Goal: Use online tool/utility: Utilize a website feature to perform a specific function

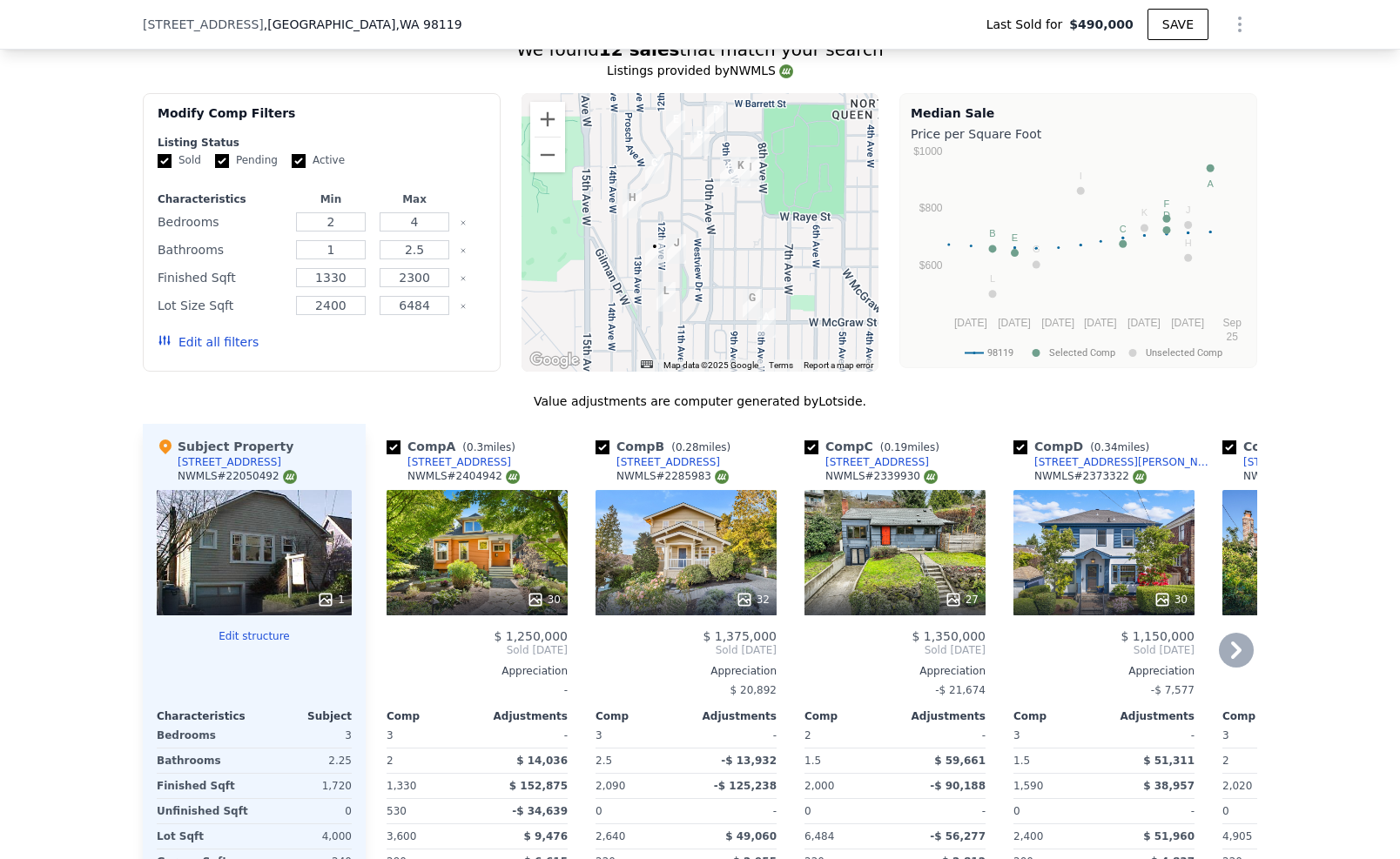
scroll to position [1632, 0]
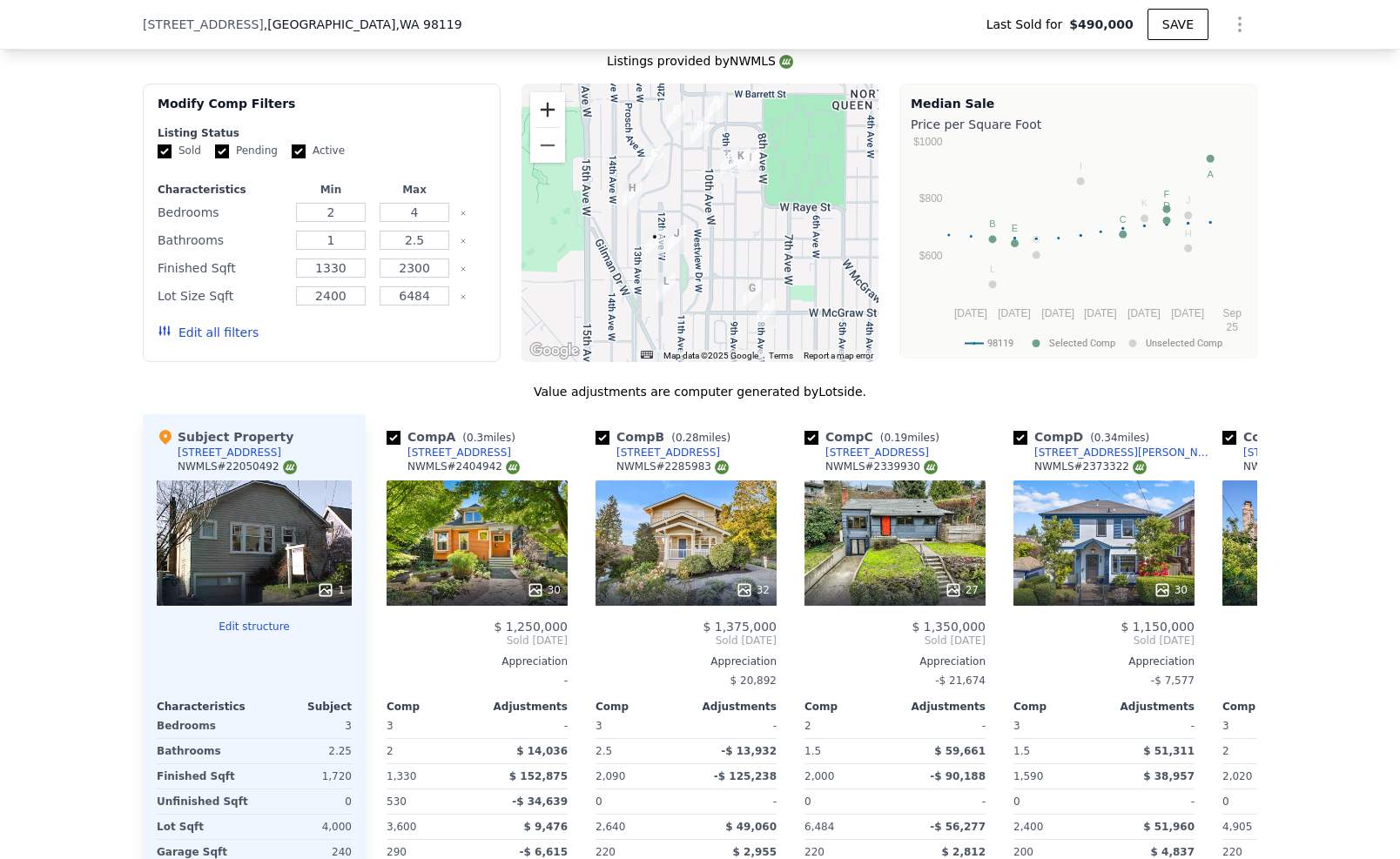
click at [547, 115] on button "Zoom in" at bounding box center [547, 109] width 35 height 35
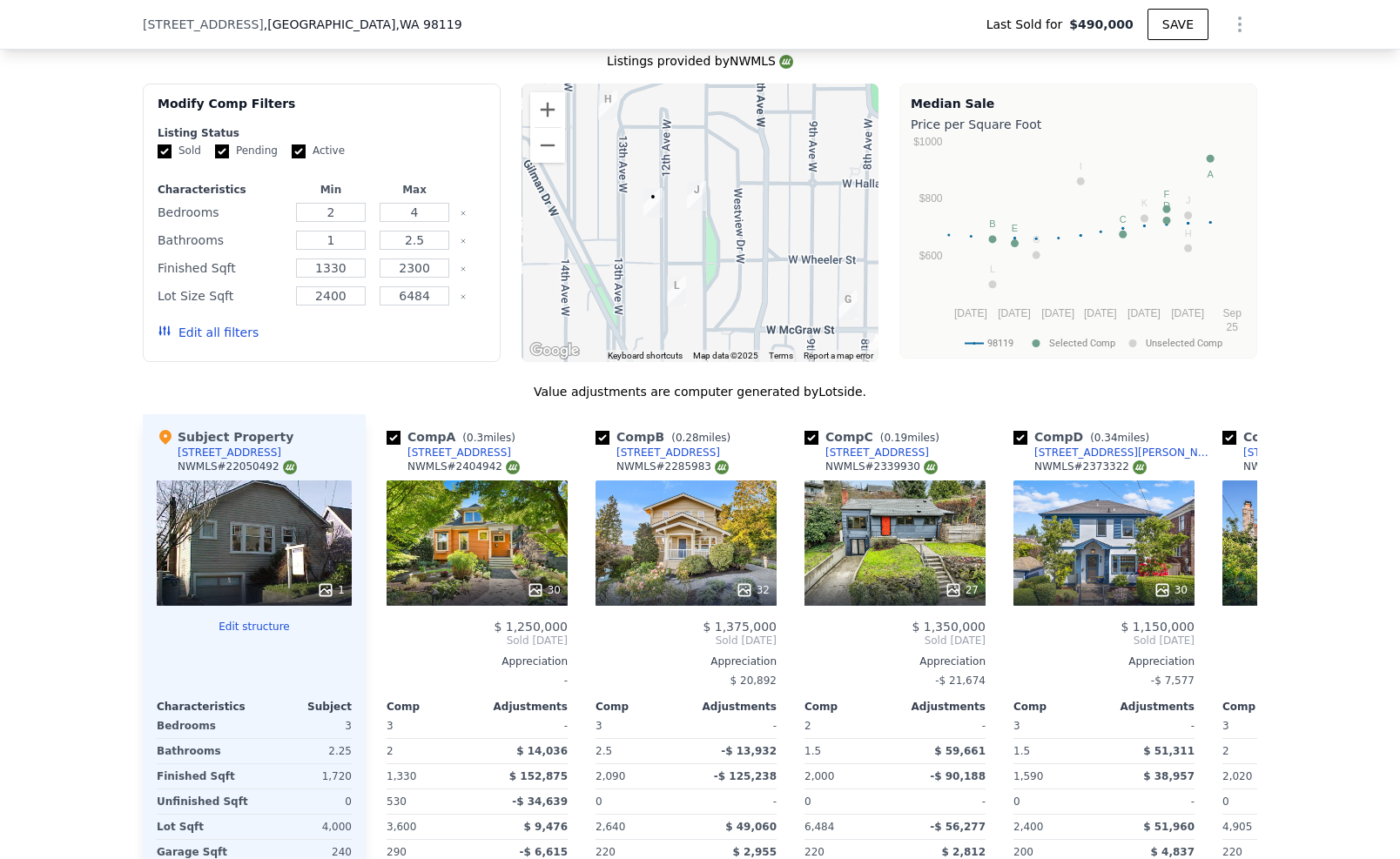
drag, startPoint x: 607, startPoint y: 249, endPoint x: 652, endPoint y: 182, distance: 80.7
click at [651, 182] on div at bounding box center [700, 223] width 357 height 279
click at [543, 154] on button "Zoom out" at bounding box center [547, 145] width 35 height 35
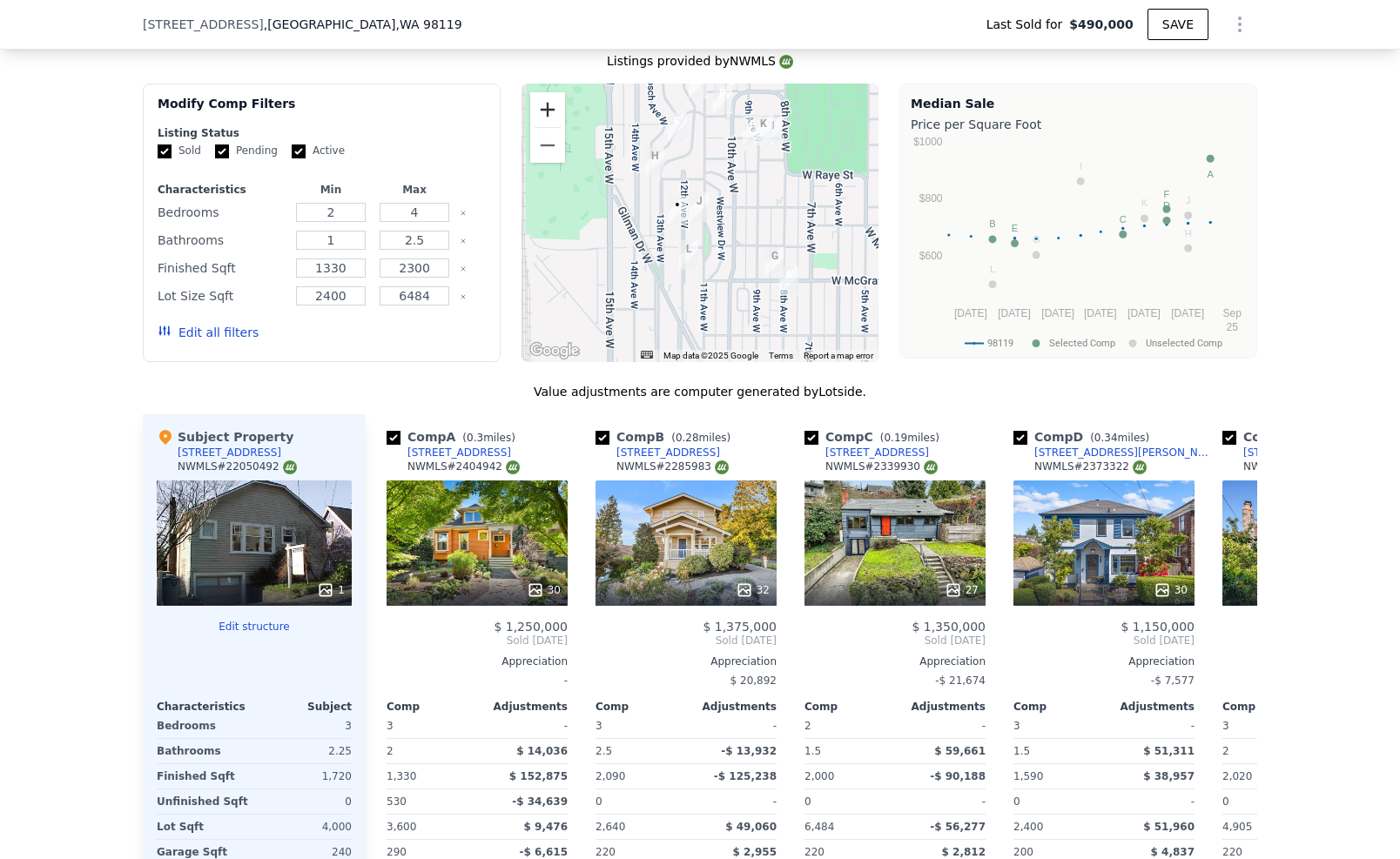
click at [539, 116] on button "Zoom in" at bounding box center [547, 109] width 35 height 35
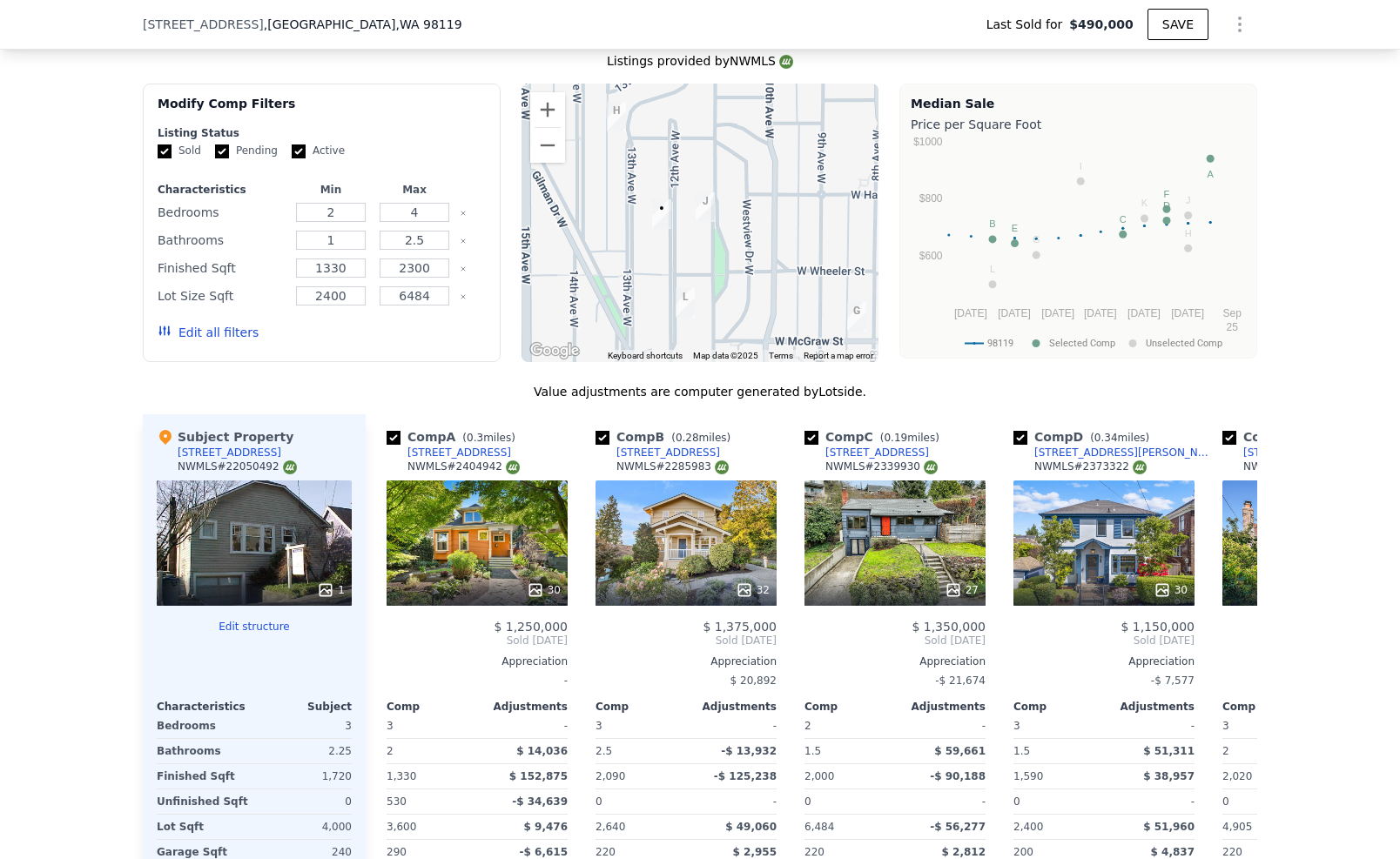
drag, startPoint x: 595, startPoint y: 239, endPoint x: 604, endPoint y: 241, distance: 9.2
click at [604, 241] on div at bounding box center [700, 223] width 357 height 279
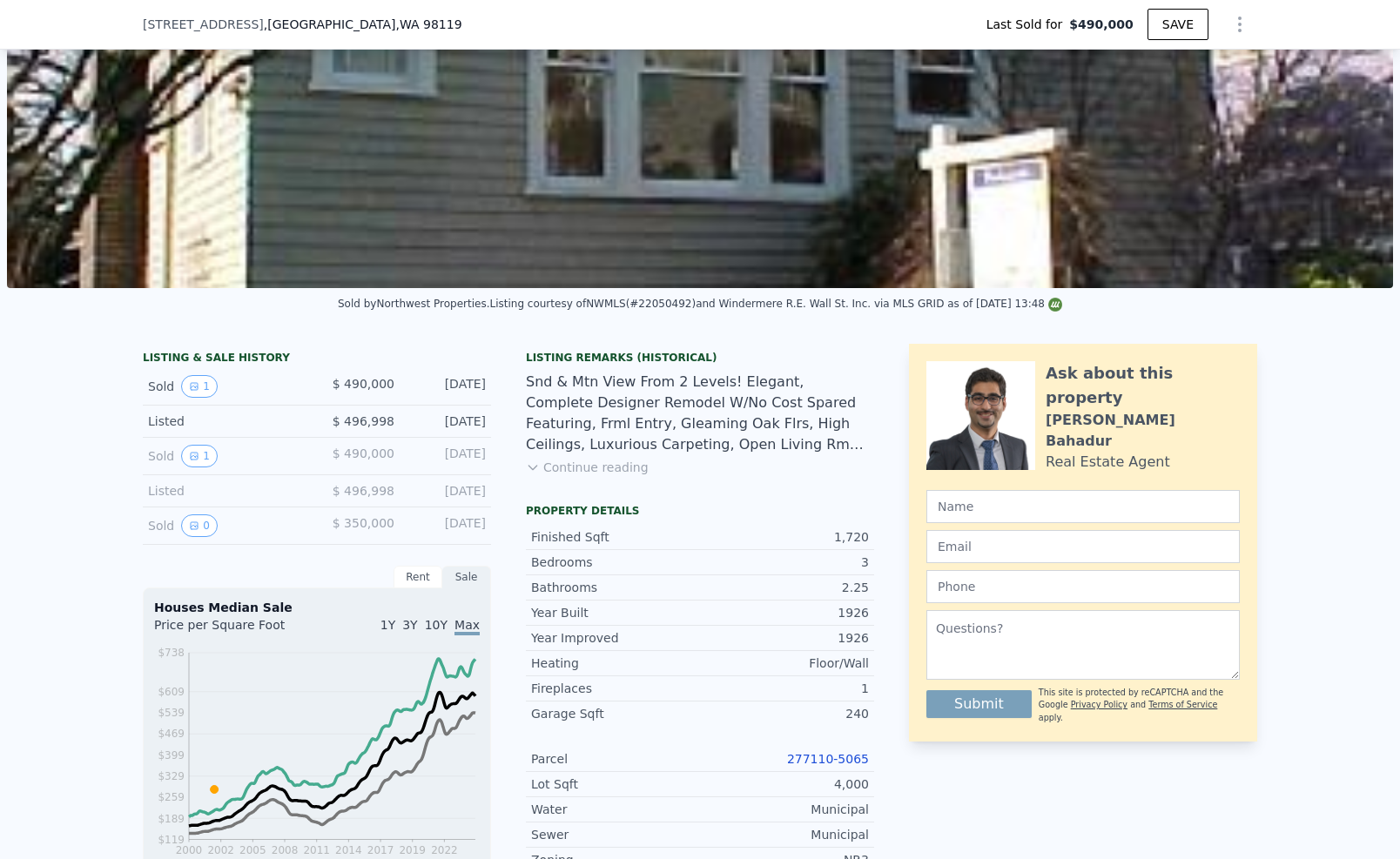
scroll to position [216, 0]
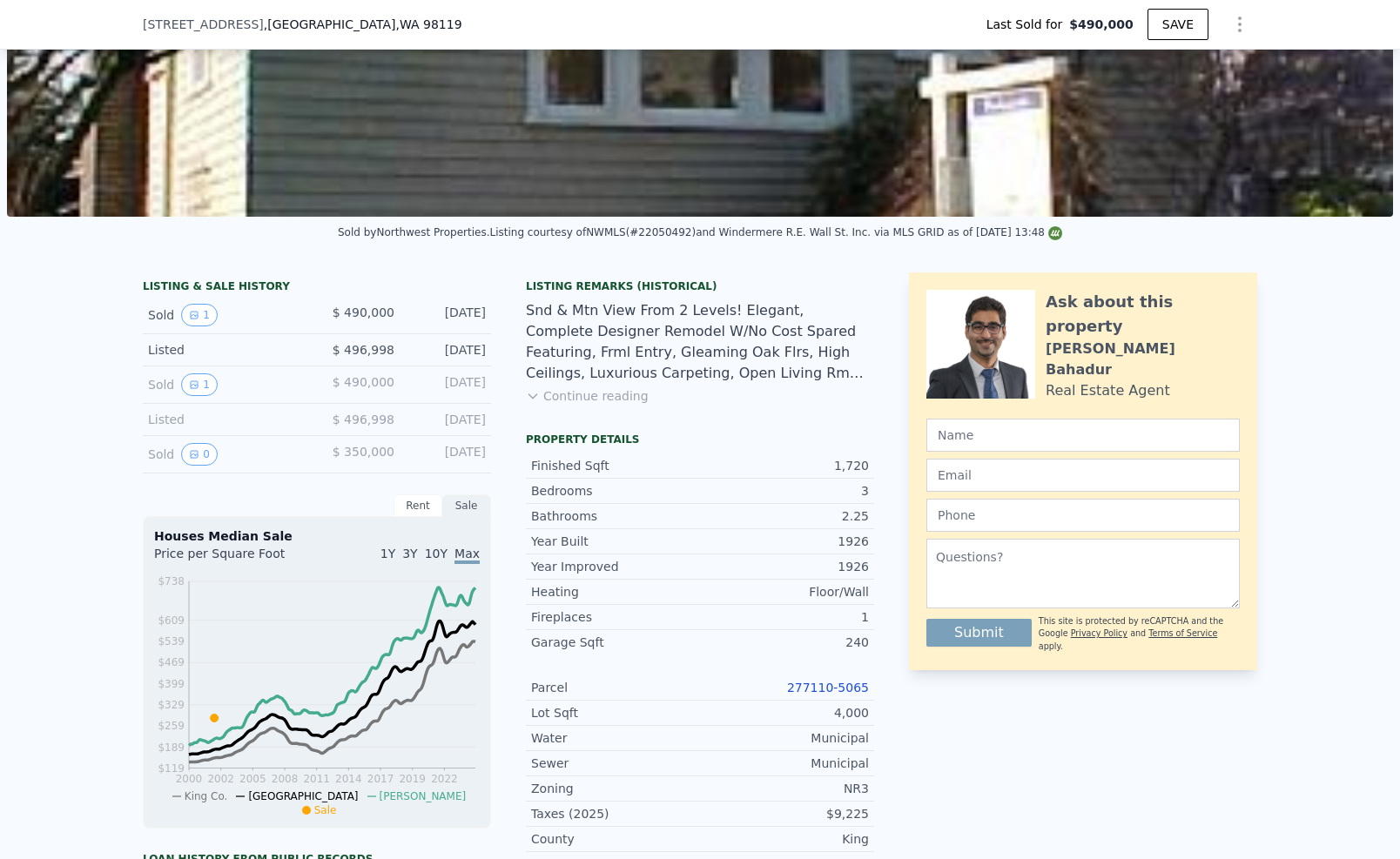
click at [821, 695] on link "277110-5065" at bounding box center [828, 688] width 82 height 14
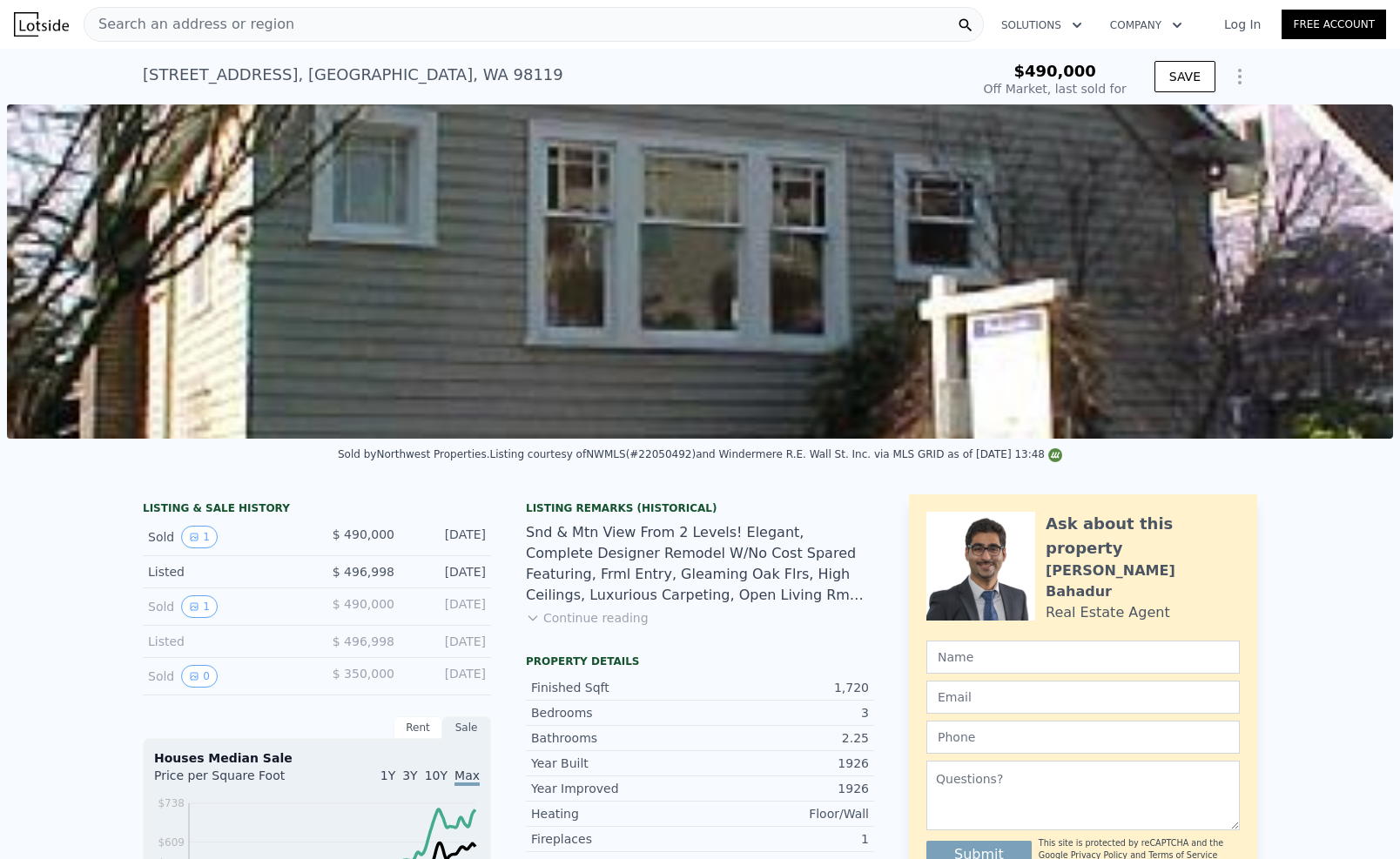
click at [619, 627] on button "Continue reading" at bounding box center [586, 617] width 123 height 17
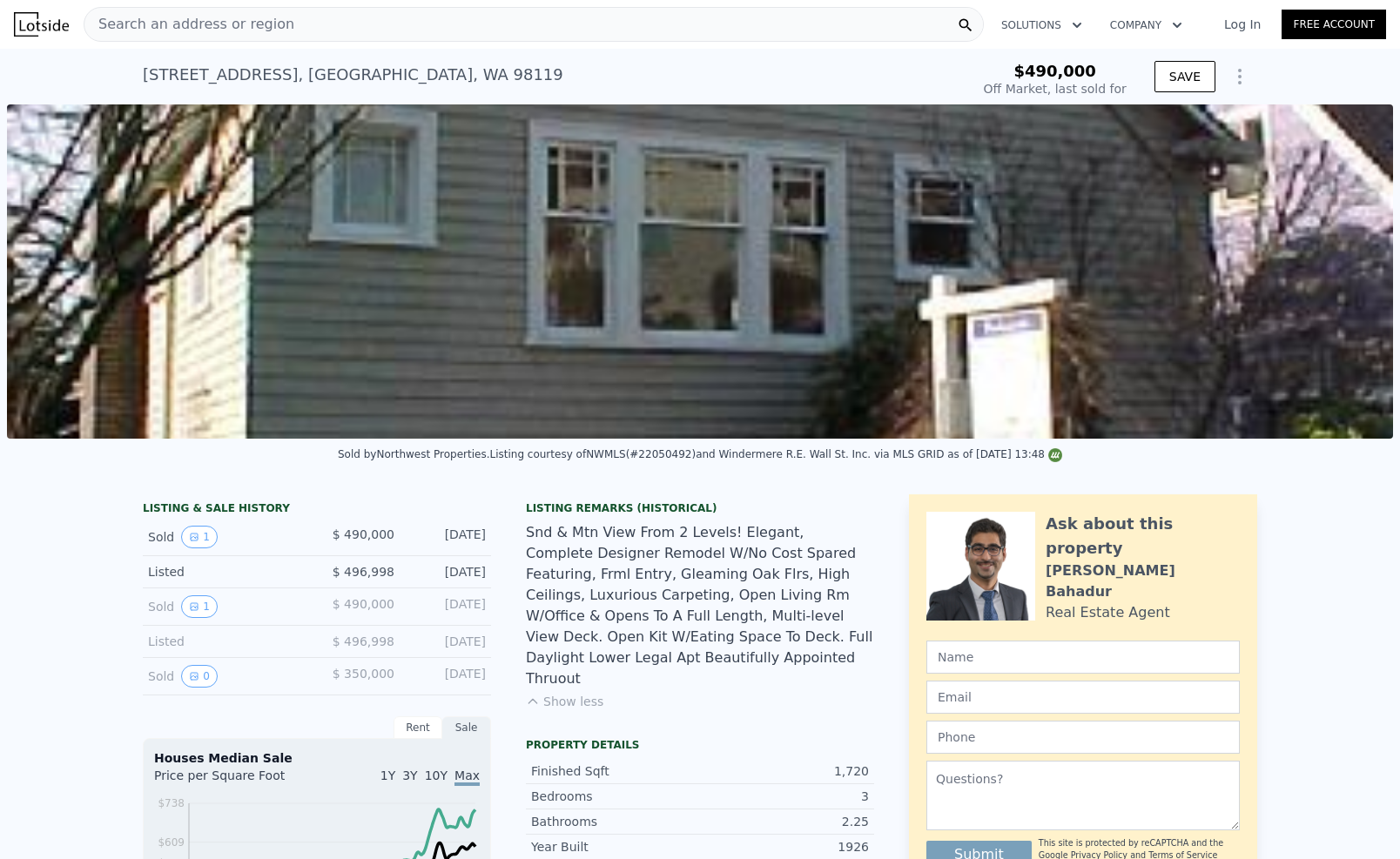
type input "$ 1,355,000"
type input "$ 715,871"
click at [1229, 80] on icon "Show Options" at bounding box center [1239, 76] width 21 height 21
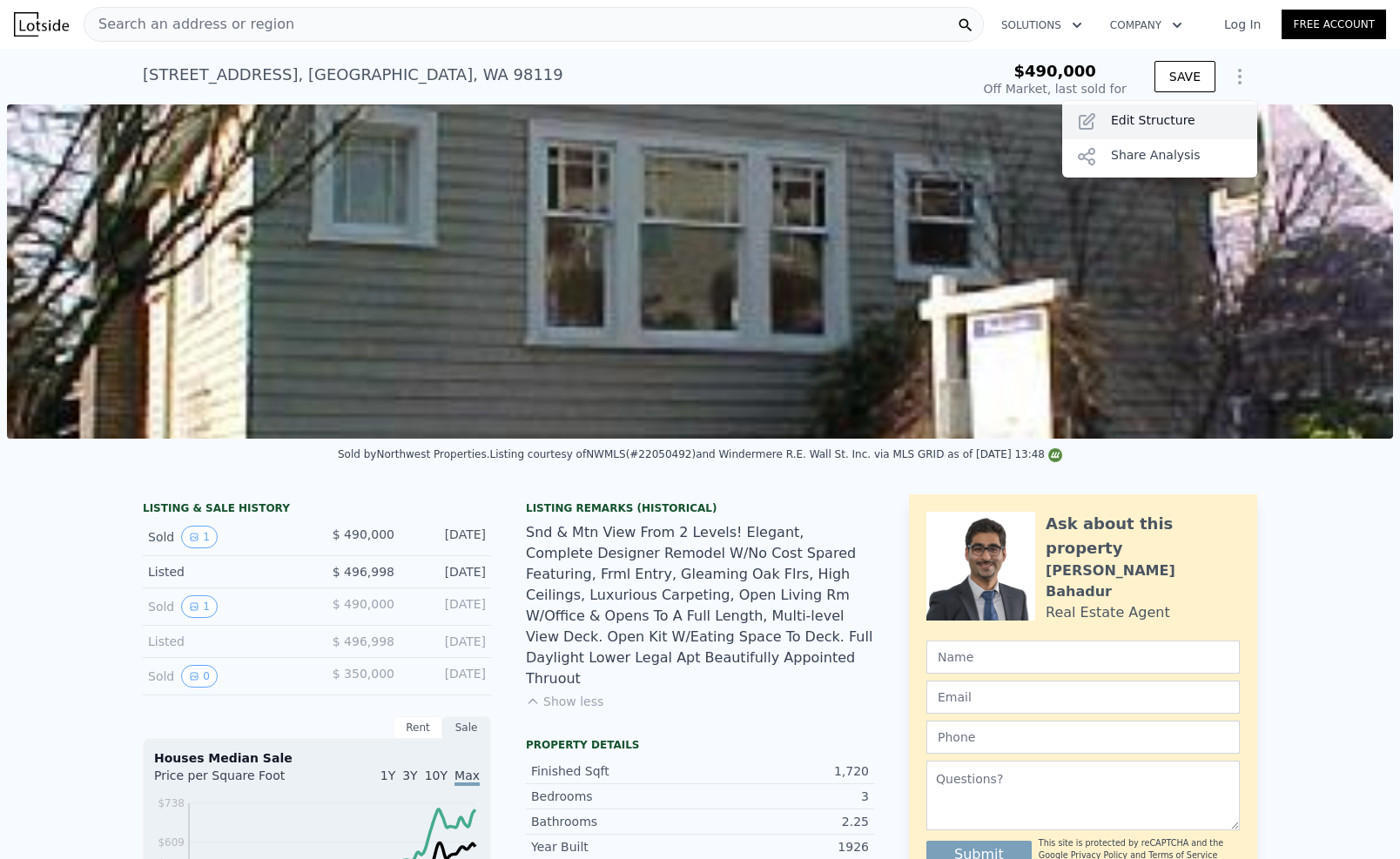
click at [1175, 108] on div "Edit Structure" at bounding box center [1158, 122] width 195 height 35
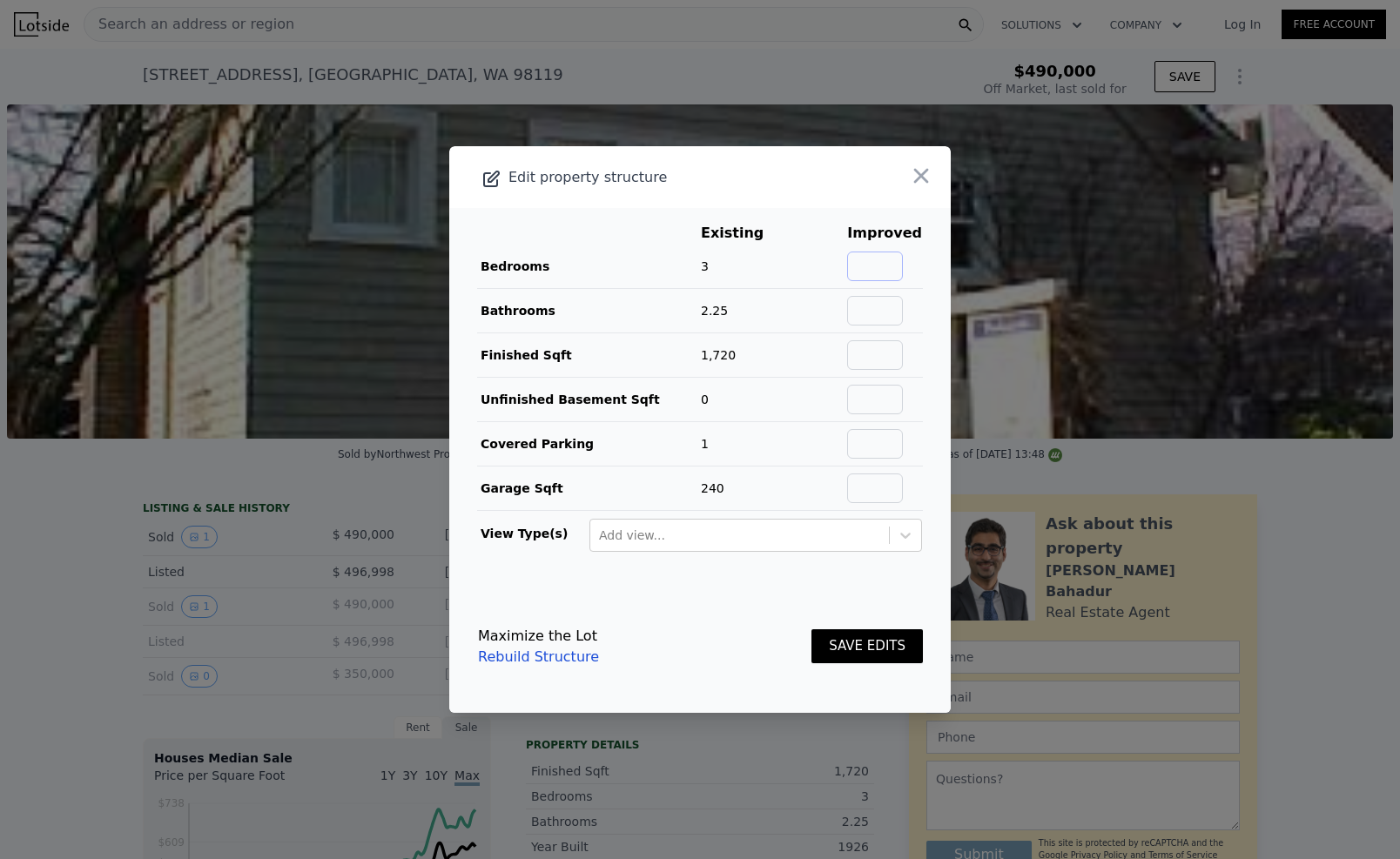
click at [884, 269] on input "text" at bounding box center [875, 267] width 56 height 30
click at [768, 328] on td "2.25" at bounding box center [745, 311] width 91 height 44
click at [888, 357] on input "text" at bounding box center [875, 356] width 56 height 30
type input "2500"
click at [893, 275] on input "text" at bounding box center [875, 267] width 56 height 30
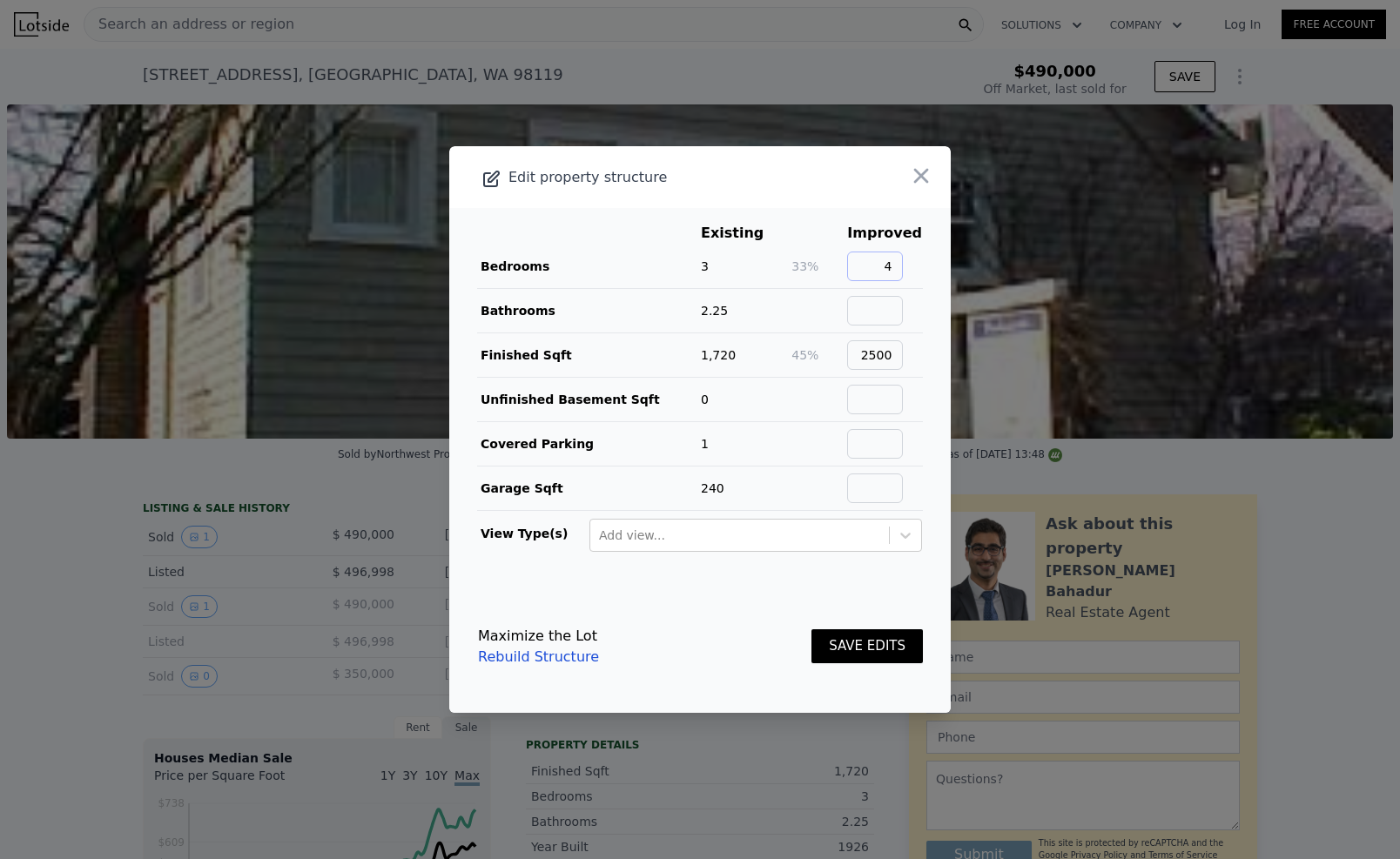
type input "4"
click at [883, 318] on input "text" at bounding box center [875, 311] width 56 height 30
type input "2"
type input "3"
type input "2.75"
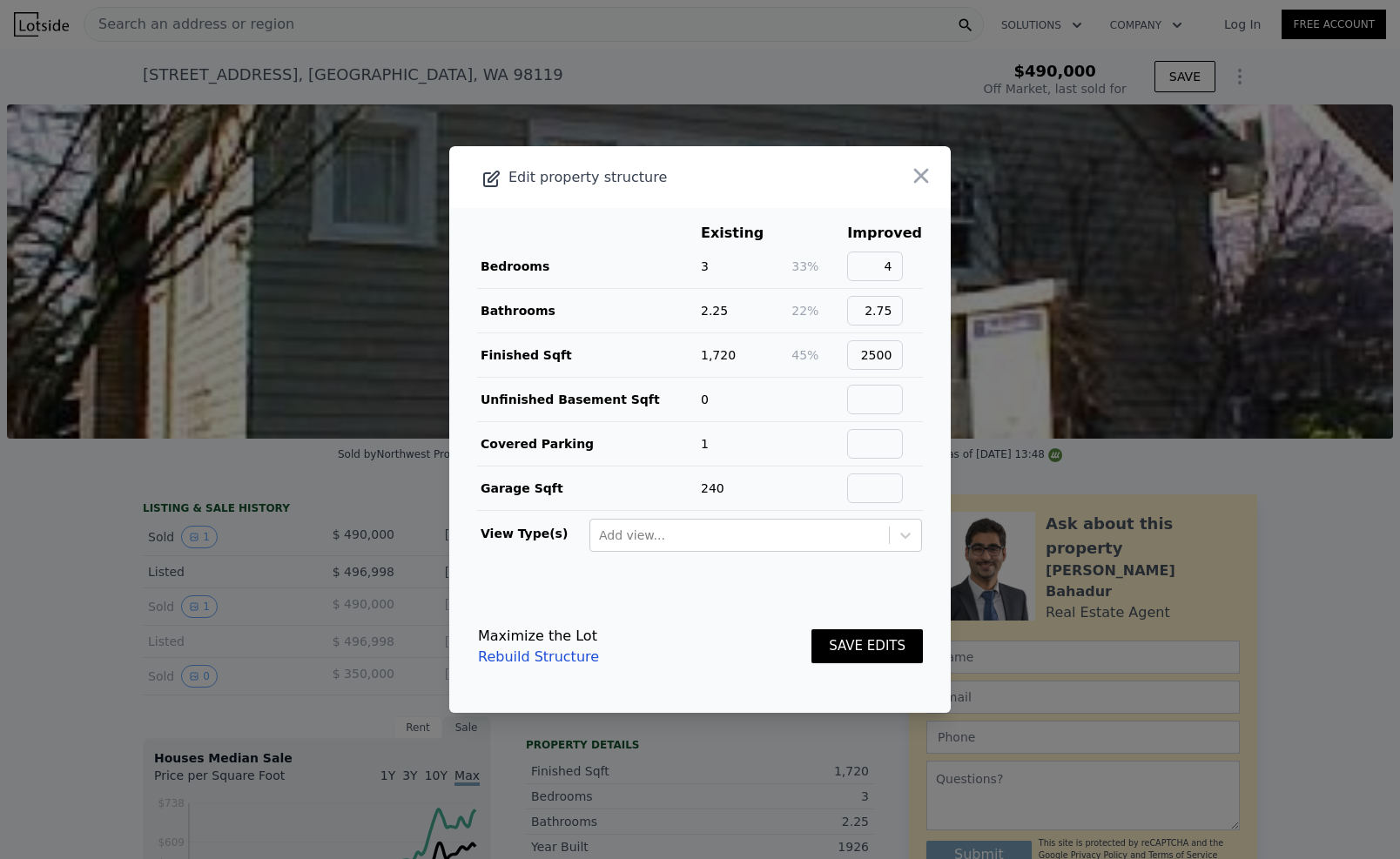
click at [803, 379] on td at bounding box center [818, 400] width 56 height 44
click at [872, 658] on button "SAVE EDITS" at bounding box center [867, 646] width 112 height 34
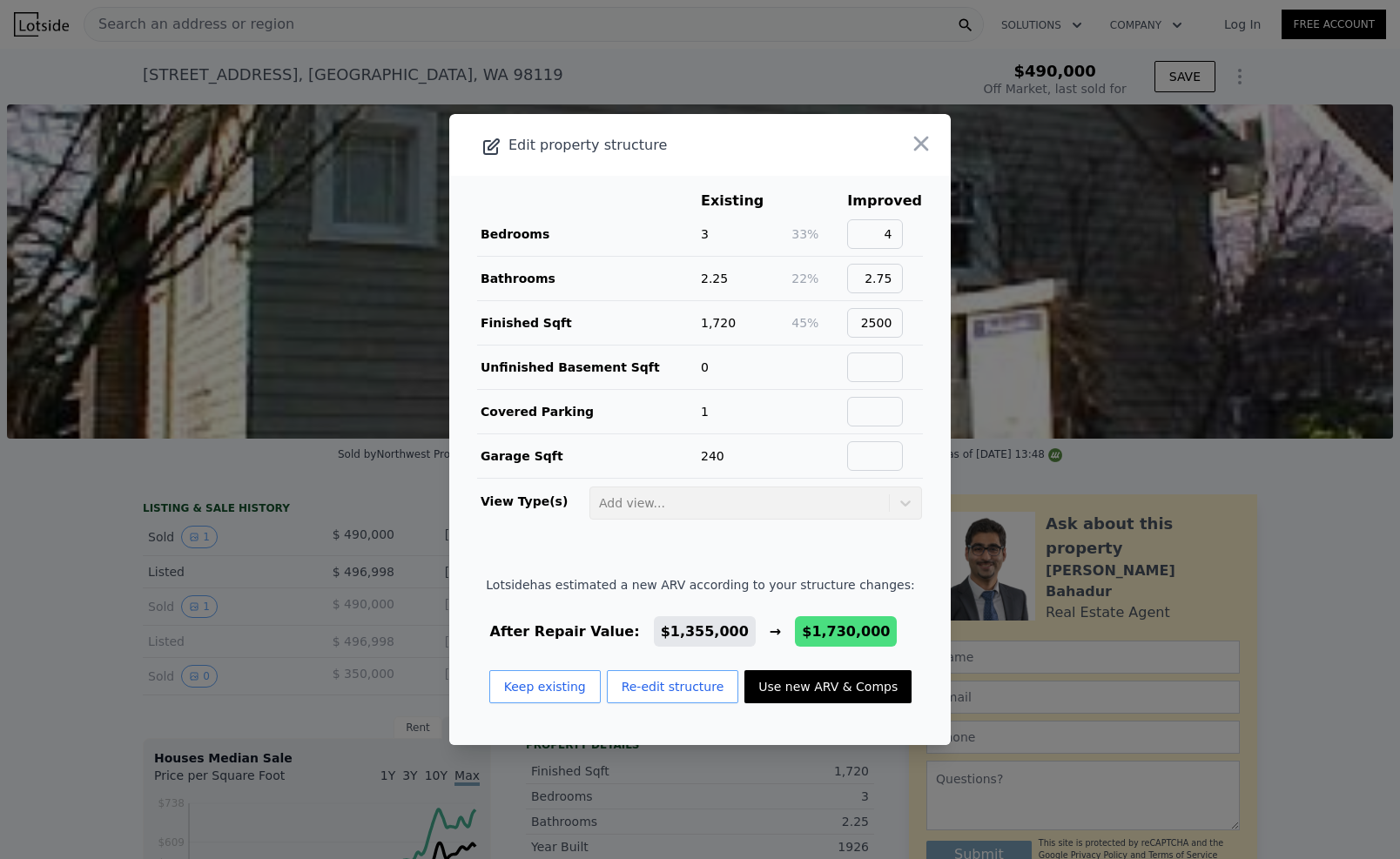
click at [801, 685] on button "Use new ARV & Comps" at bounding box center [827, 686] width 167 height 33
type input "3"
type input "5"
type input "1.5"
type input "3.5"
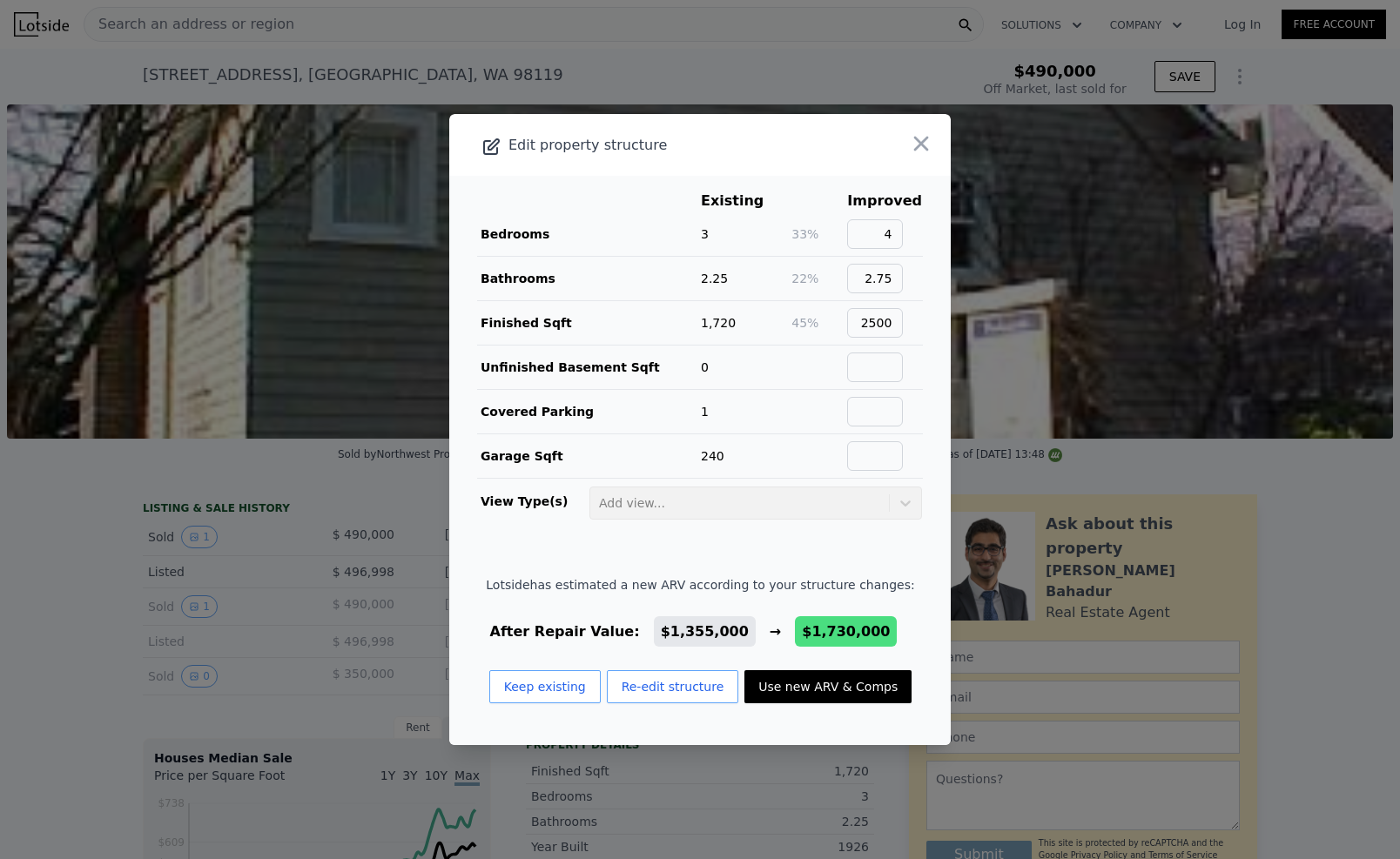
type input "2090"
type input "3300"
type input "2640"
type input "5023"
checkbox input "false"
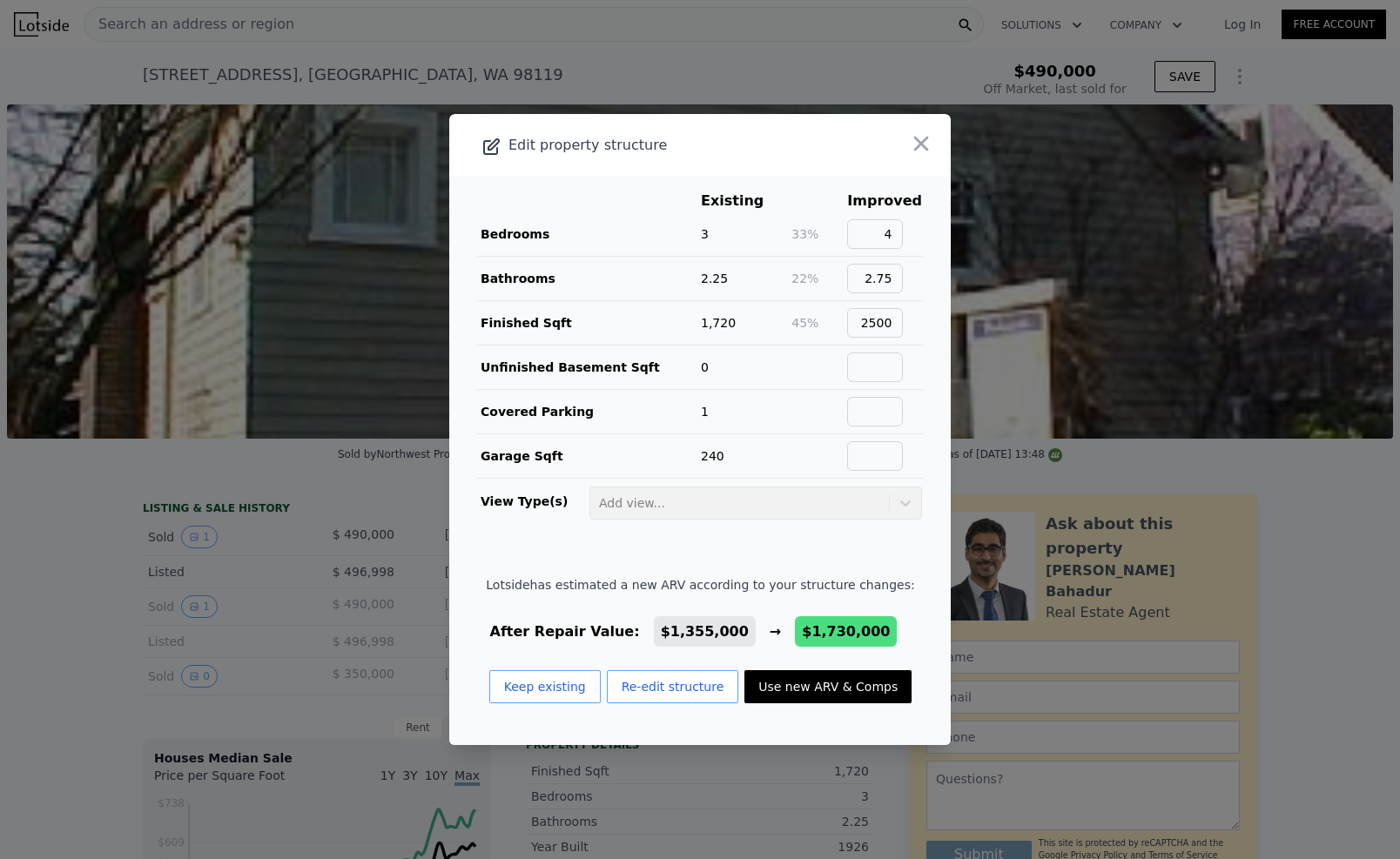
checkbox input "false"
type input "$ 1,730,000"
type input "$ 1,063,197"
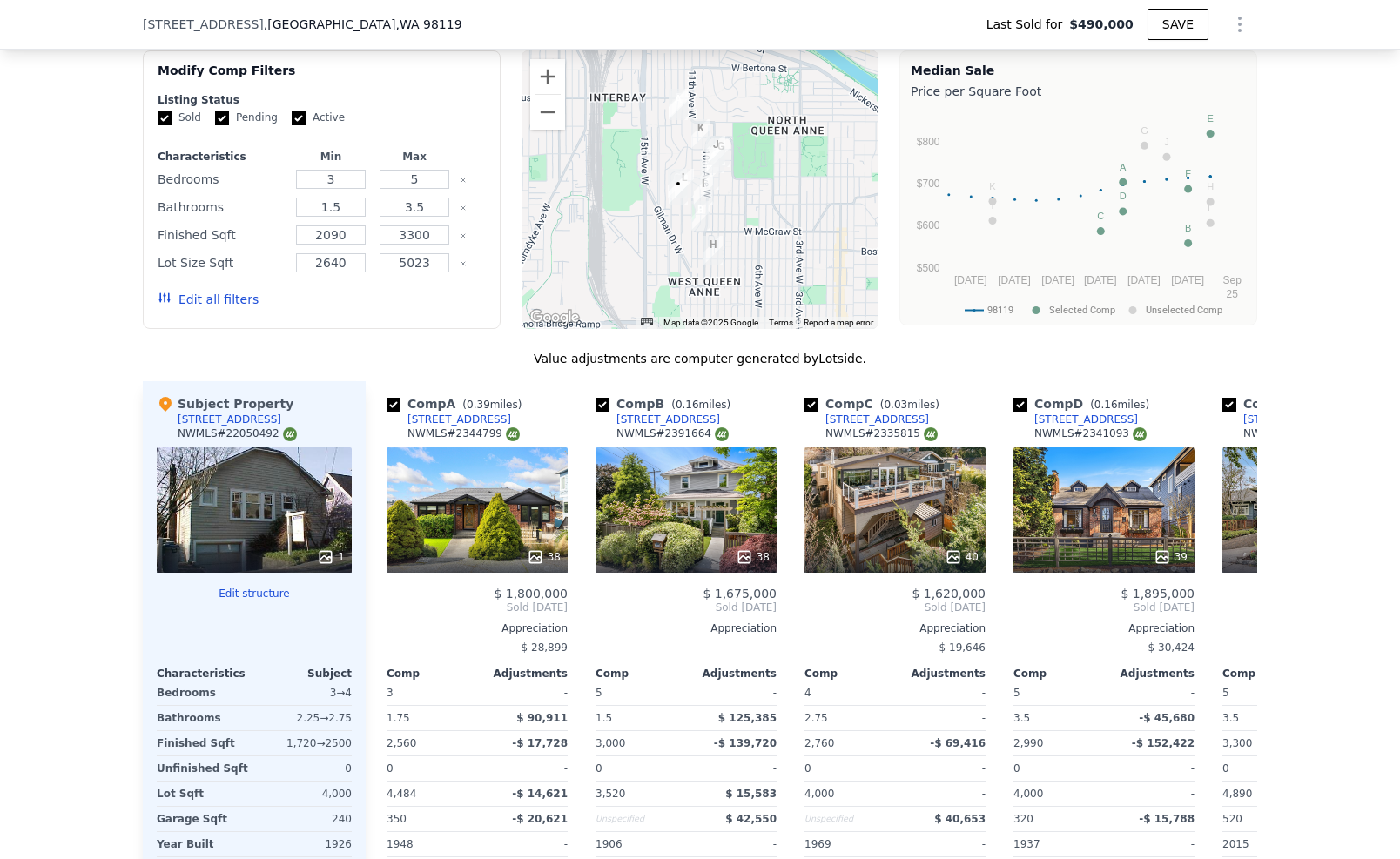
scroll to position [1684, 0]
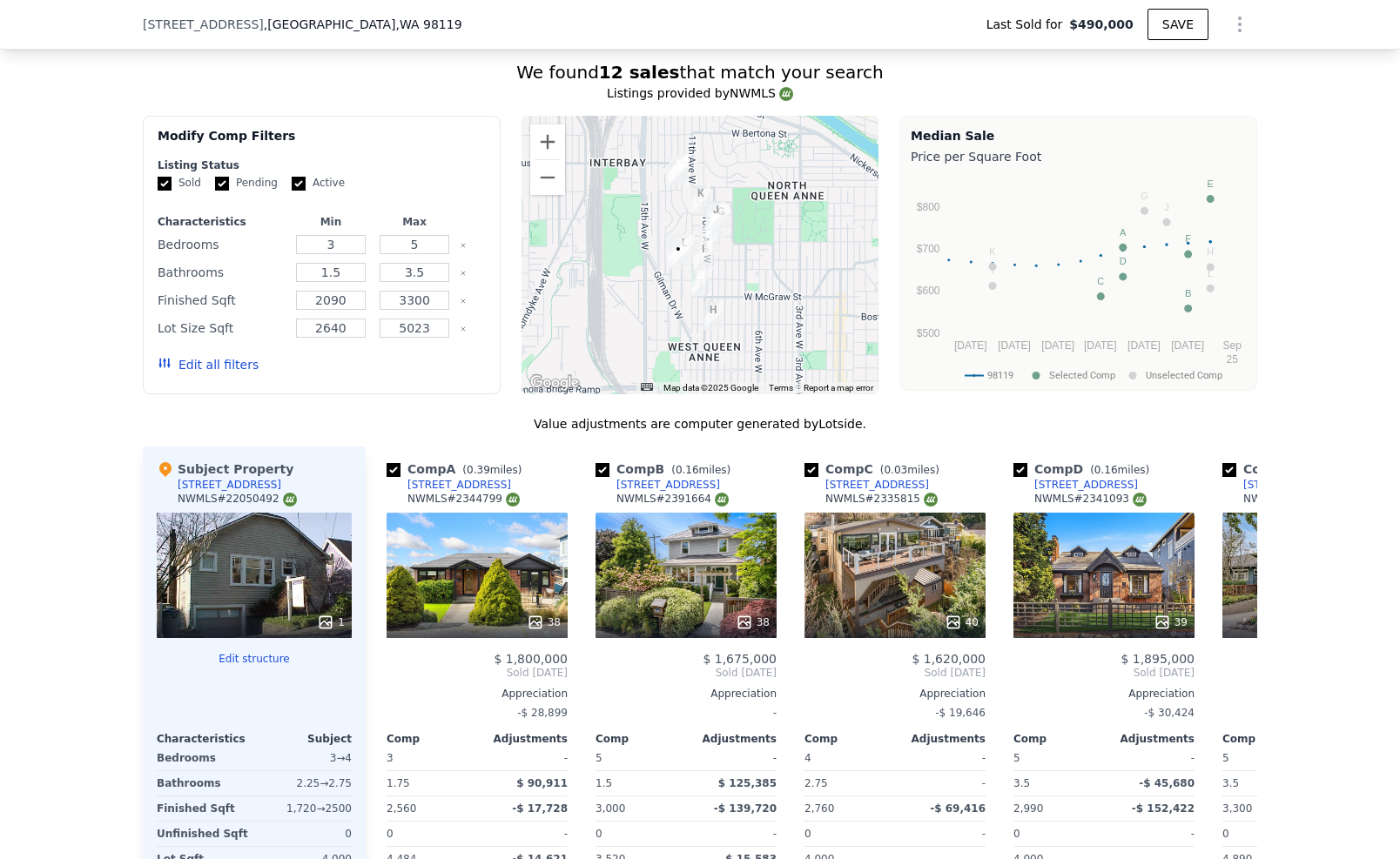
click at [668, 265] on div at bounding box center [700, 255] width 357 height 279
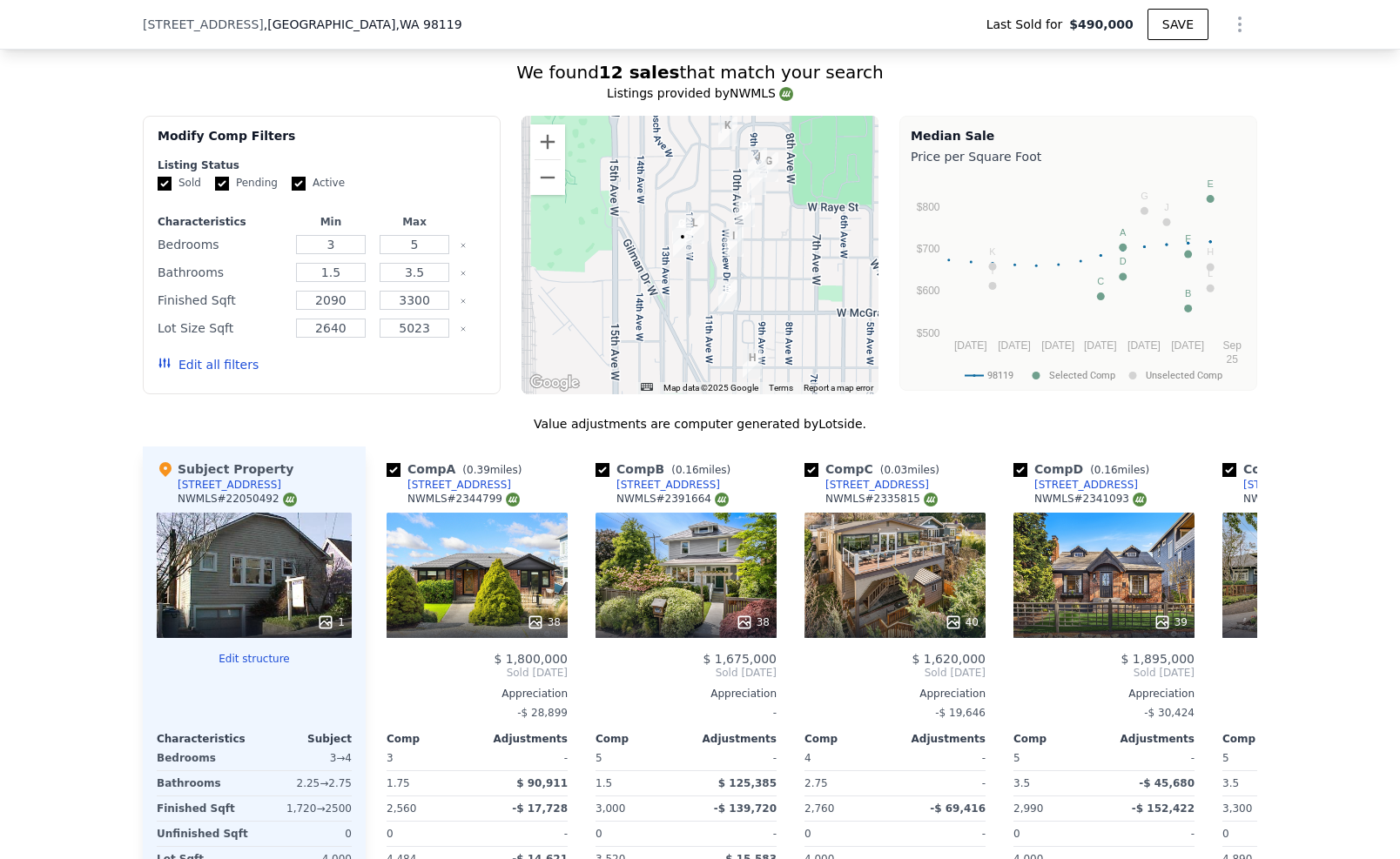
click at [683, 254] on div at bounding box center [700, 255] width 357 height 279
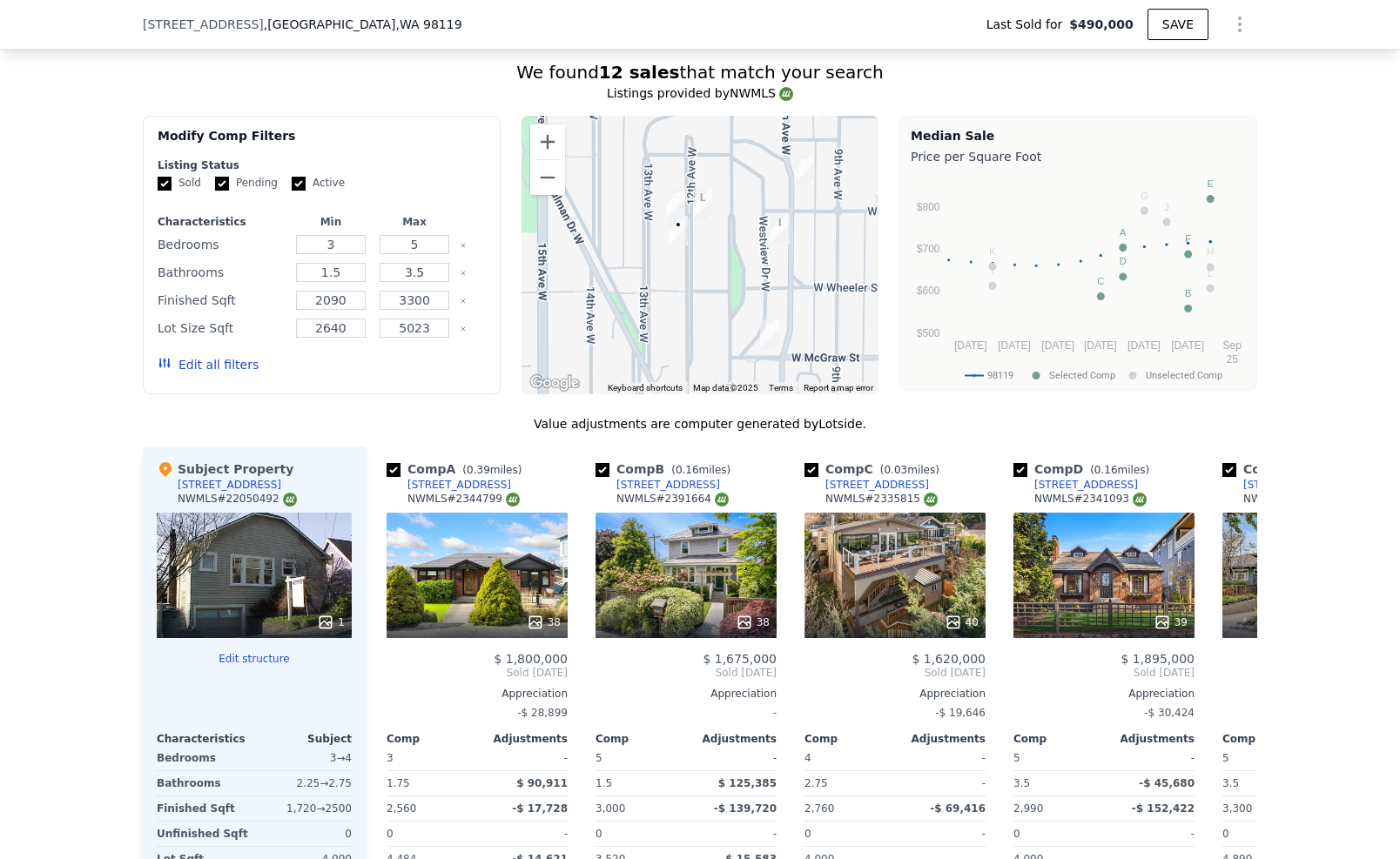
click at [683, 245] on div at bounding box center [700, 255] width 357 height 279
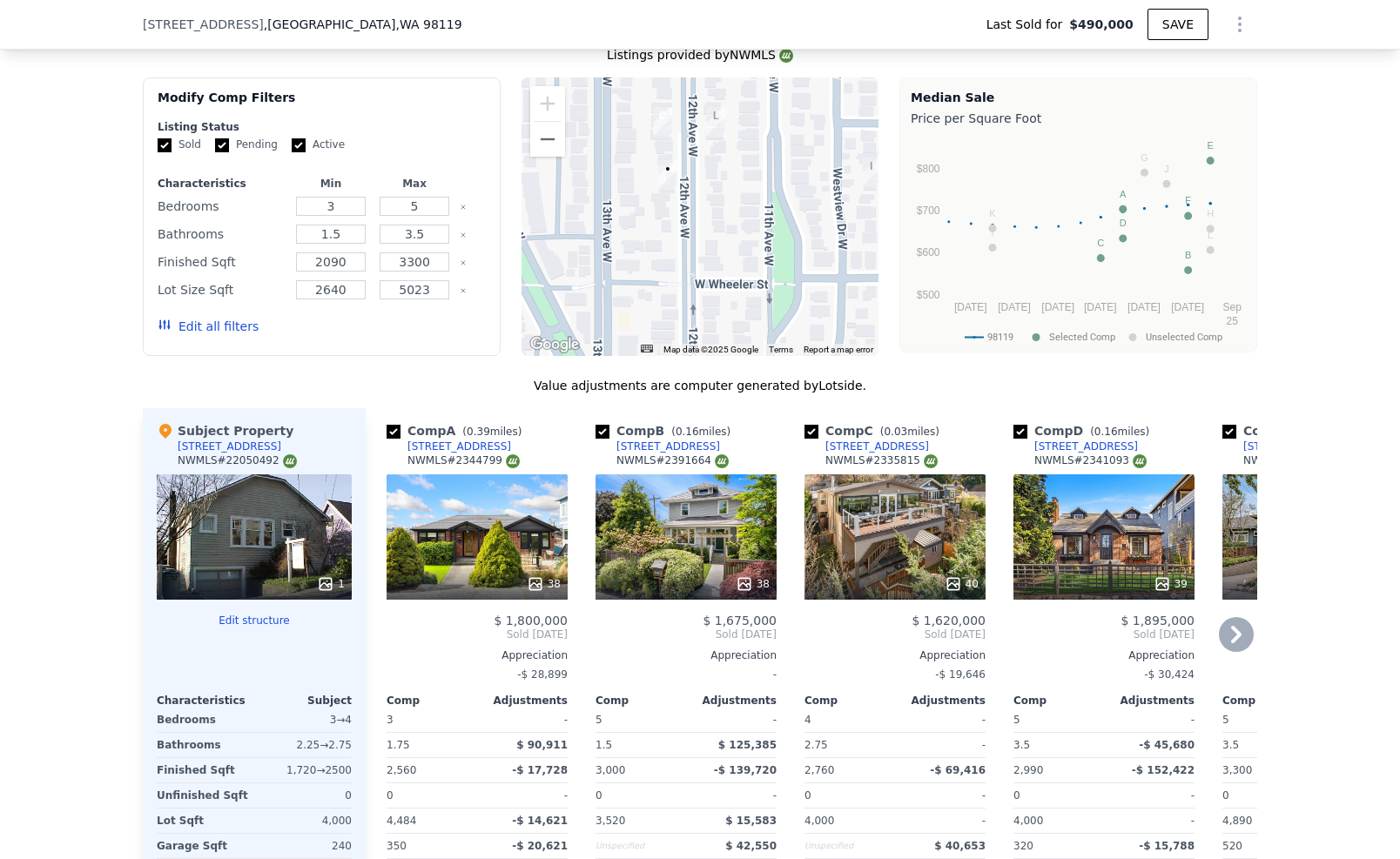
scroll to position [1803, 0]
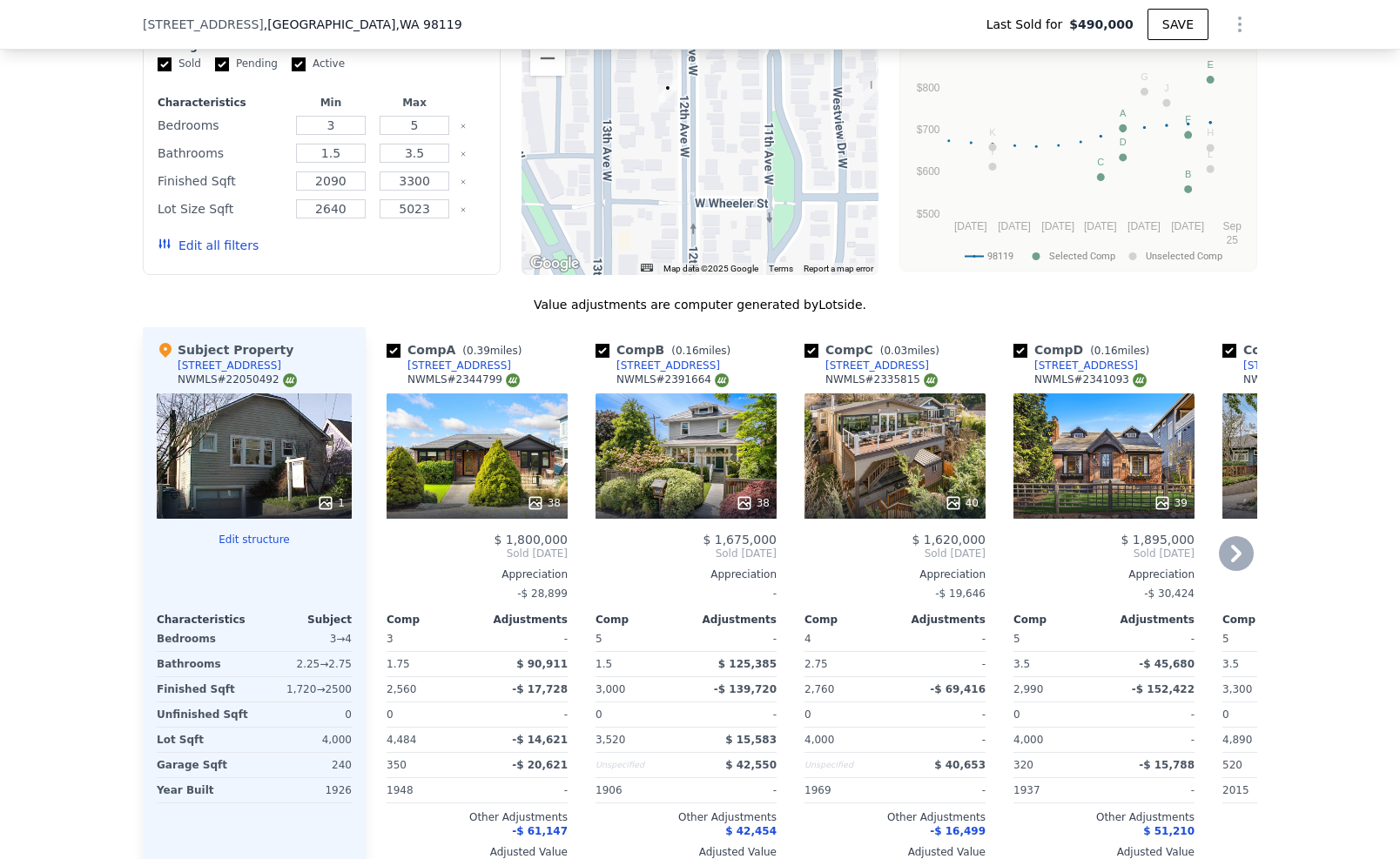
click at [863, 494] on div "40" at bounding box center [895, 502] width 166 height 17
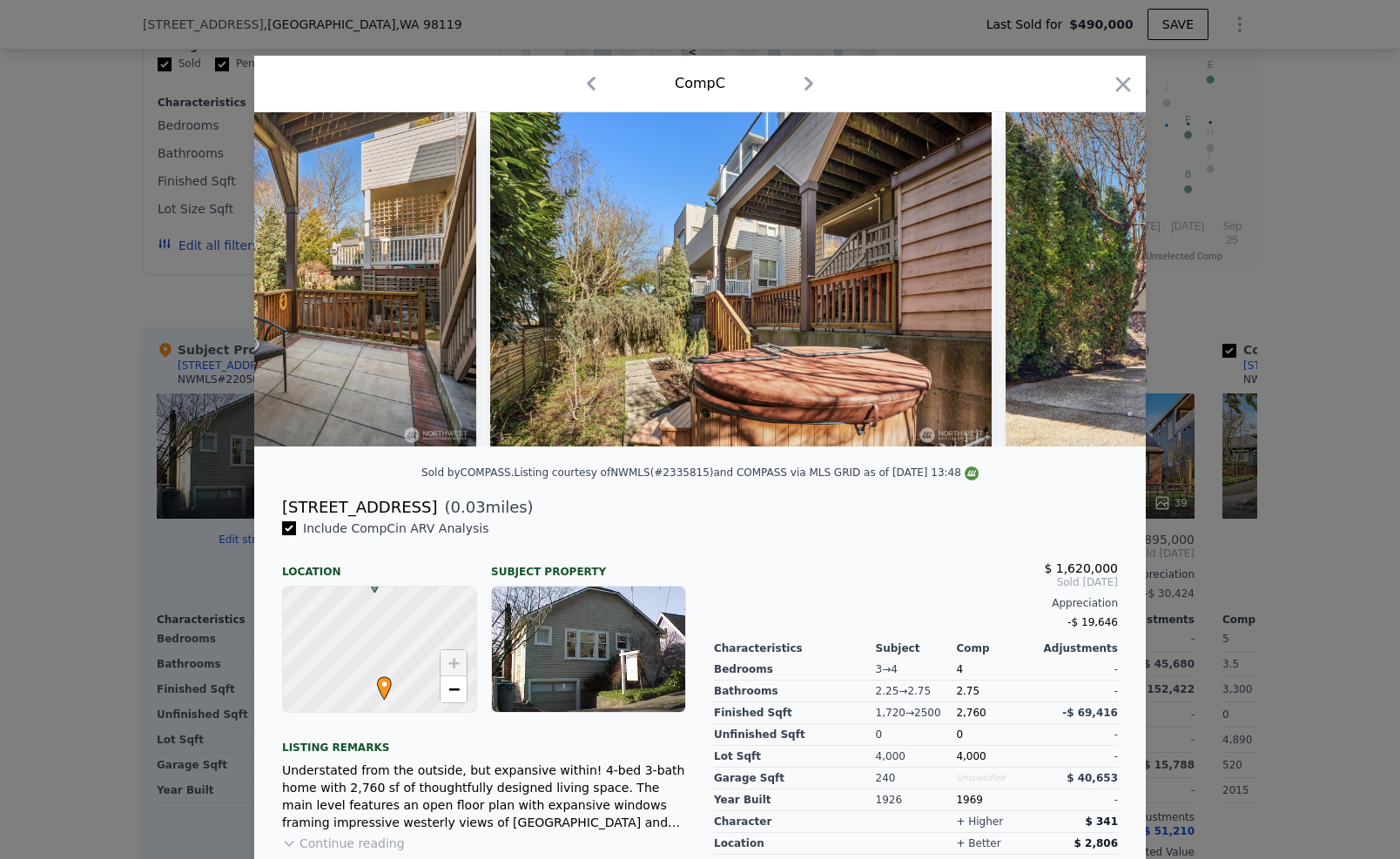
scroll to position [0, 19437]
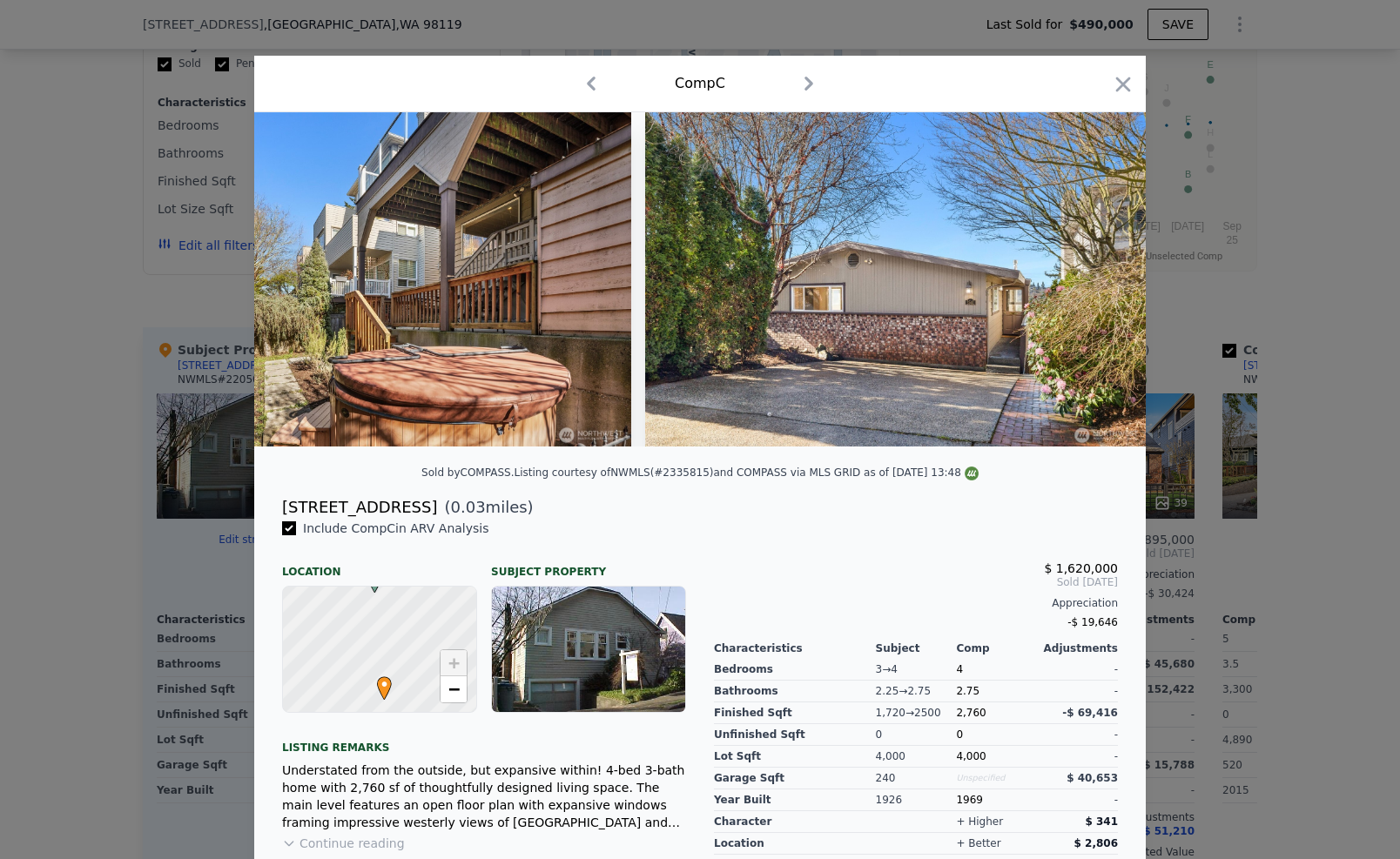
click at [1129, 83] on div "Comp C" at bounding box center [700, 84] width 892 height 57
click at [1121, 90] on icon "button" at bounding box center [1122, 84] width 15 height 15
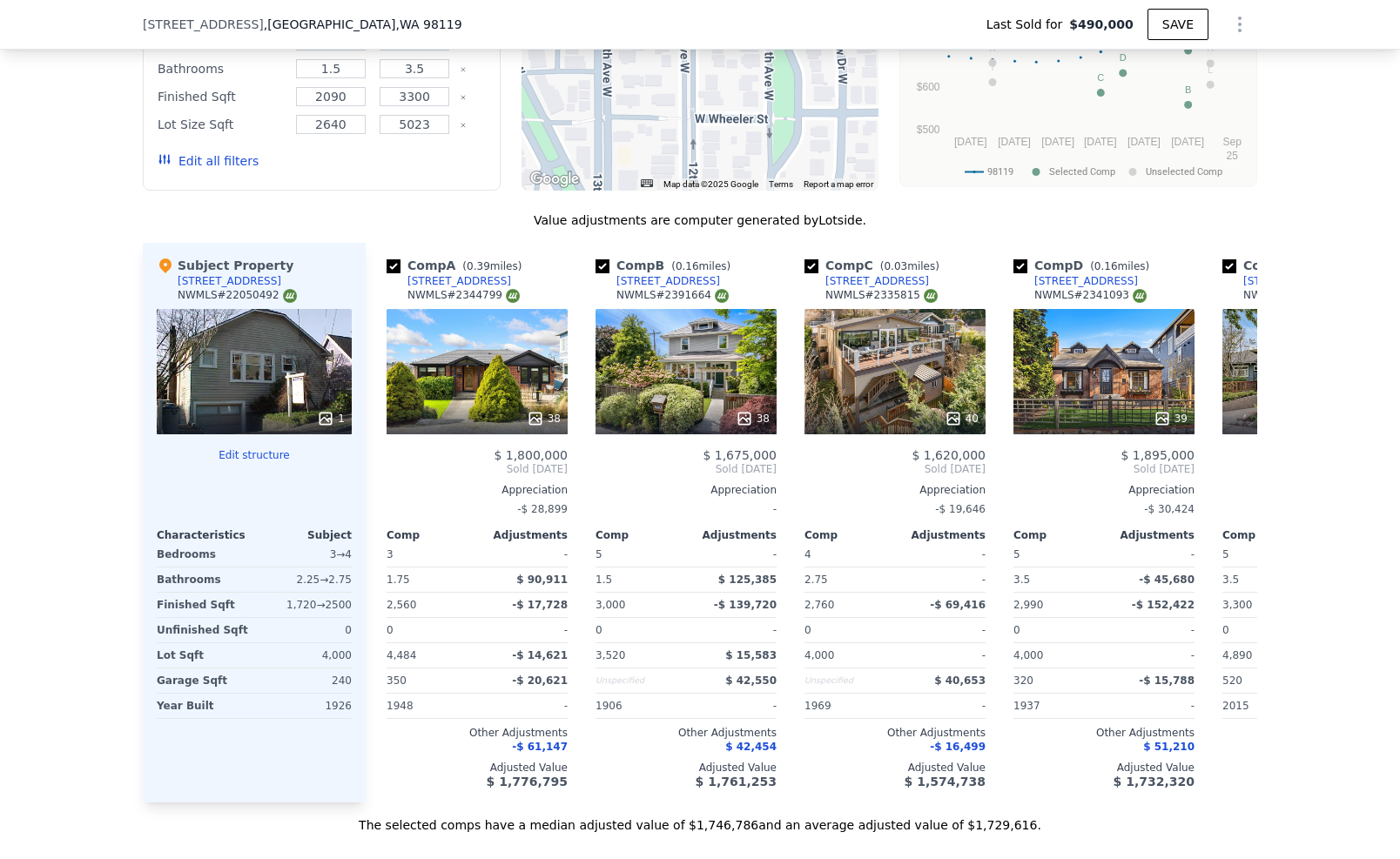
scroll to position [1665, 0]
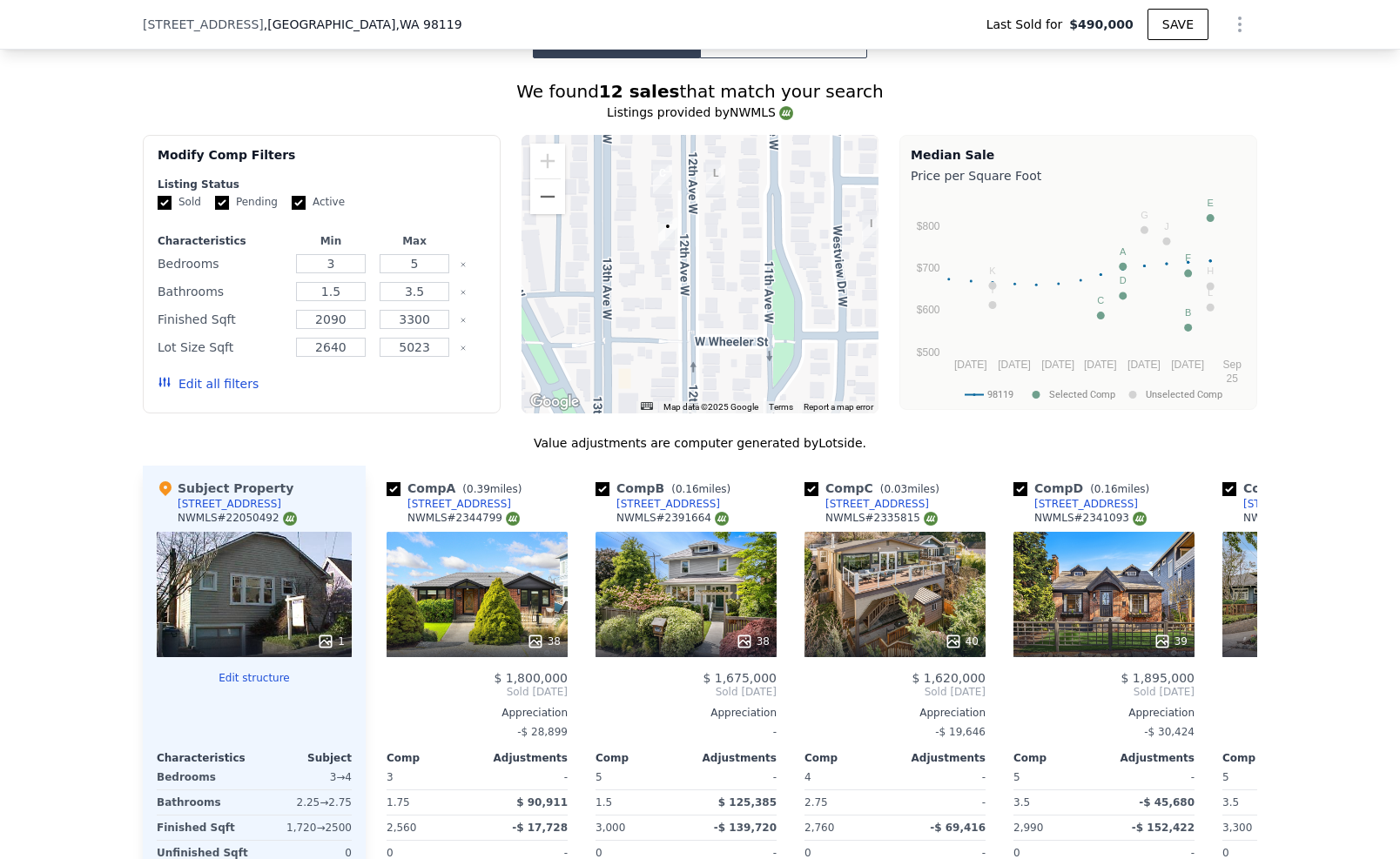
click at [535, 199] on div at bounding box center [700, 274] width 357 height 279
click at [535, 194] on button "Zoom out" at bounding box center [547, 197] width 35 height 35
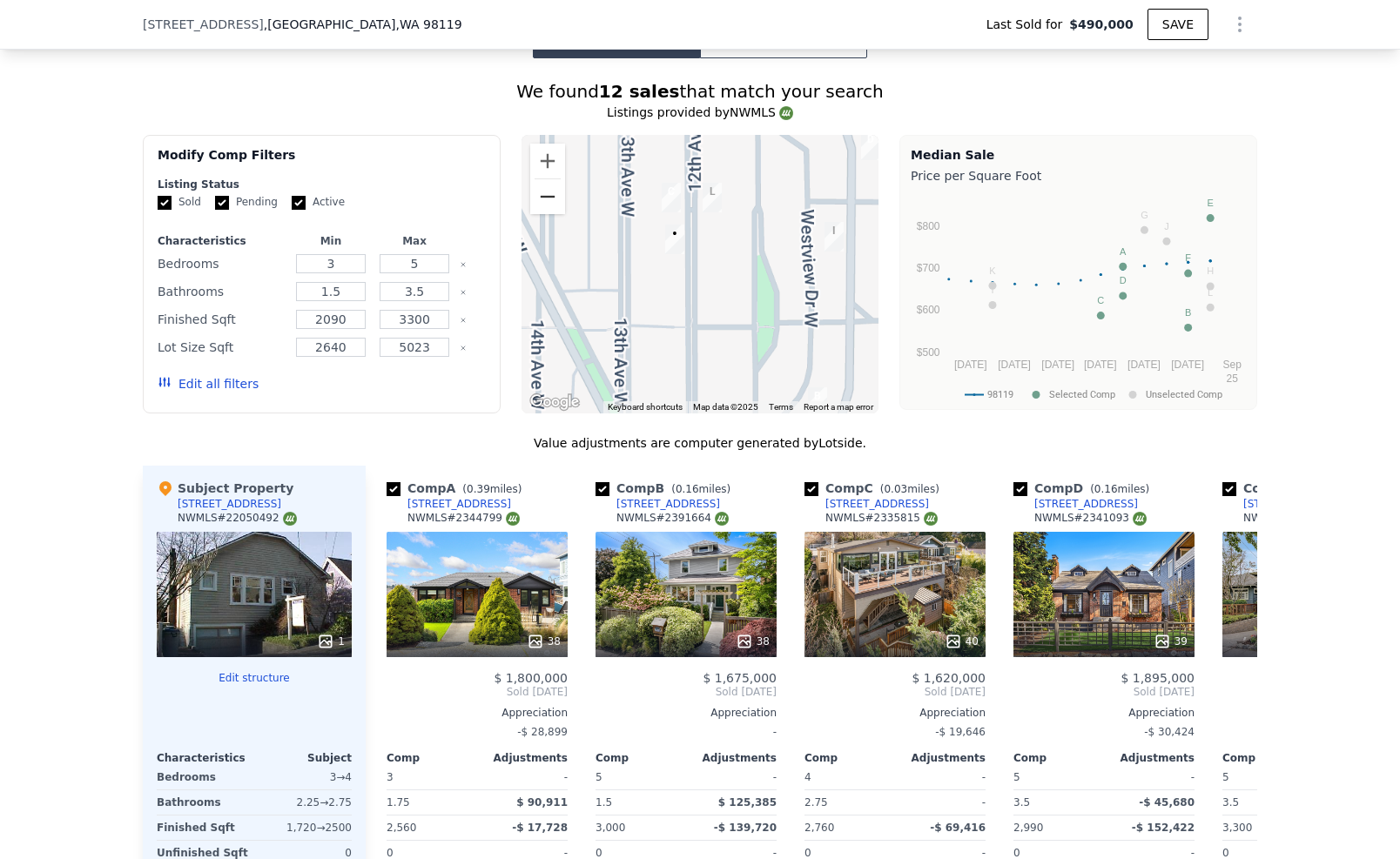
click at [535, 194] on button "Zoom out" at bounding box center [547, 197] width 35 height 35
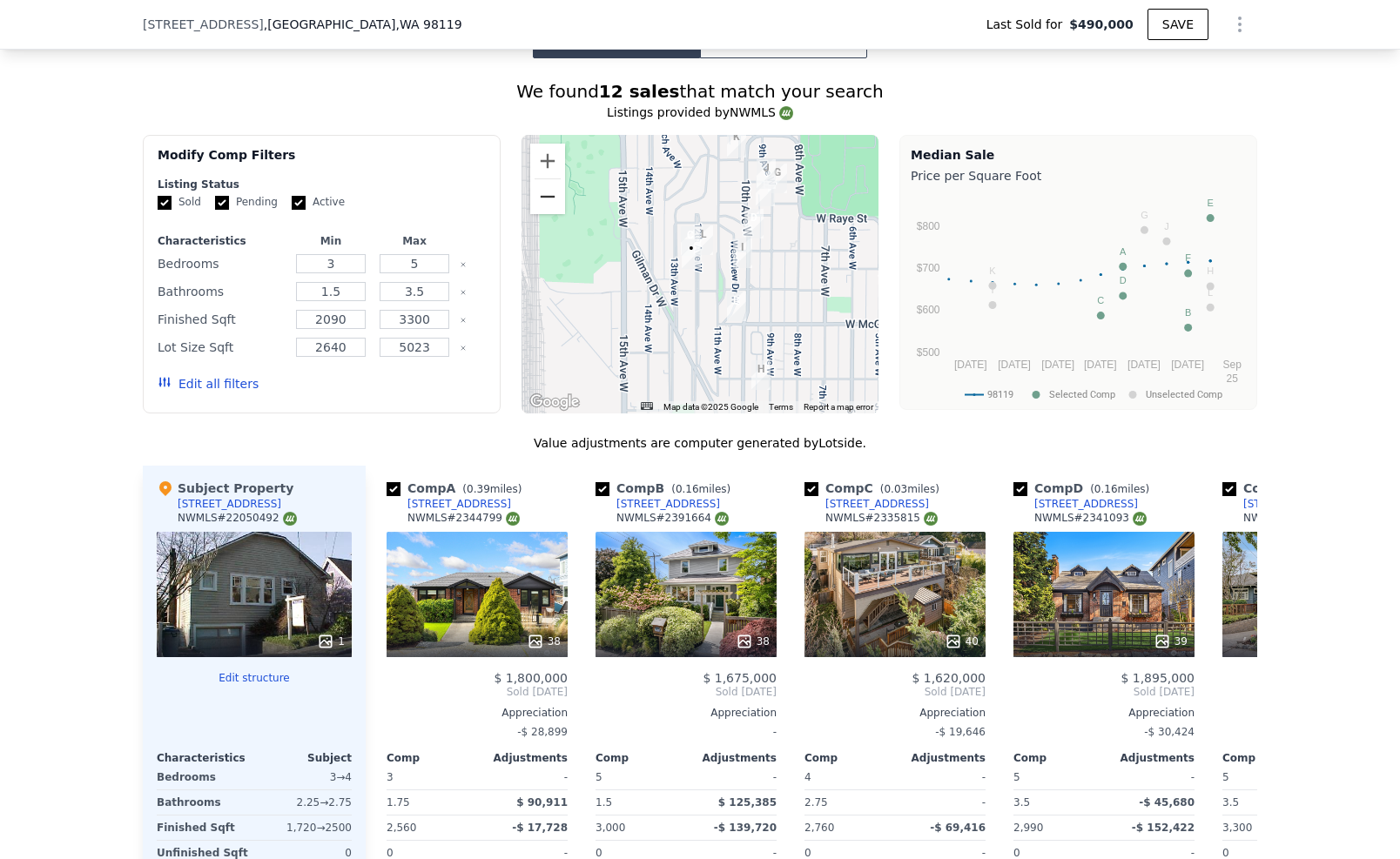
click at [539, 180] on button "Zoom out" at bounding box center [547, 197] width 35 height 35
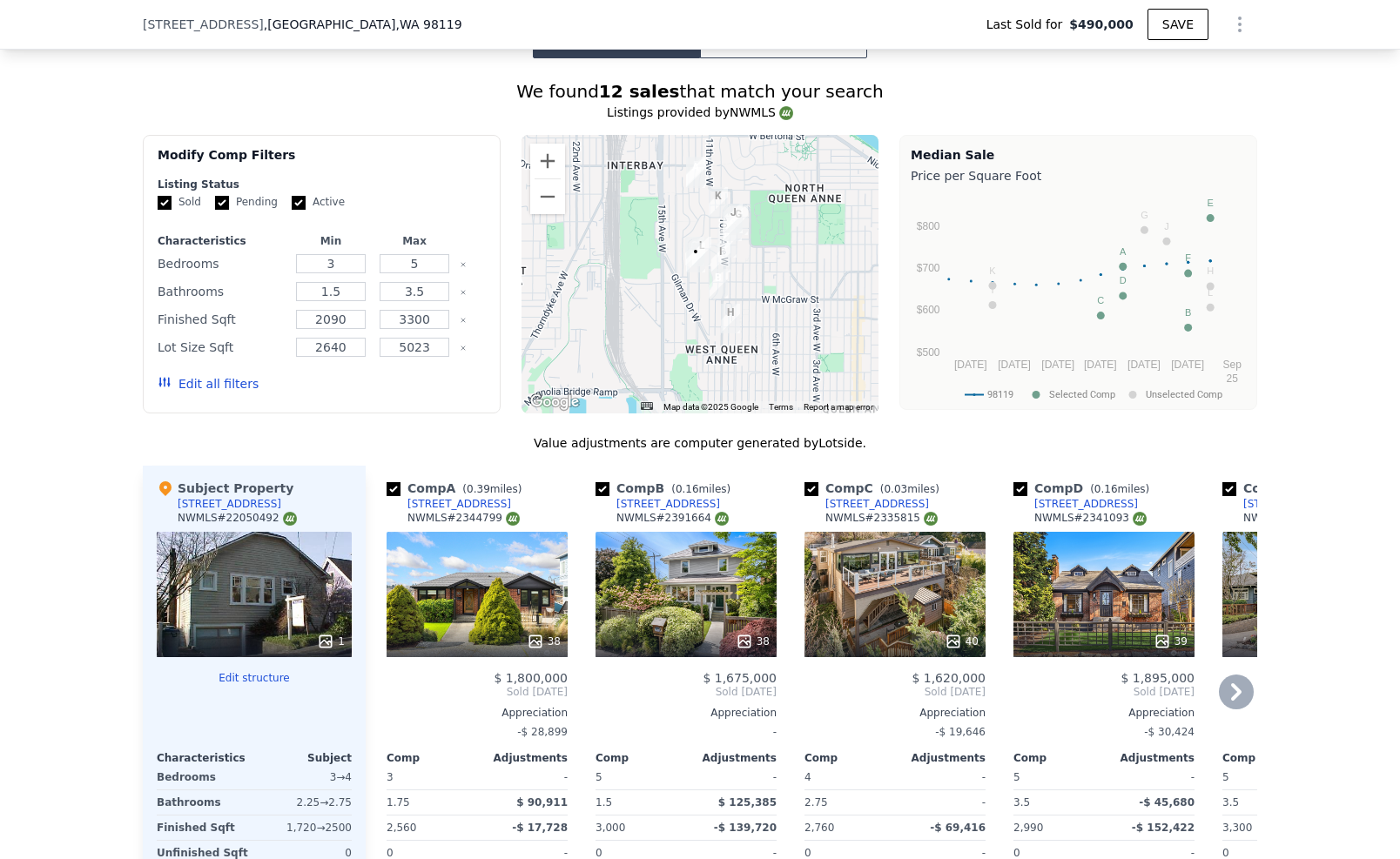
click at [478, 572] on div "38" at bounding box center [476, 595] width 181 height 126
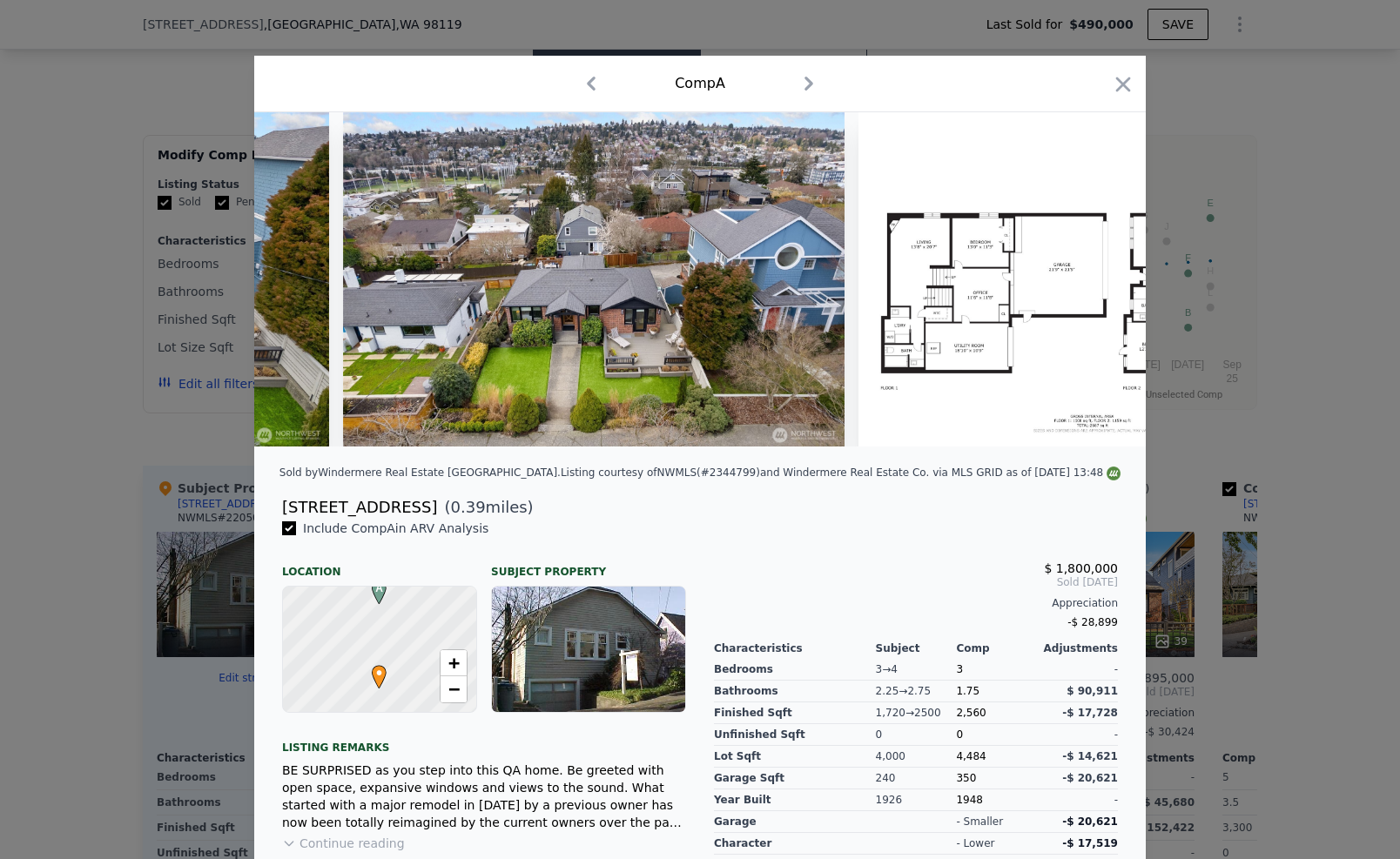
scroll to position [0, 18643]
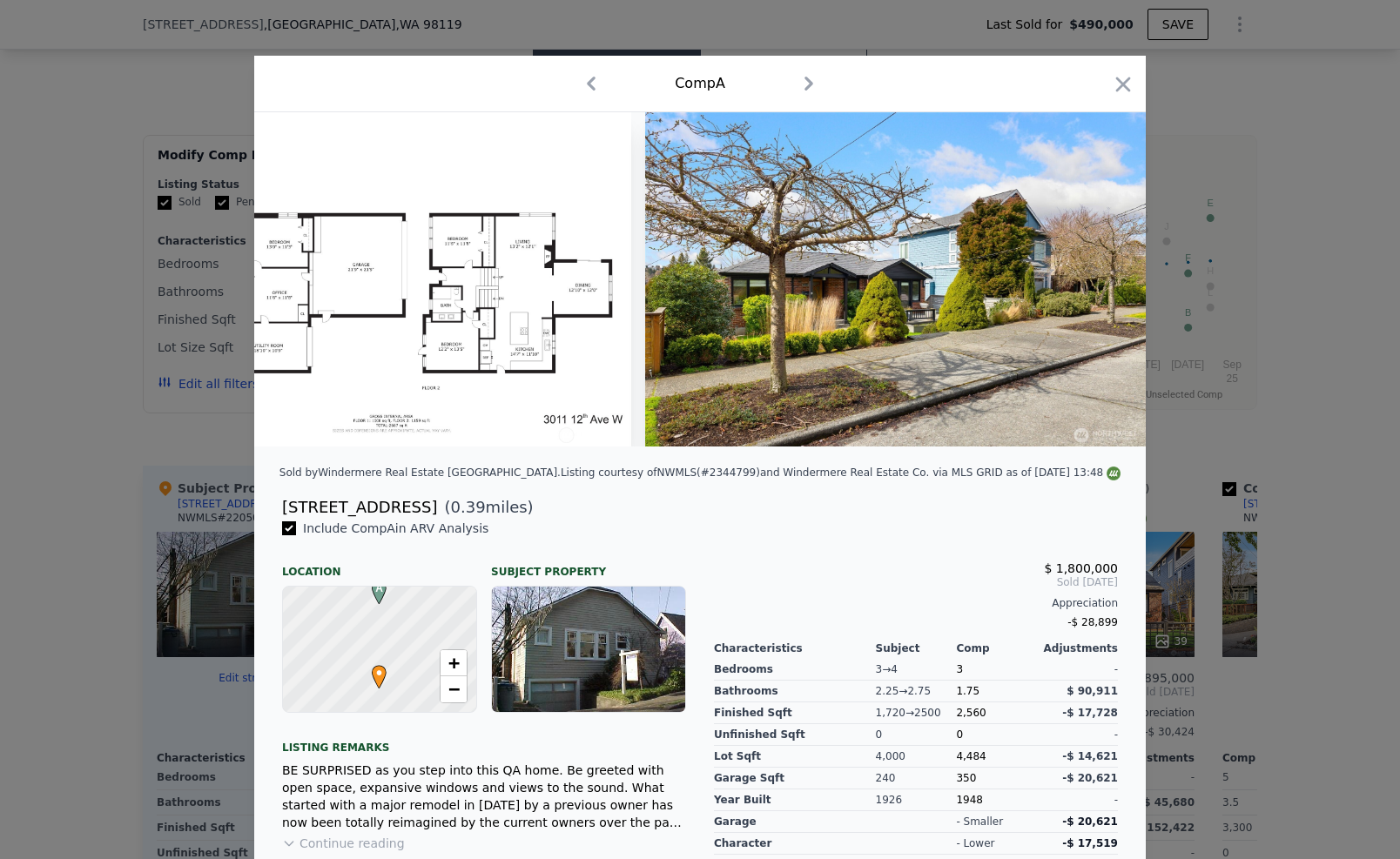
click at [1110, 82] on icon "button" at bounding box center [1122, 84] width 24 height 24
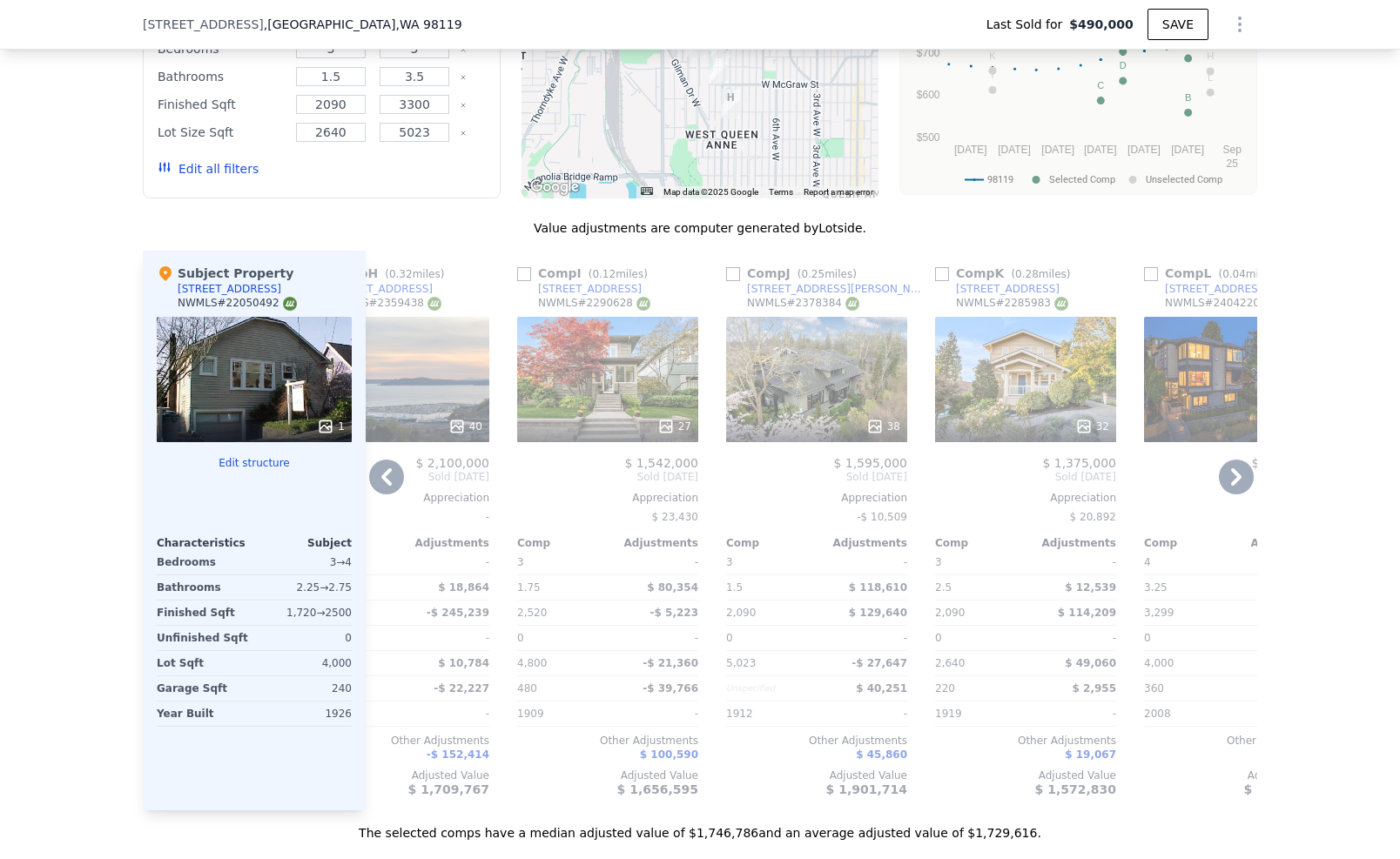
scroll to position [1780, 0]
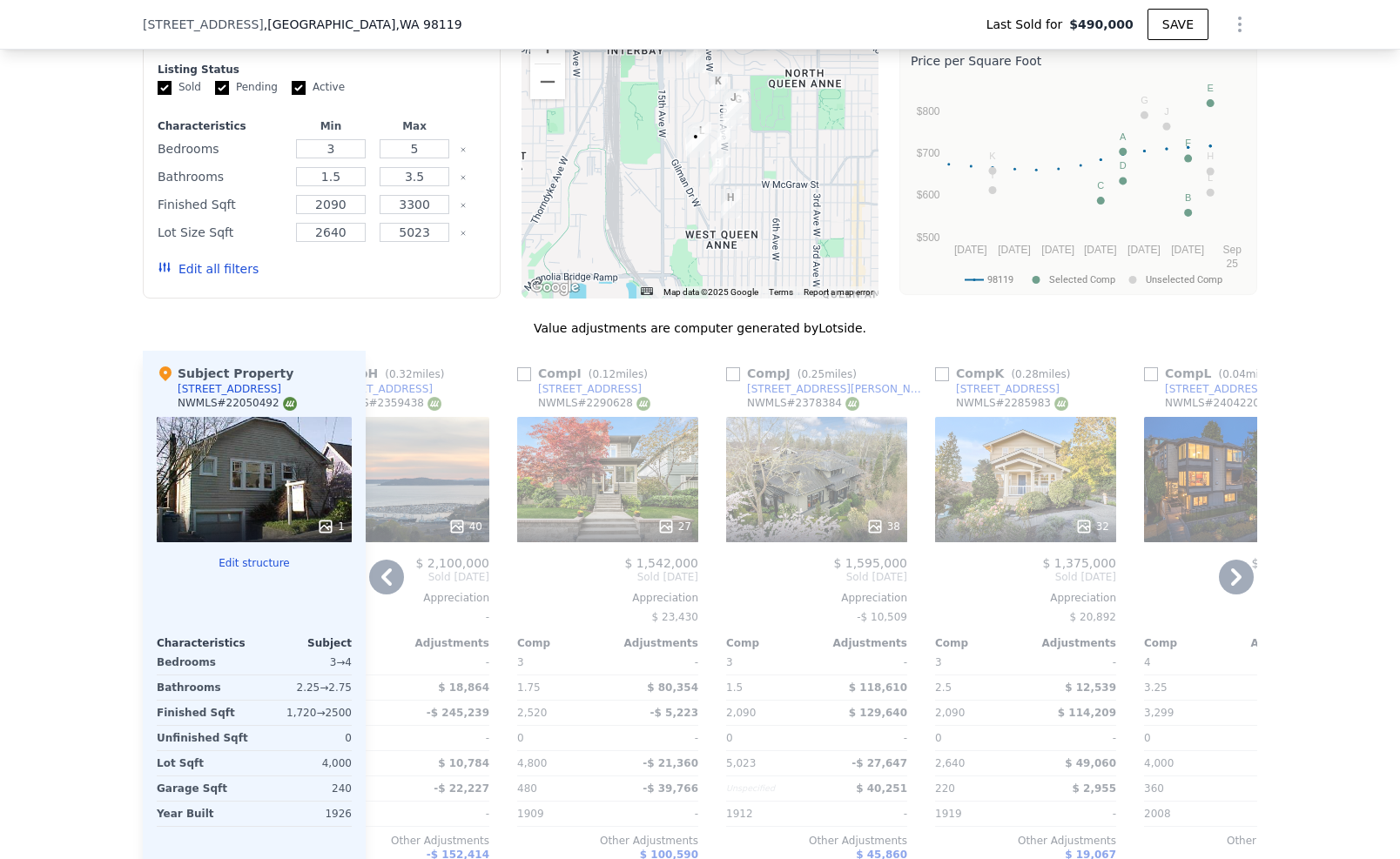
click at [600, 448] on div "27" at bounding box center [607, 479] width 181 height 126
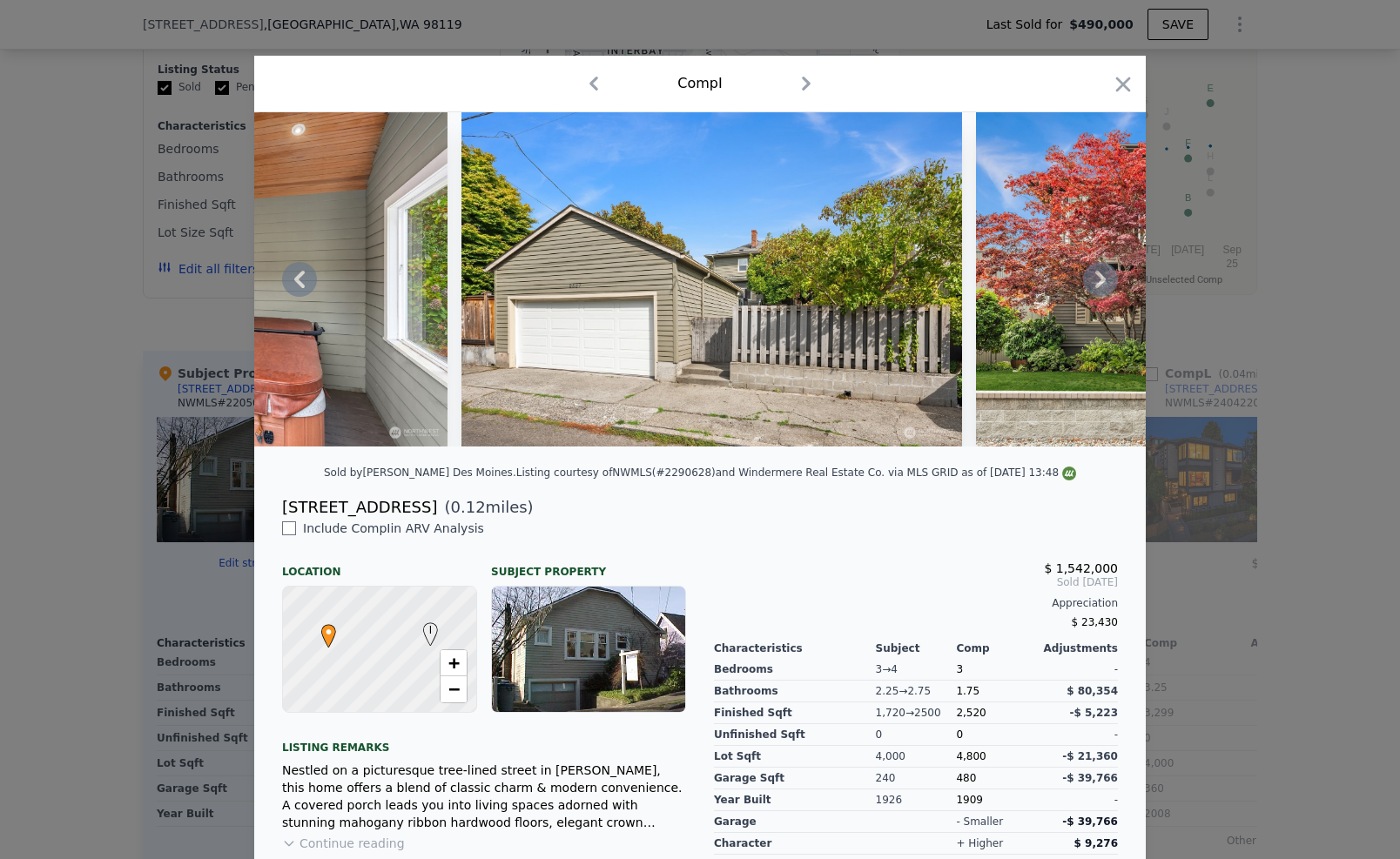
scroll to position [0, 12749]
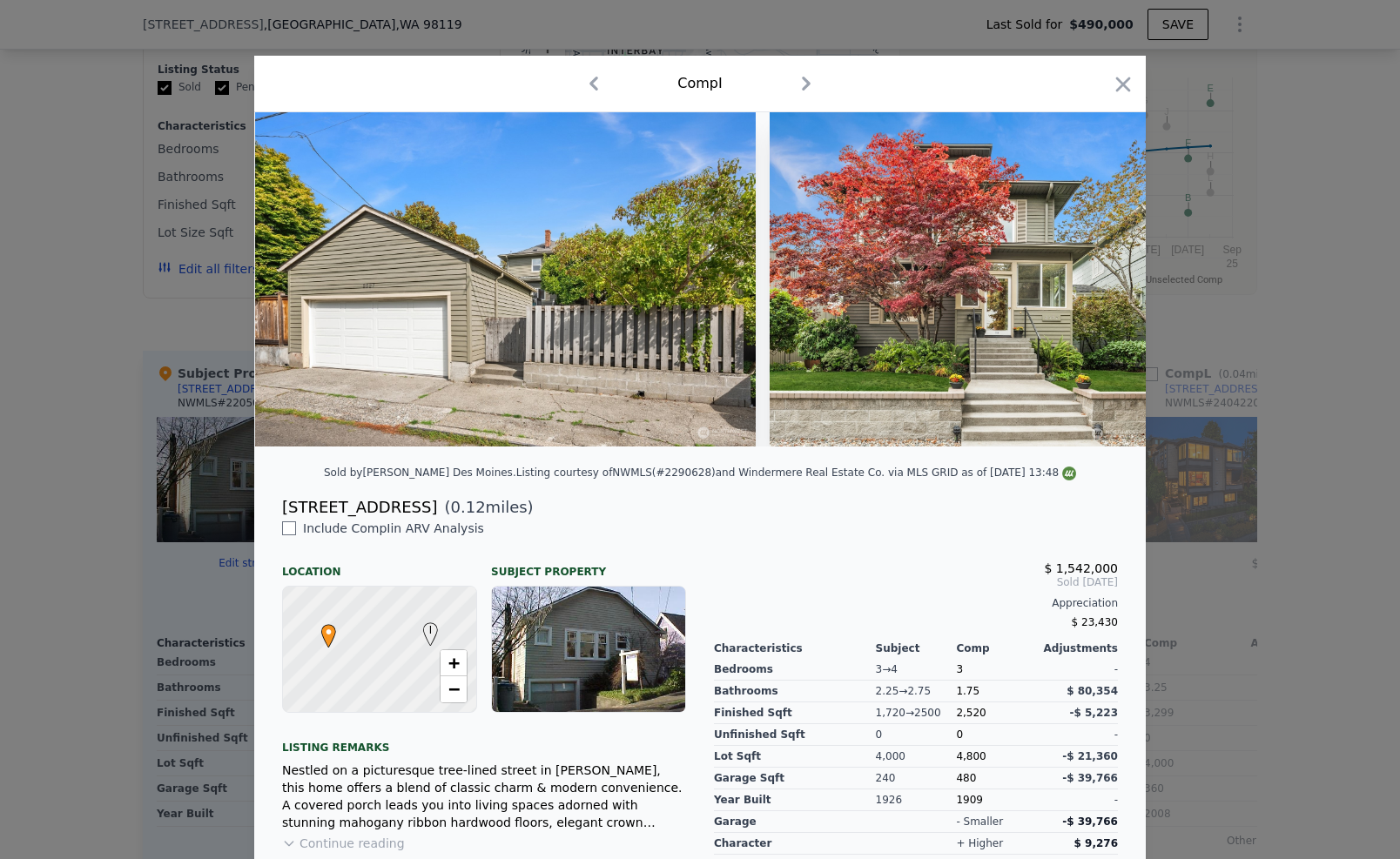
click at [1119, 91] on icon "button" at bounding box center [1122, 84] width 24 height 24
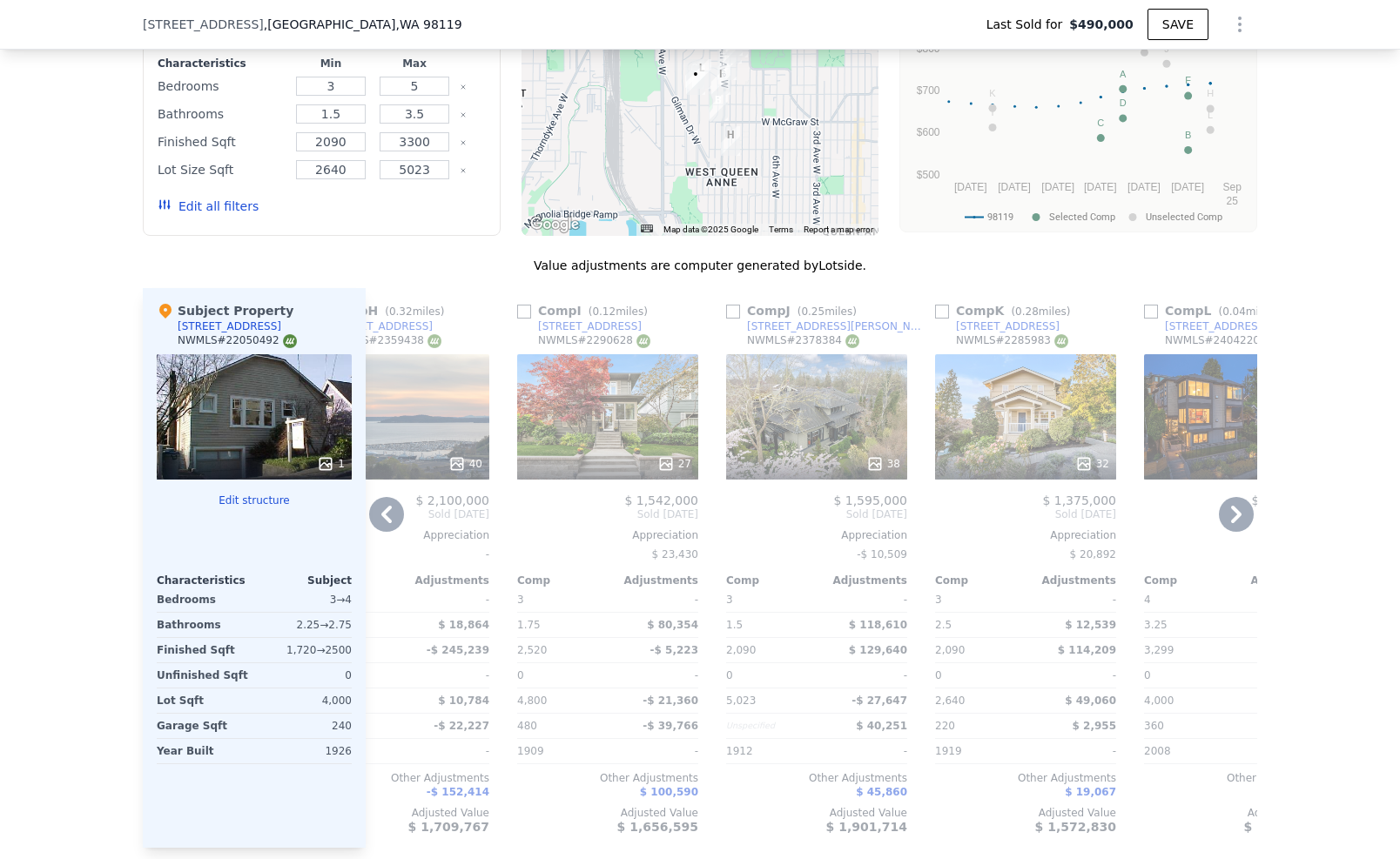
scroll to position [1851, 0]
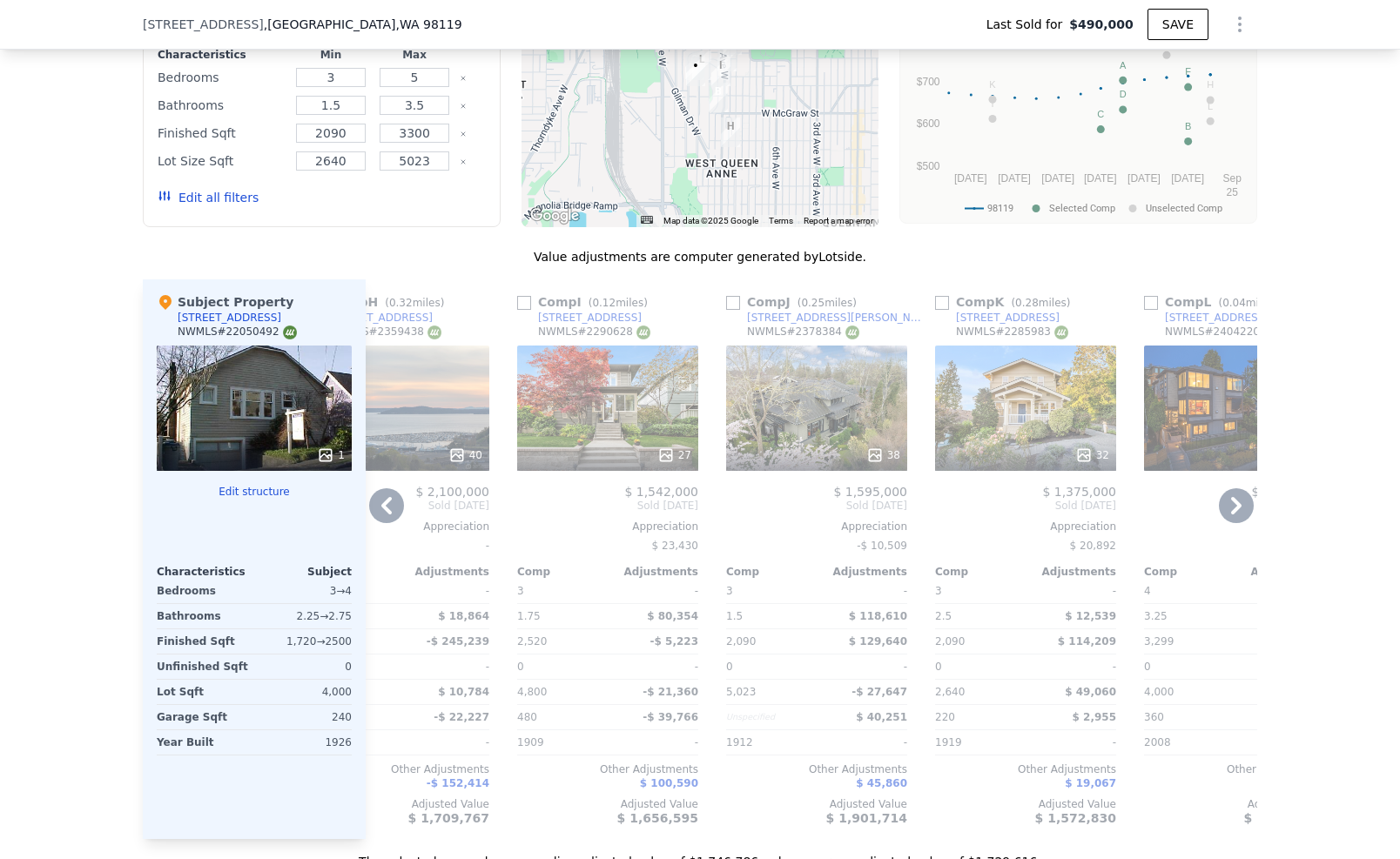
click at [998, 397] on div "32" at bounding box center [1025, 409] width 181 height 126
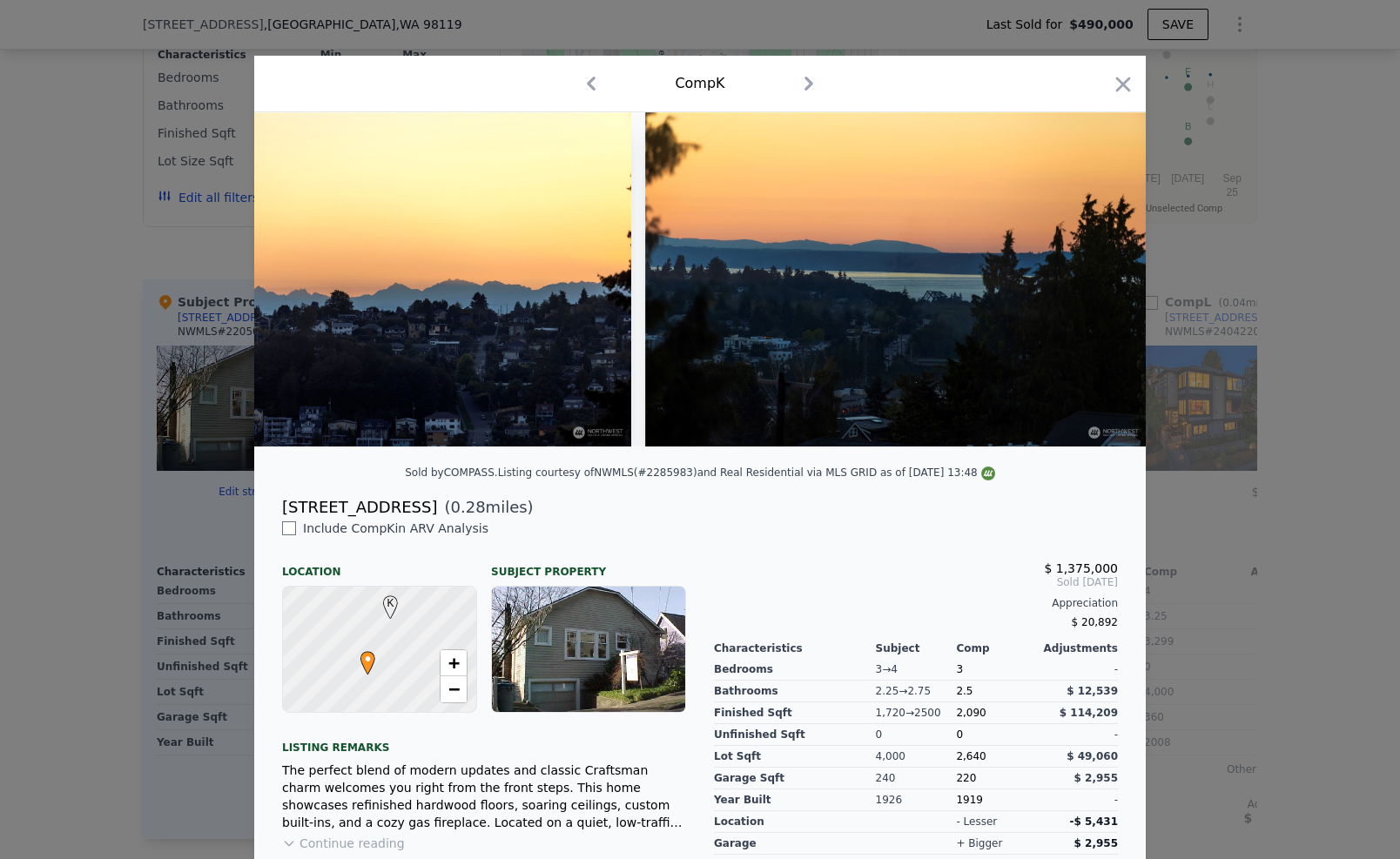
scroll to position [0, 13828]
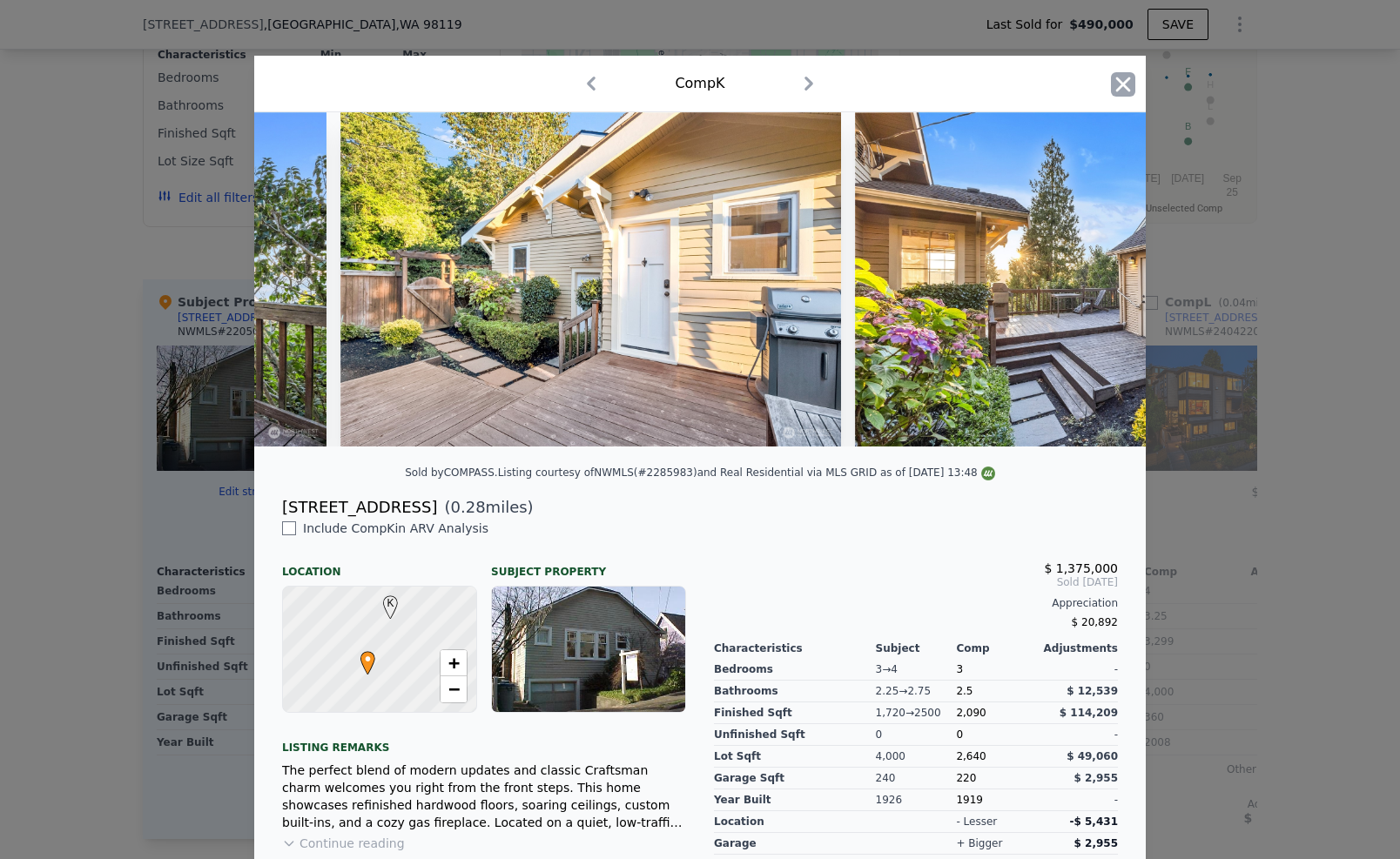
click at [1110, 78] on icon "button" at bounding box center [1122, 84] width 24 height 24
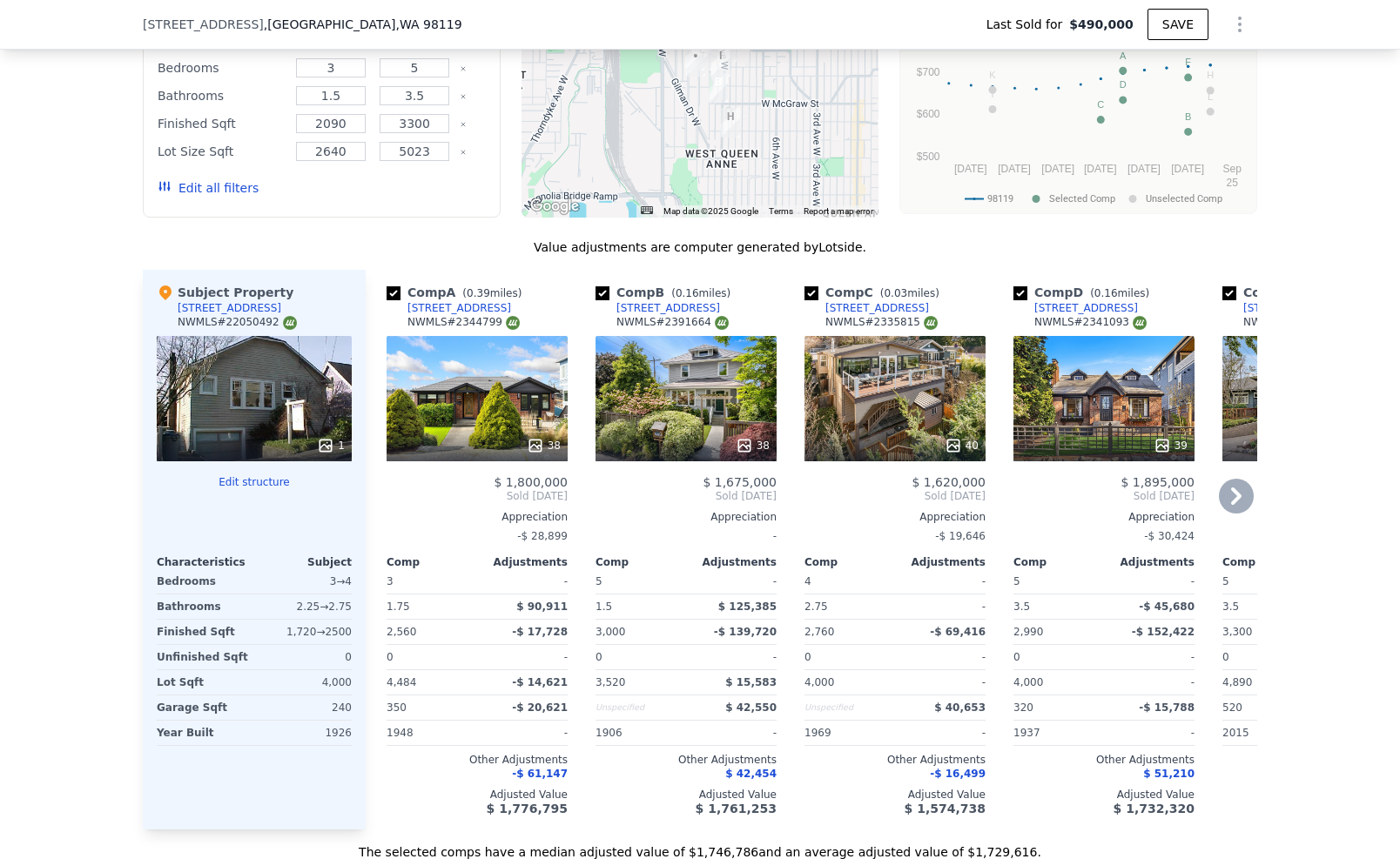
scroll to position [1842, 0]
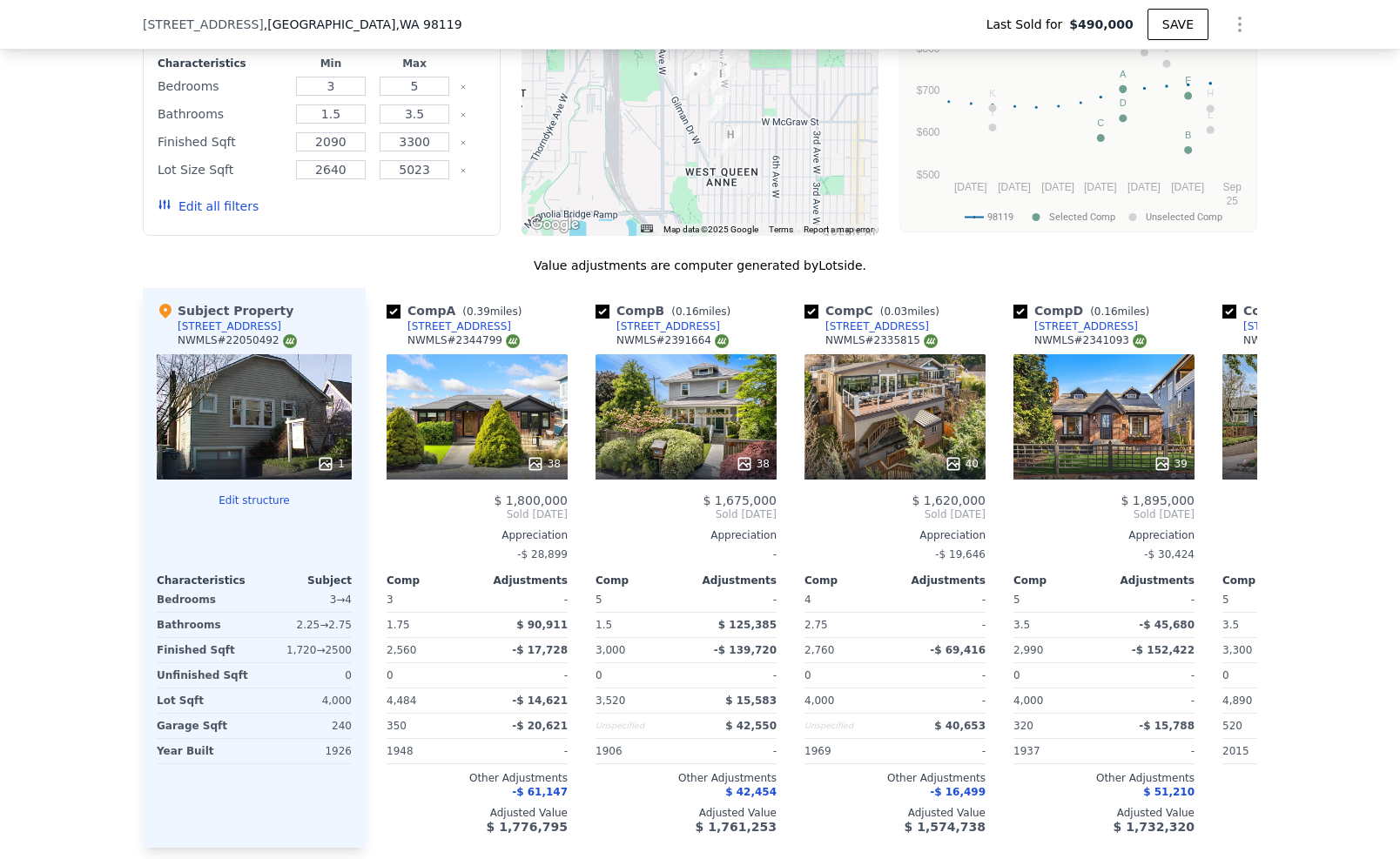
click at [1231, 20] on icon "Show Options" at bounding box center [1239, 24] width 21 height 21
click at [1175, 62] on div "Edit Structure" at bounding box center [1158, 69] width 195 height 35
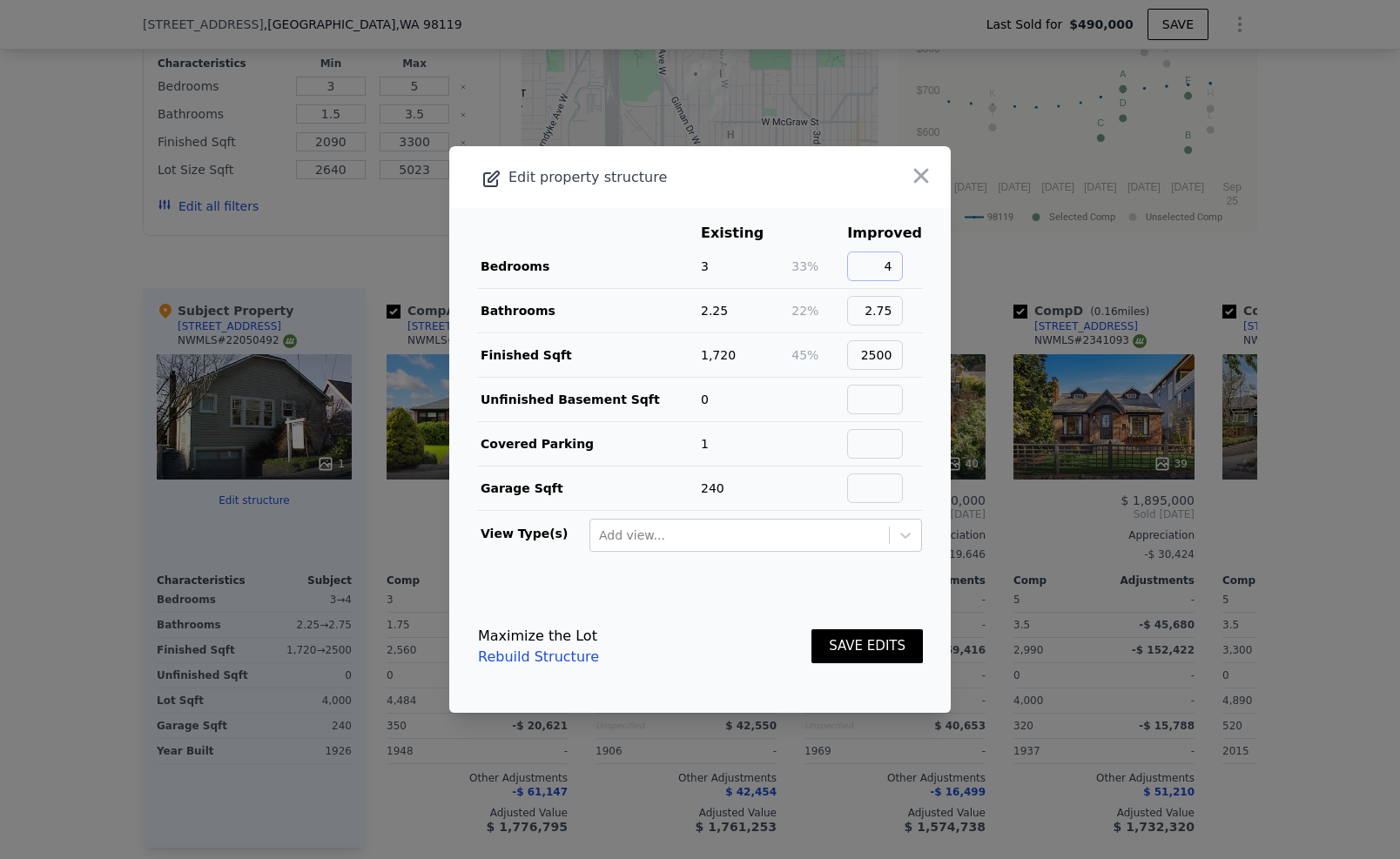
click at [892, 275] on input "4" at bounding box center [875, 267] width 56 height 30
type input "3"
click at [878, 355] on input "2500" at bounding box center [875, 356] width 56 height 30
type input "2400"
click at [834, 644] on button "SAVE EDITS" at bounding box center [867, 646] width 112 height 34
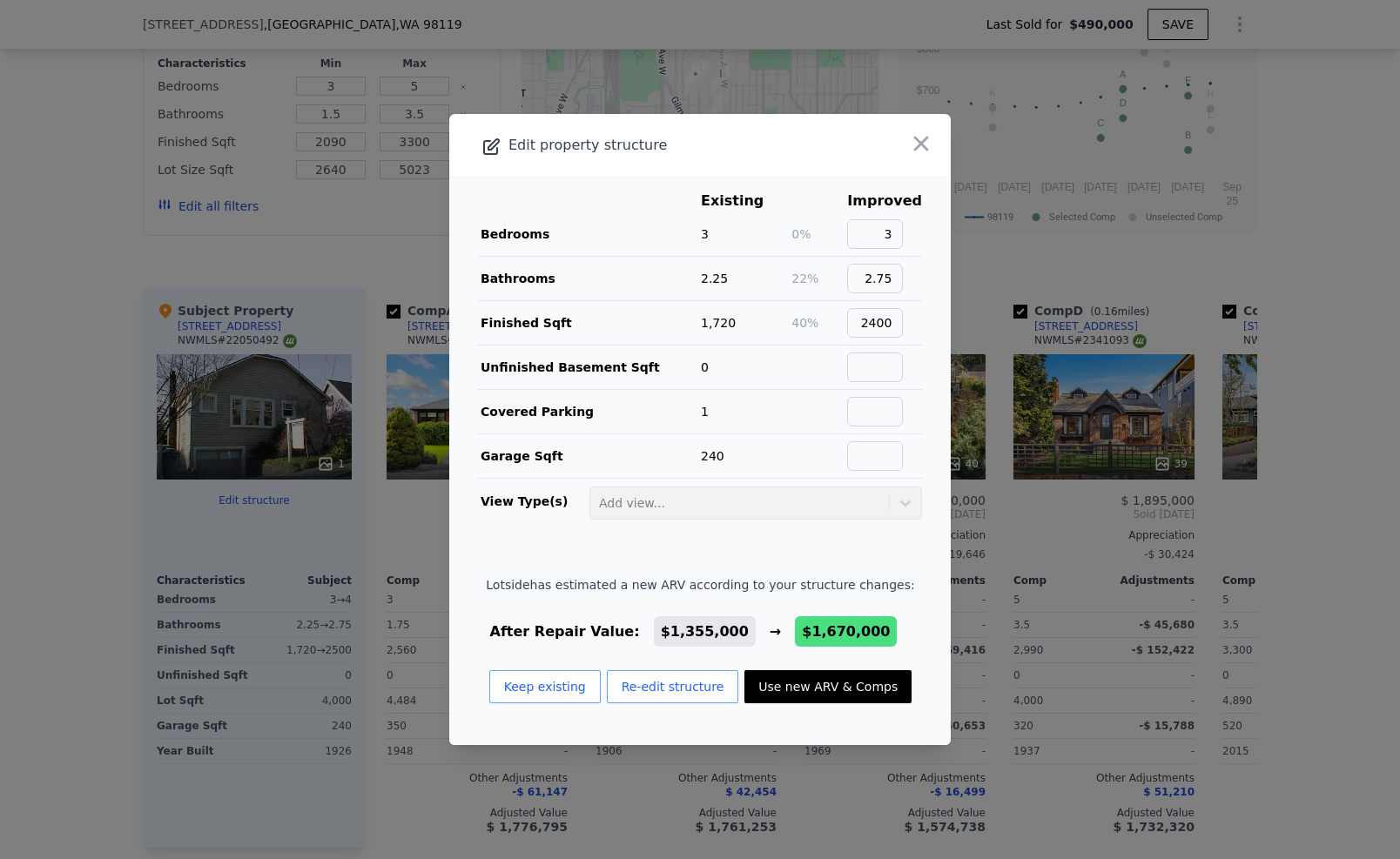
click at [793, 676] on button "Use new ARV & Comps" at bounding box center [827, 686] width 167 height 33
type input "$ 1,670,000"
type input "$ 1,007,625"
checkbox input "false"
checkbox input "true"
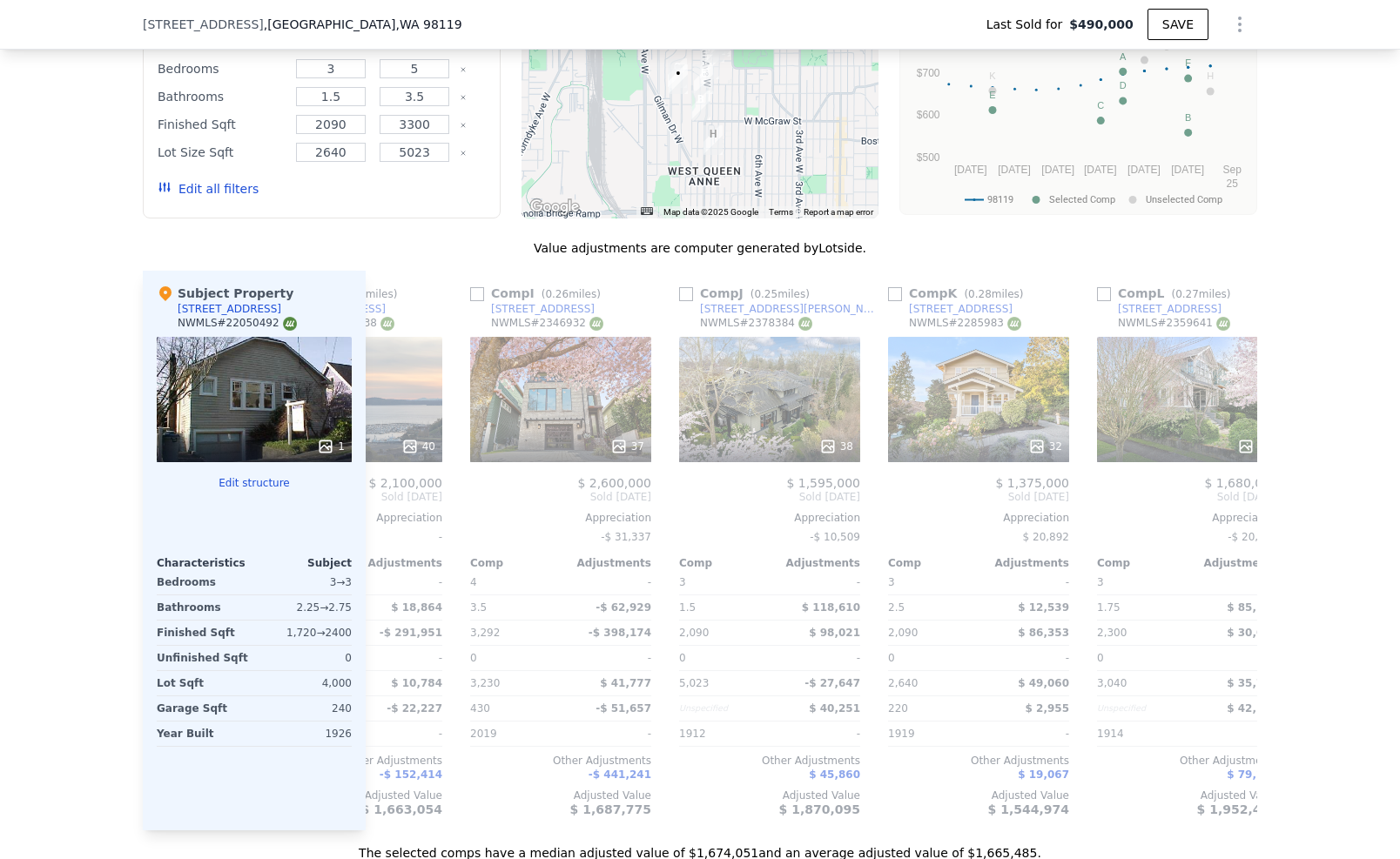
scroll to position [0, 1658]
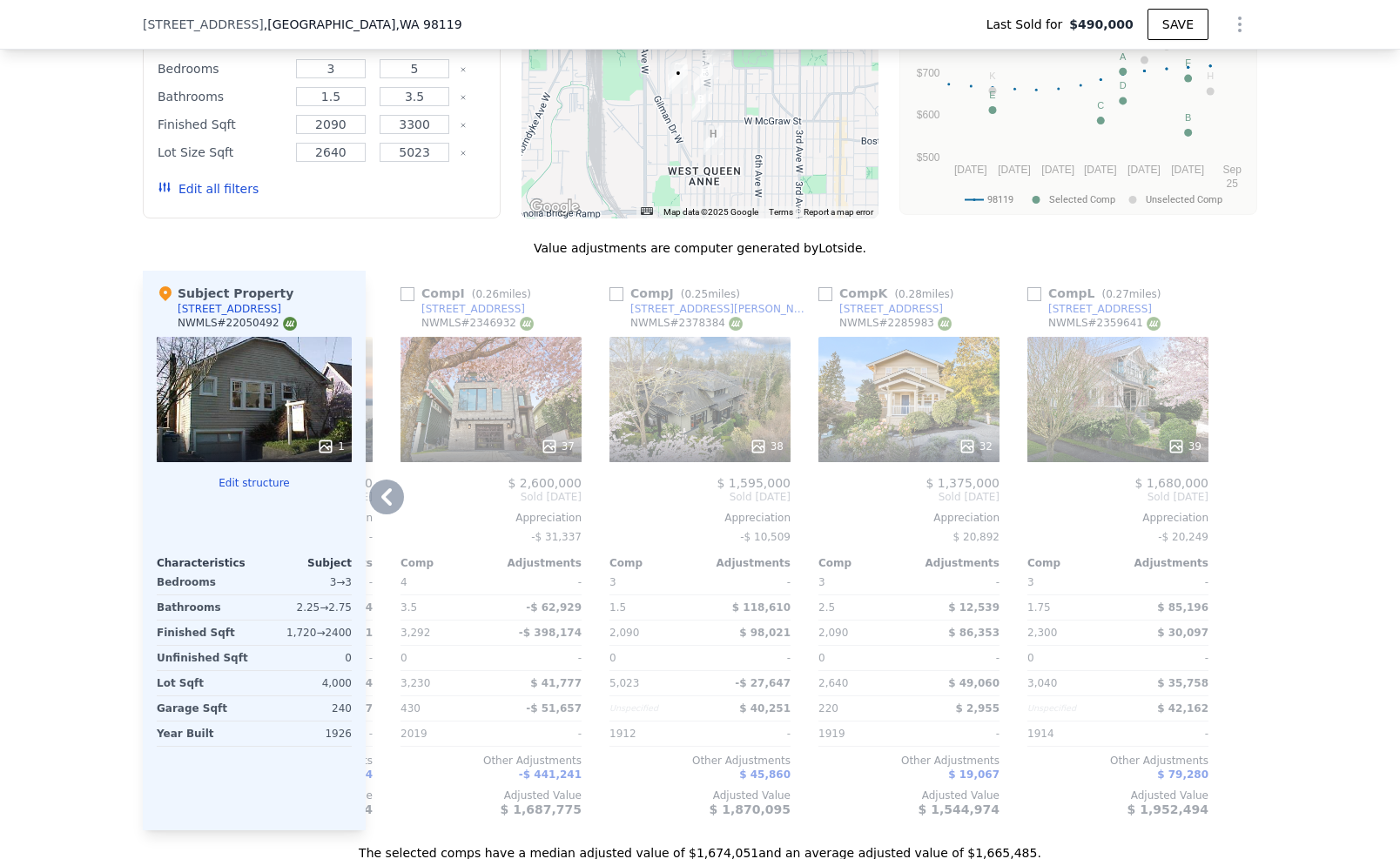
click at [896, 402] on div "32" at bounding box center [908, 400] width 181 height 126
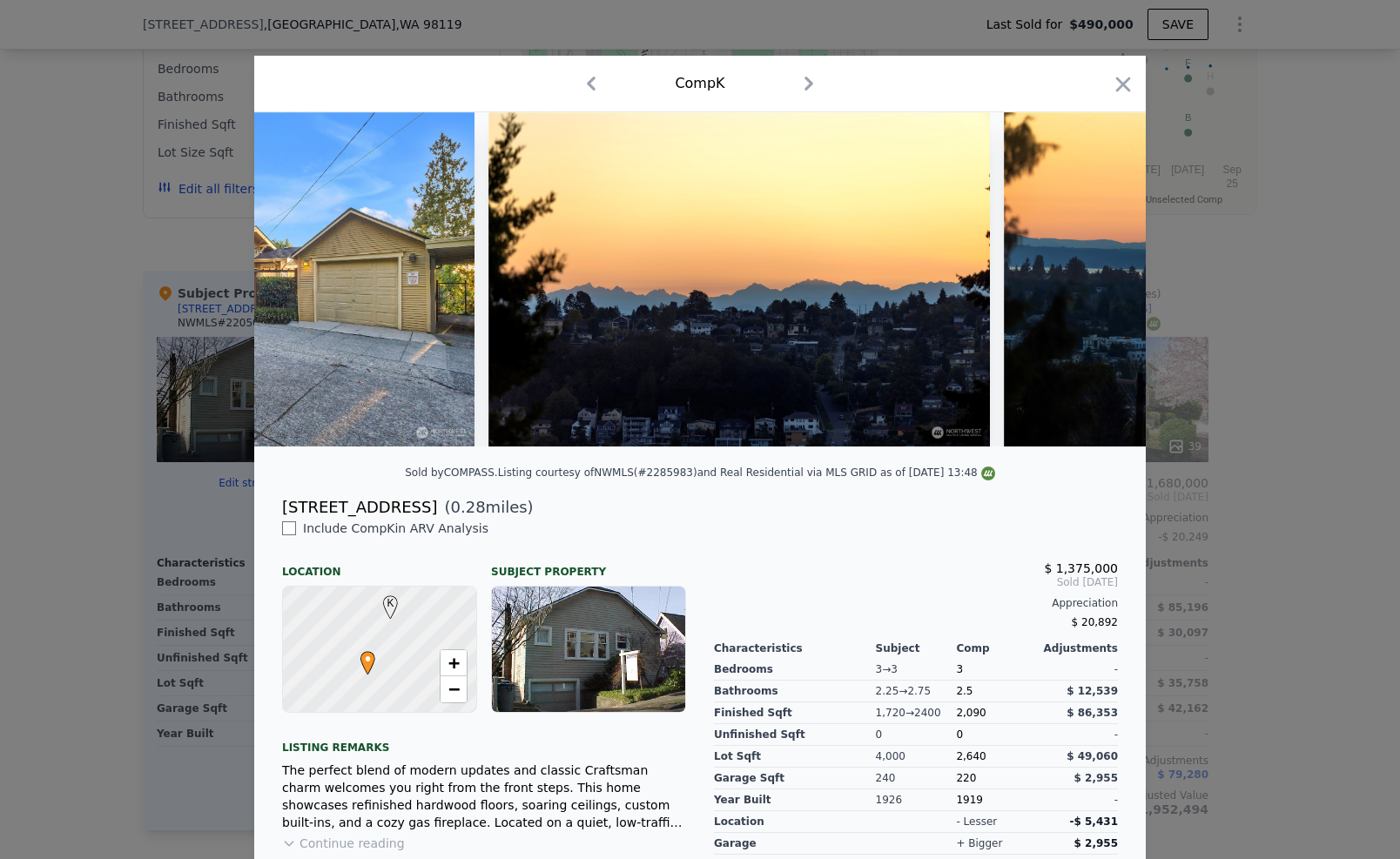
scroll to position [0, 15584]
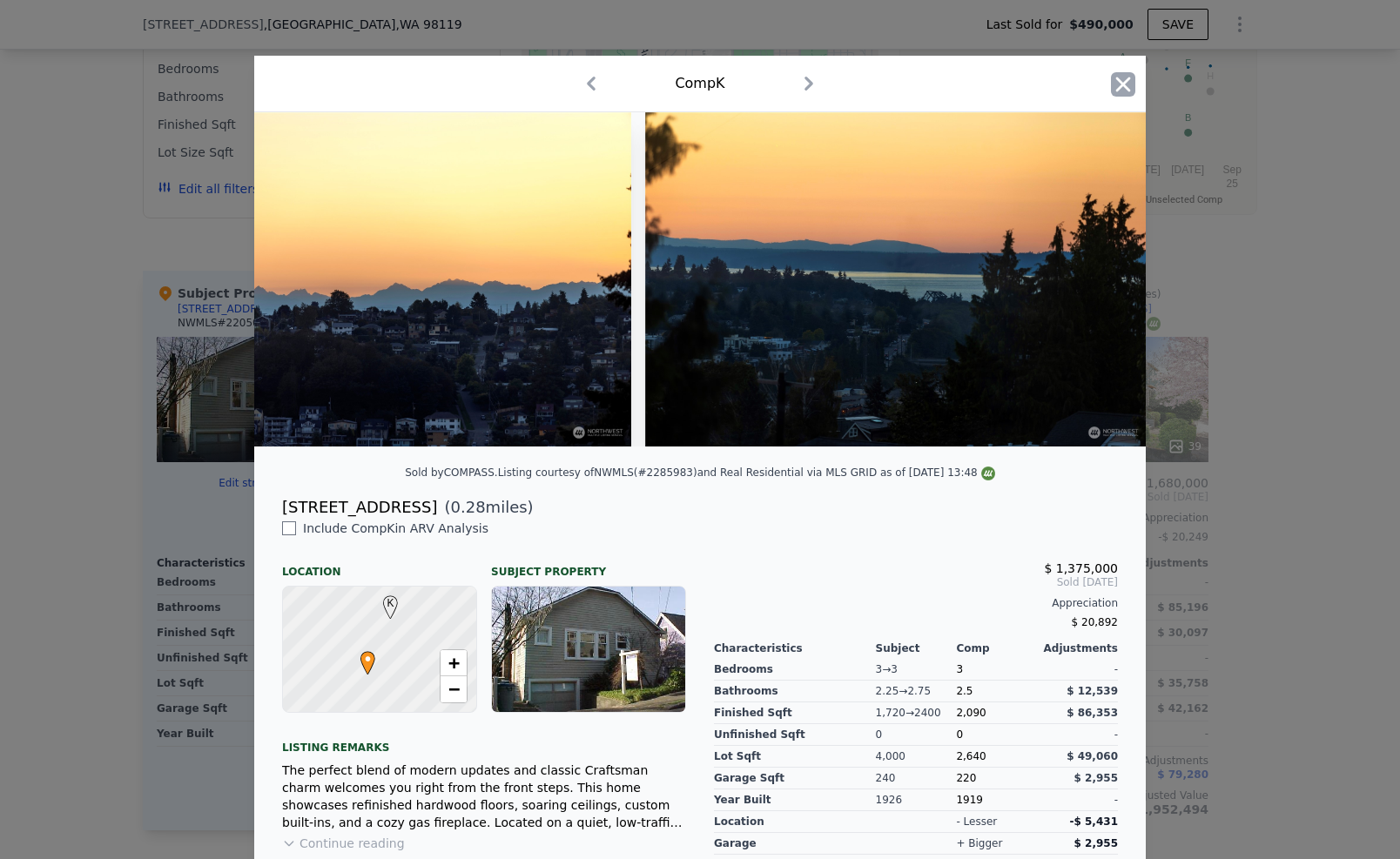
click at [1124, 83] on icon "button" at bounding box center [1122, 84] width 24 height 24
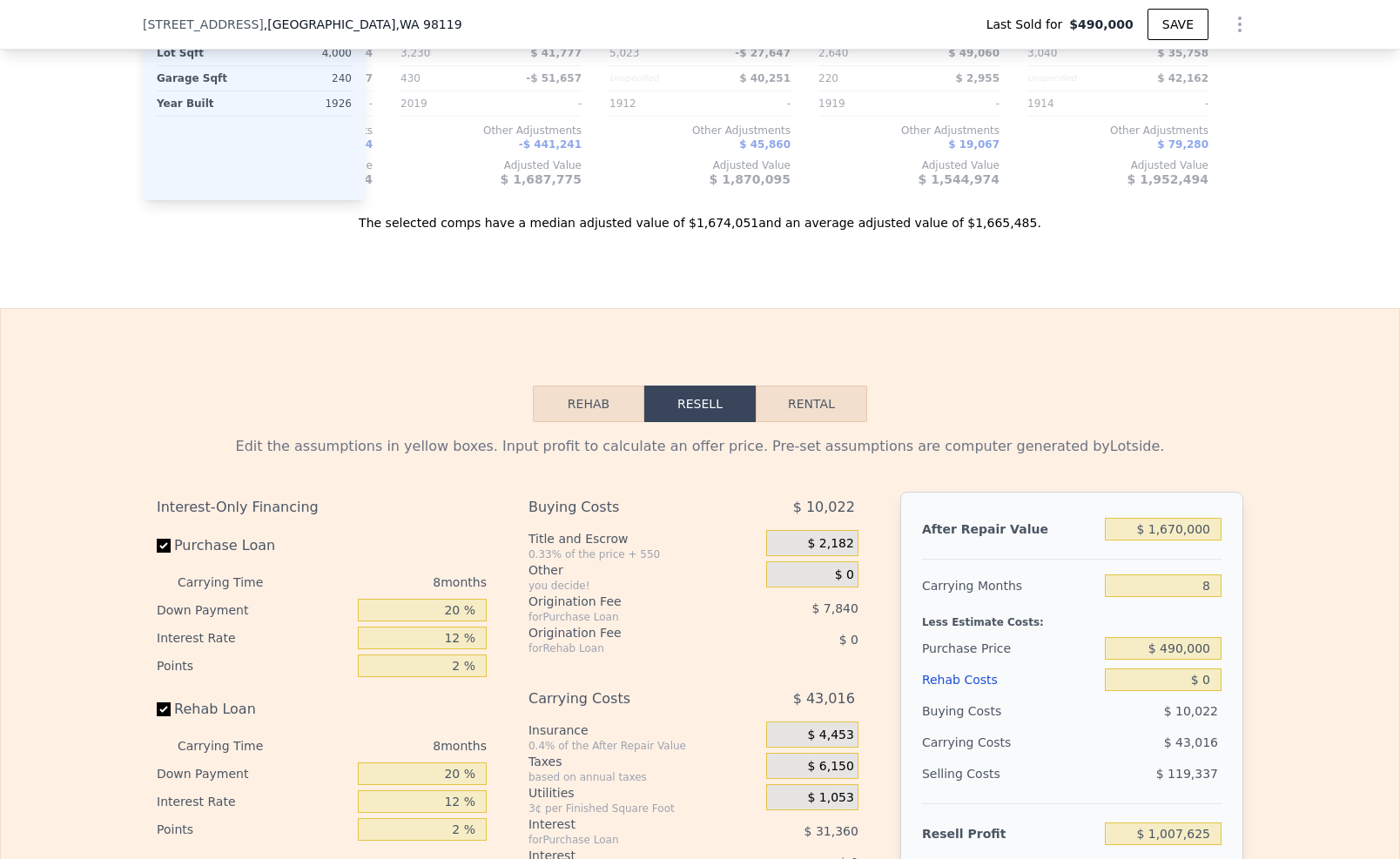
scroll to position [2558, 0]
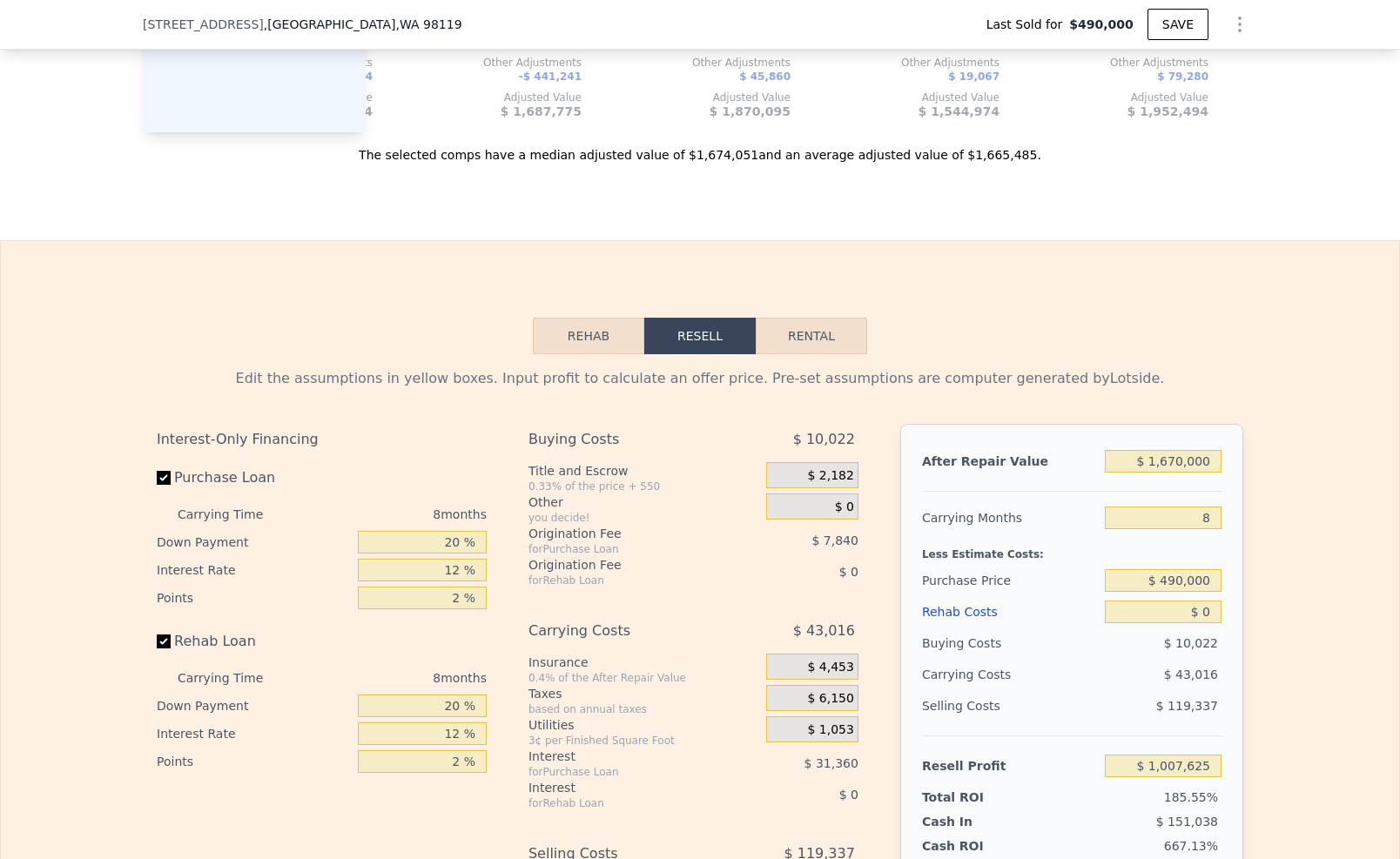
click at [1169, 466] on div "$ 1,670,000" at bounding box center [1162, 460] width 117 height 31
drag, startPoint x: 1169, startPoint y: 466, endPoint x: 1163, endPoint y: 455, distance: 12.5
click at [1165, 459] on div "$ 1,670,000" at bounding box center [1162, 460] width 117 height 31
click at [1163, 455] on input "$ 1,670,000" at bounding box center [1162, 461] width 117 height 23
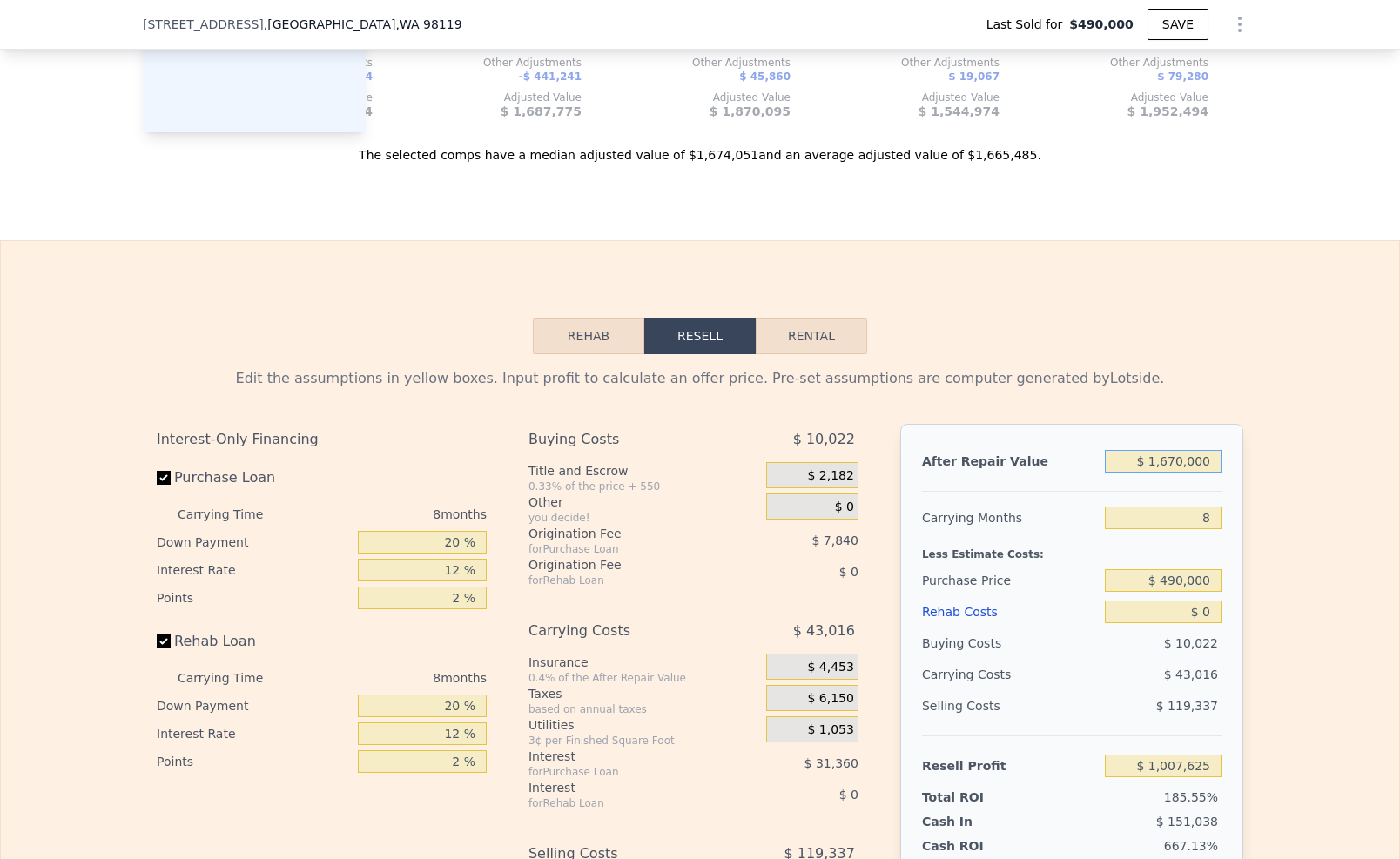
click at [1163, 455] on input "$ 1,670,000" at bounding box center [1162, 461] width 117 height 23
type input "$ 12"
type input "-$ 539,123"
type input "$ 127"
type input "-$ 539,016"
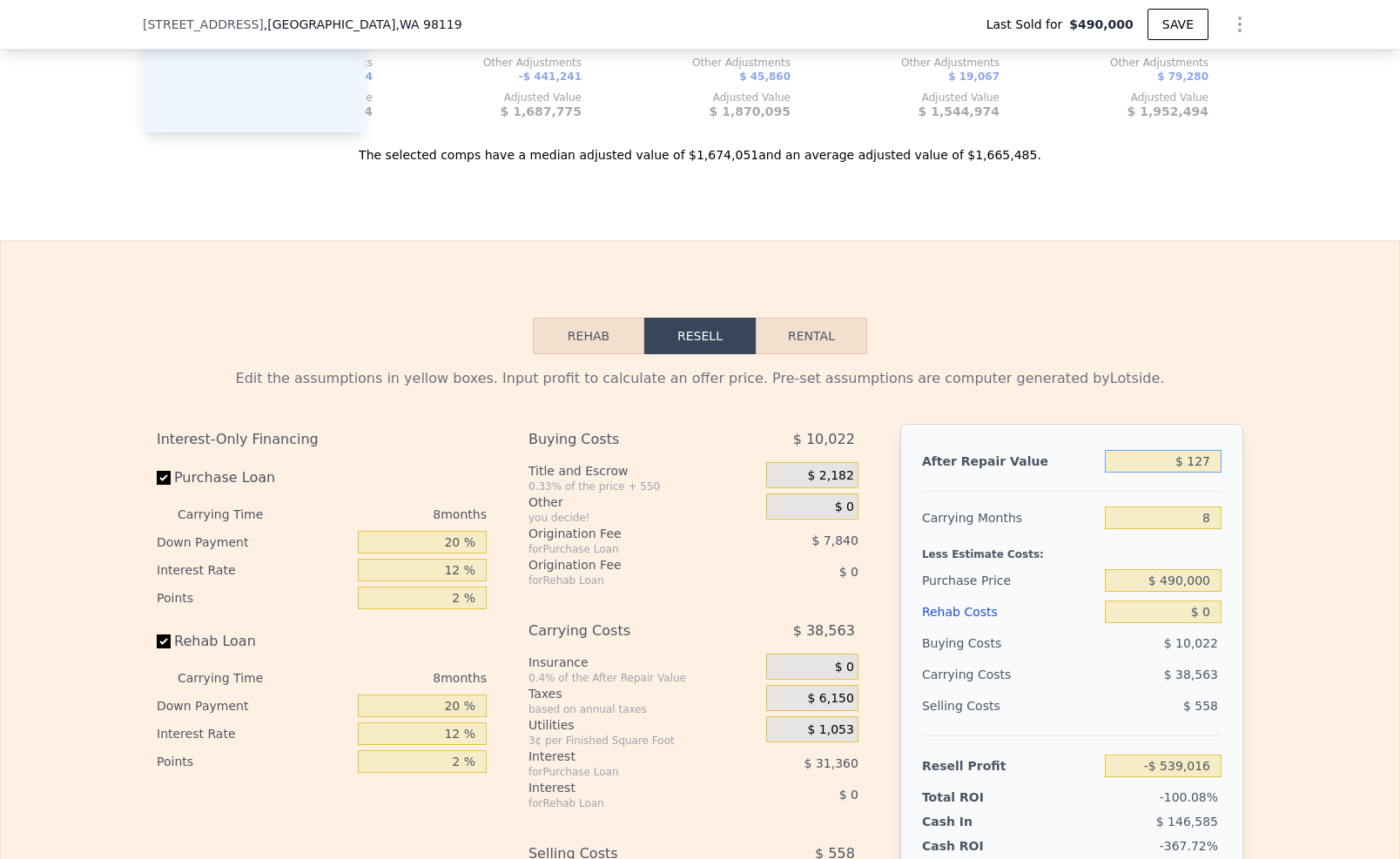
type input "$ 1,275"
type input "-$ 537,954"
type input "$ 12,750"
type input "-$ 527,326"
type input "$ 127,500"
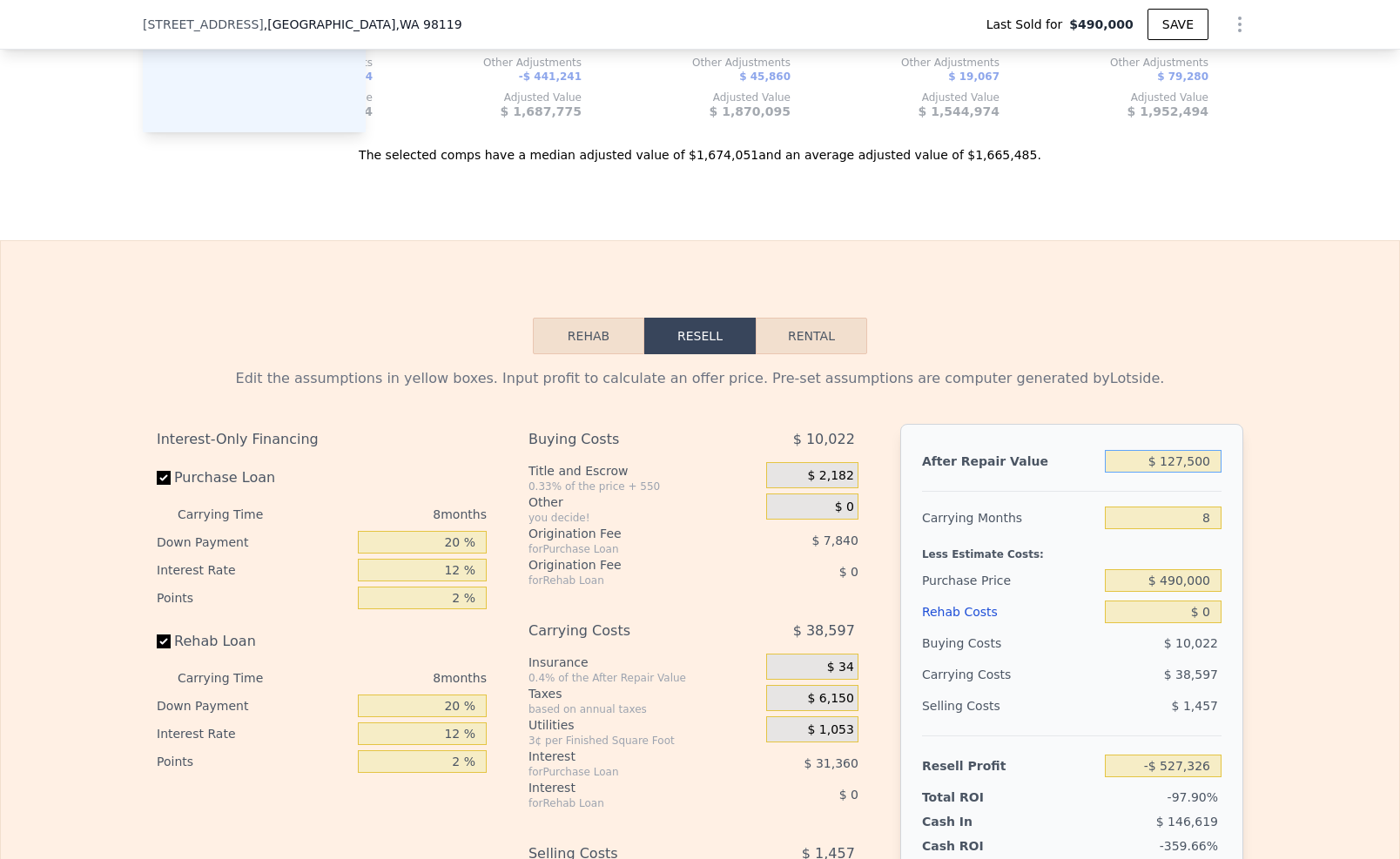
type input "-$ 421,046"
type input "$ 1,275,000"
type input "$ 641,774"
type input "$ 1,275,000"
click at [1204, 514] on input "8" at bounding box center [1162, 517] width 117 height 23
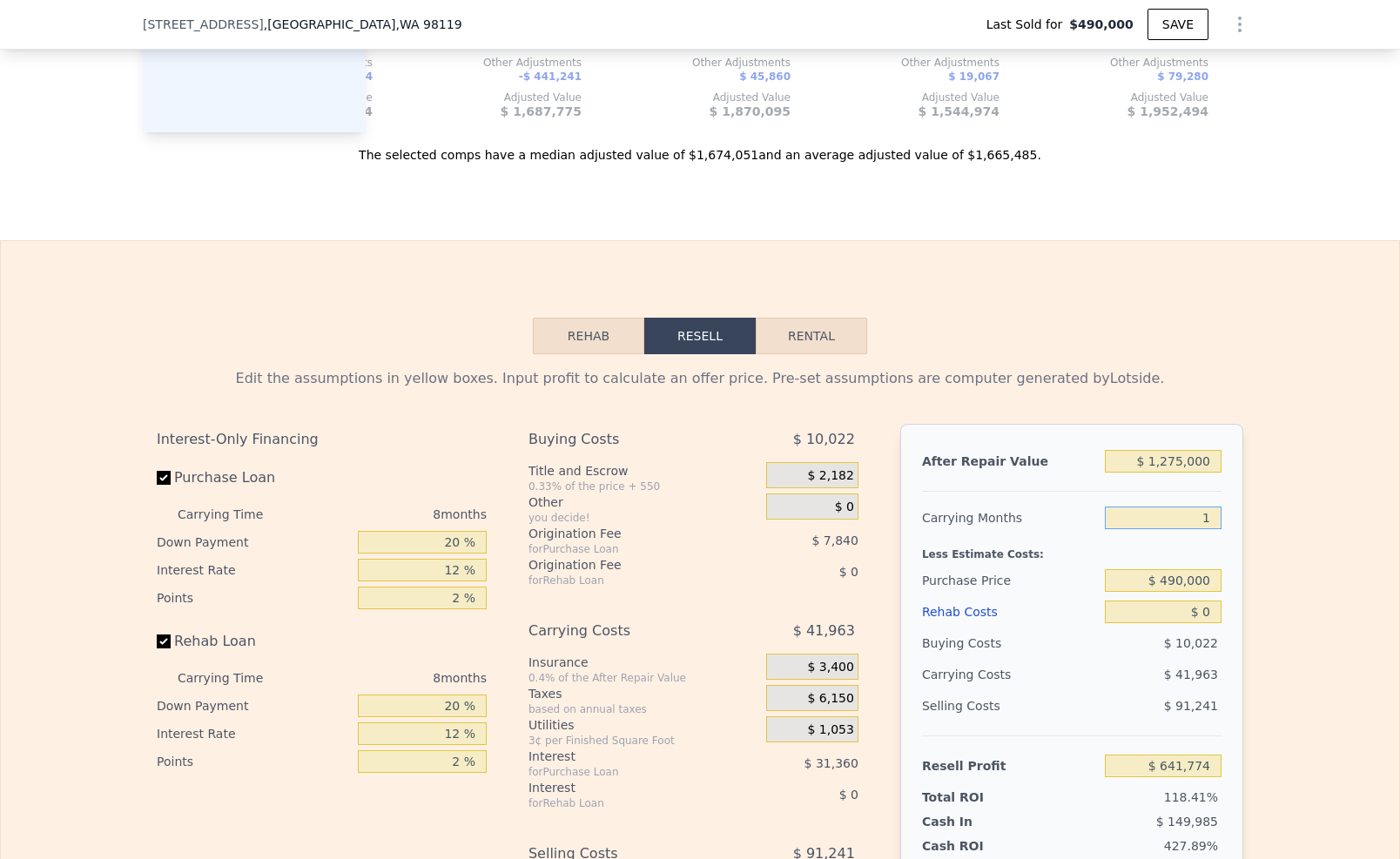
type input "10"
type input "$ 631,283"
type input "10"
click at [1194, 569] on input "$ 490,000" at bounding box center [1162, 580] width 117 height 23
click at [1185, 573] on input "$ 490,000" at bounding box center [1162, 580] width 117 height 23
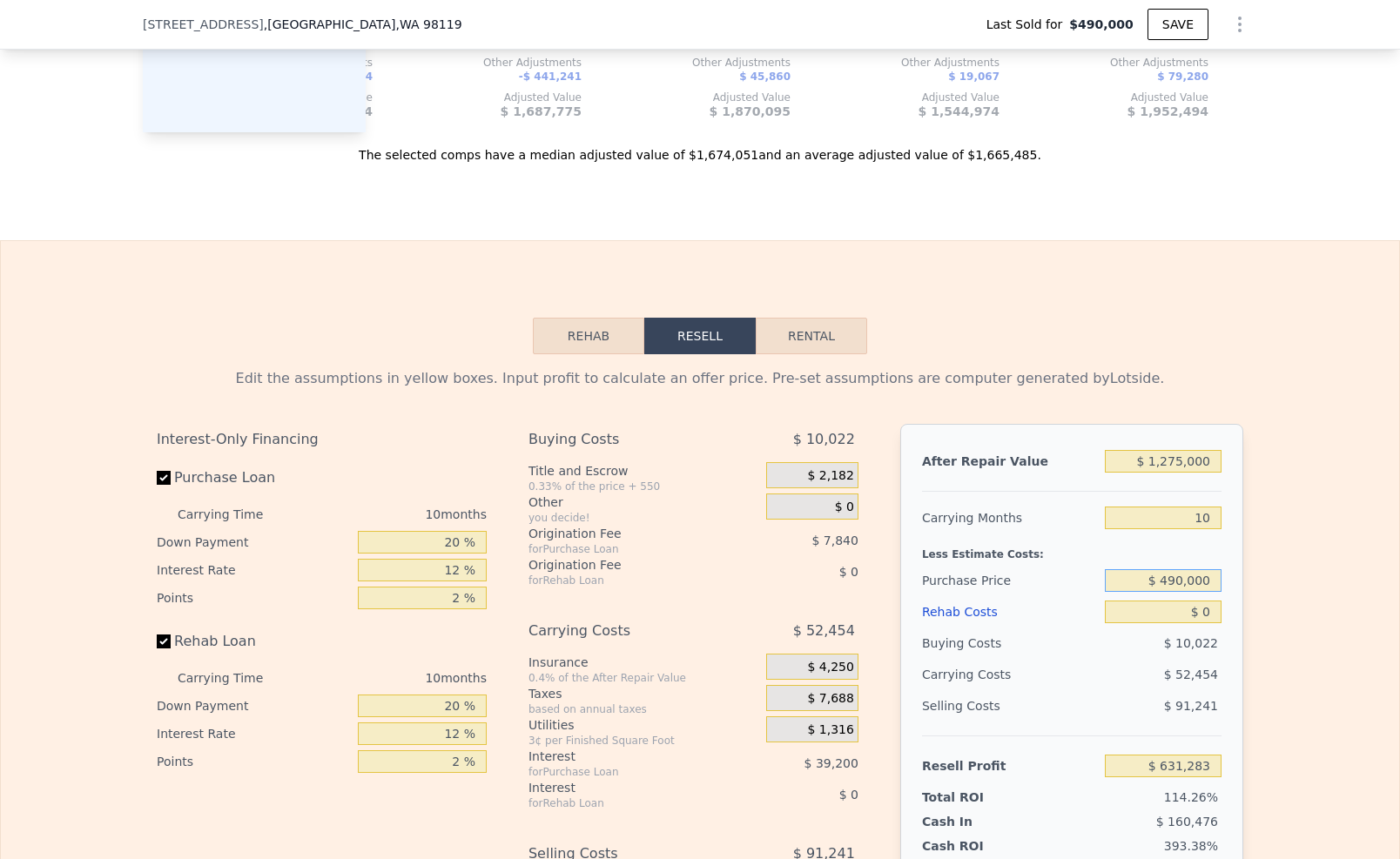
click at [1185, 573] on input "$ 490,000" at bounding box center [1162, 580] width 117 height 23
type input "$ 850,000"
click at [1206, 601] on input "$ 0" at bounding box center [1162, 611] width 117 height 23
type input "$ 235,524"
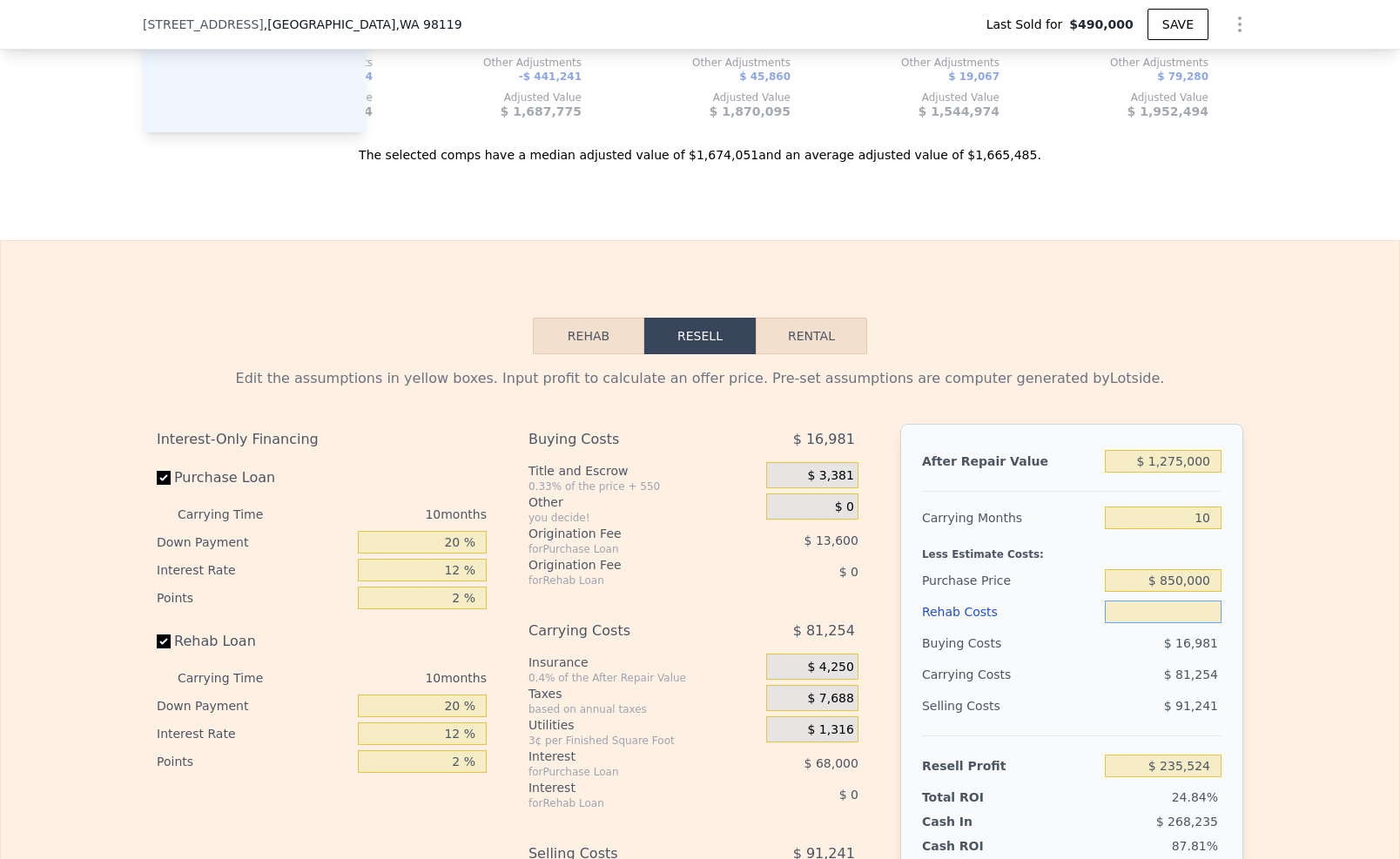
type input "$ 2"
type input "$ 235,522"
type input "$ 25"
type input "$ 235,499"
type input "$ 250"
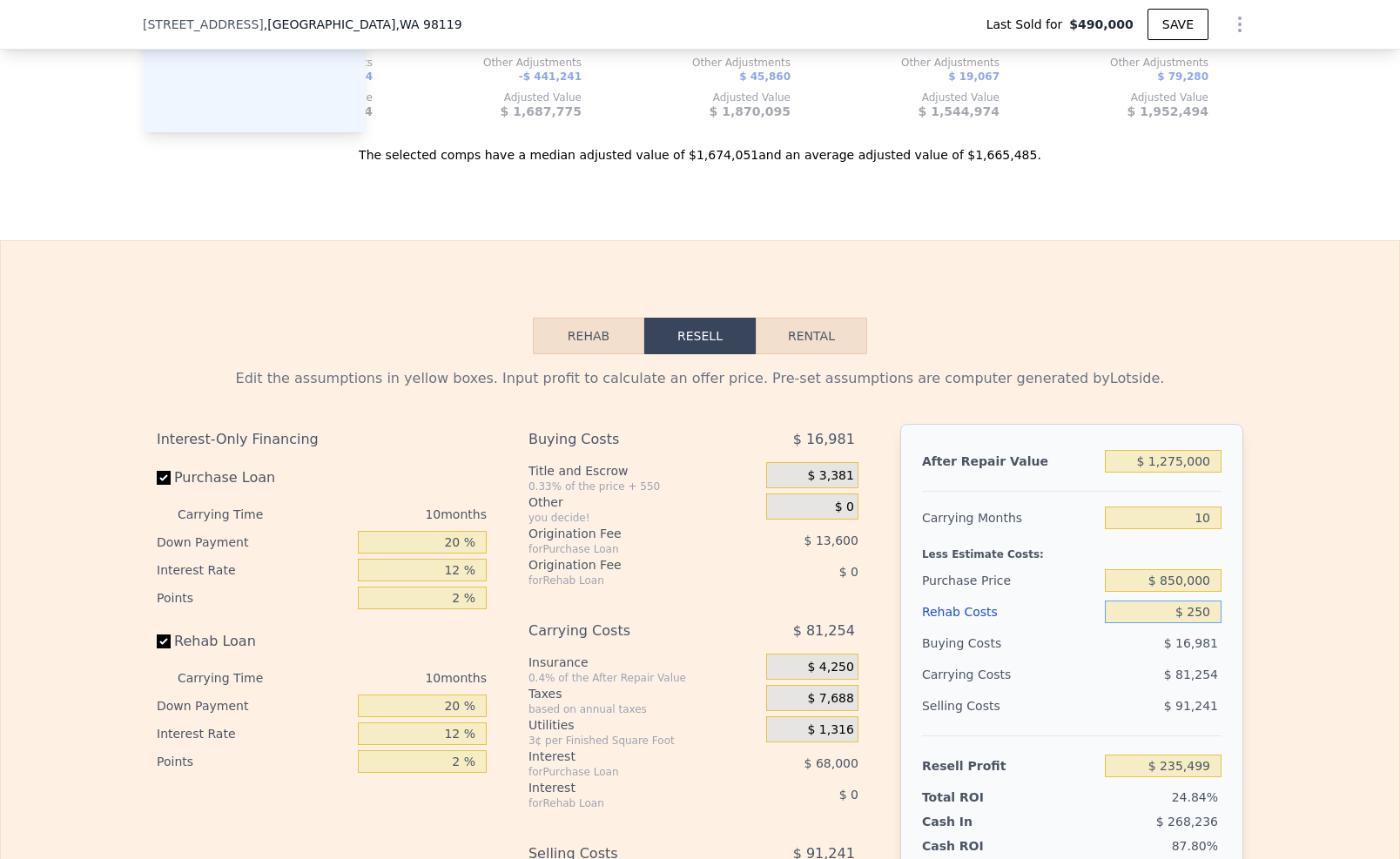
type input "$ 235,250"
type input "$ 2,500"
type input "$ 232,784"
type input "$ 25,000"
type input "$ 208,124"
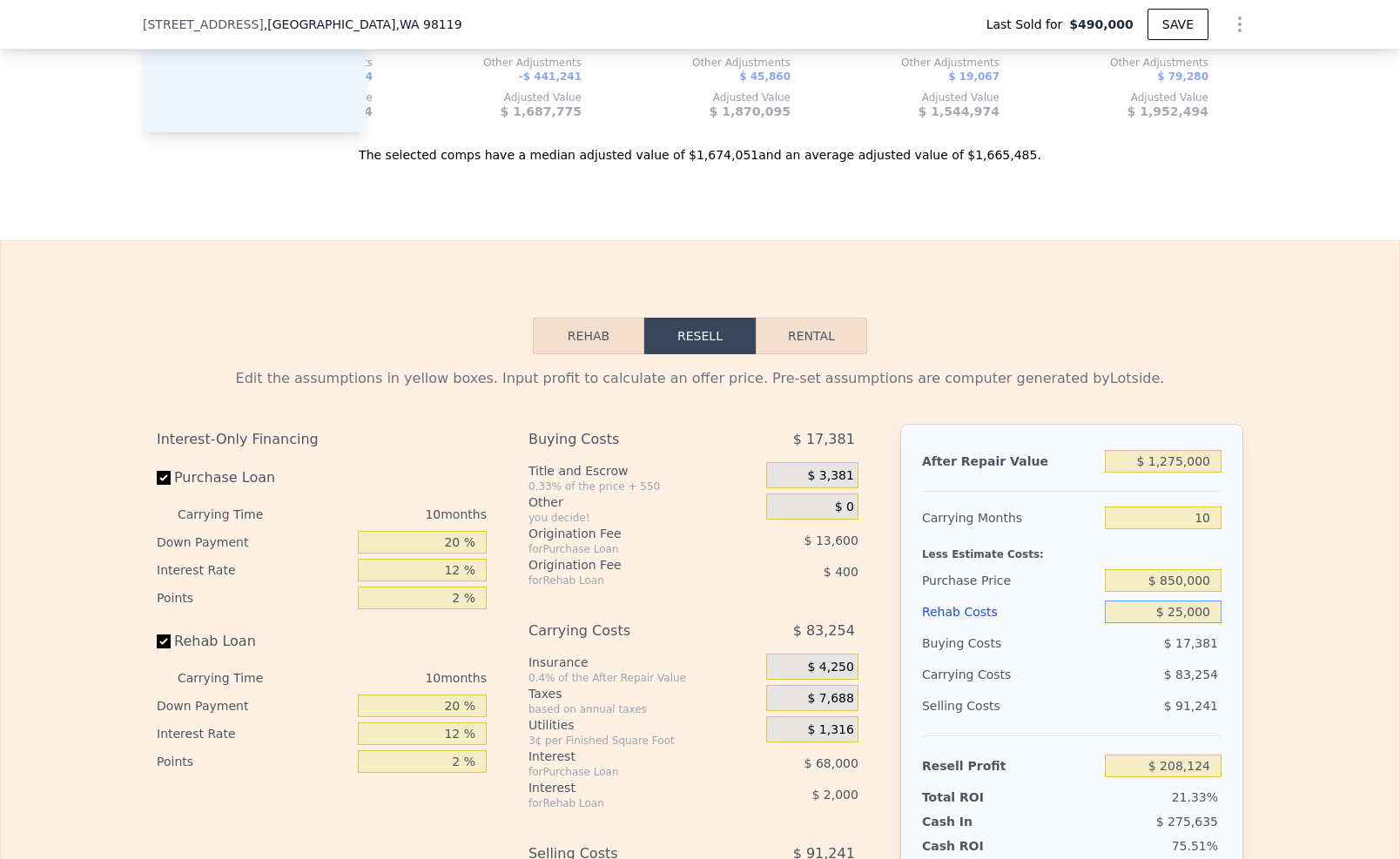
type input "$ 250,000"
type input "-$ 38,476"
type input "$ 250,000"
click at [1249, 616] on div "Edit the assumptions in yellow boxes. Input profit to calculate an offer price.…" at bounding box center [700, 678] width 1114 height 647
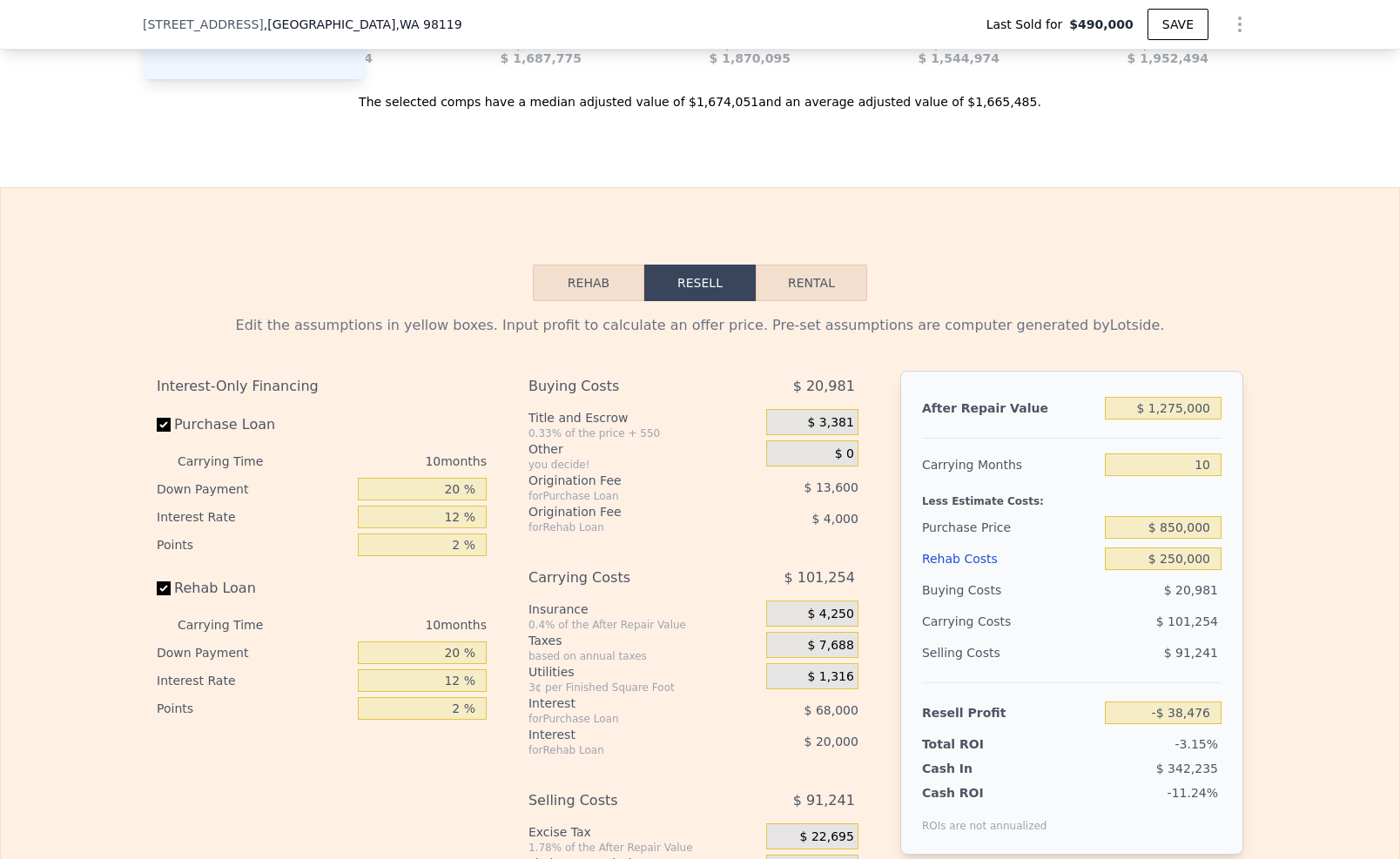
scroll to position [2666, 0]
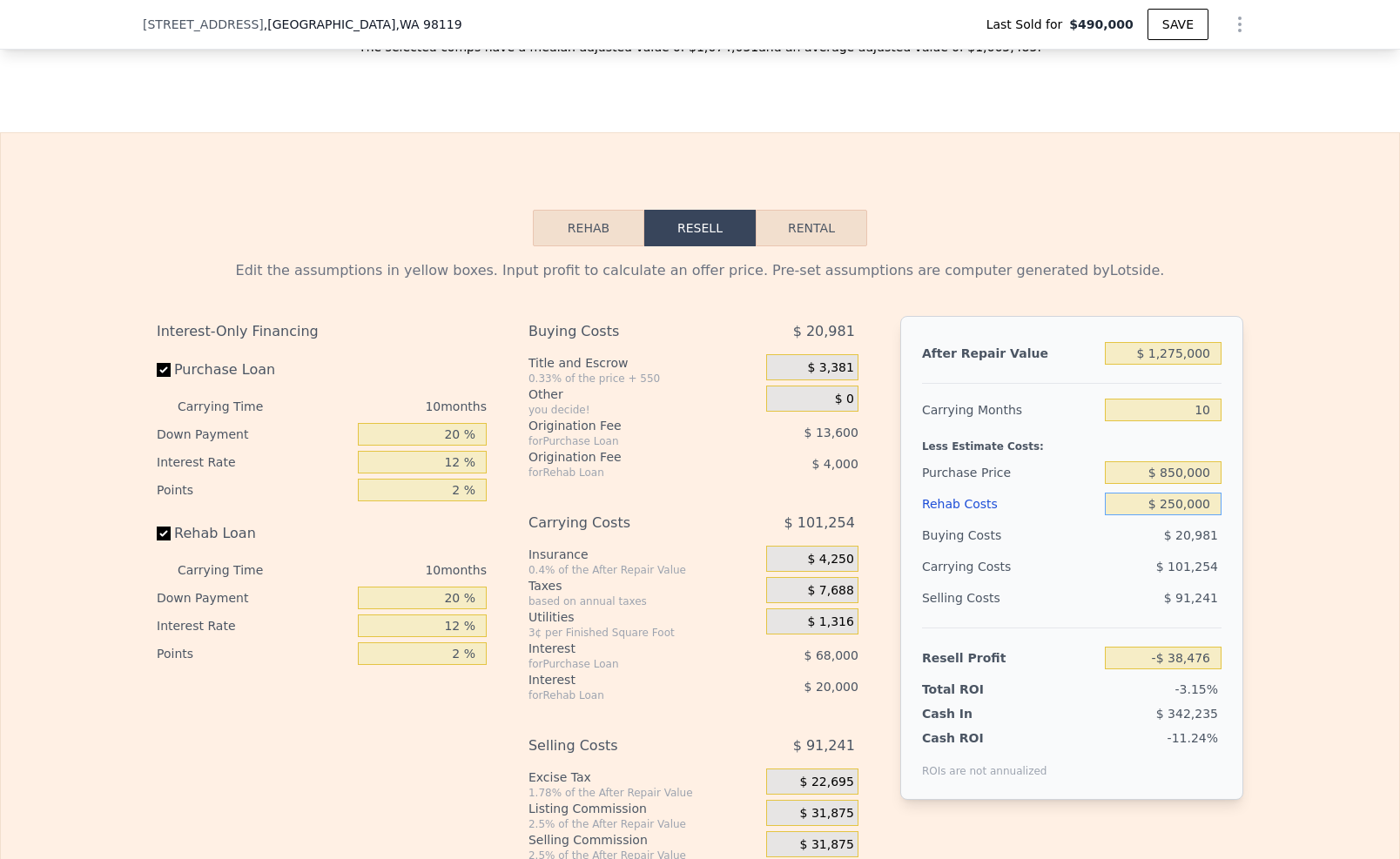
click at [1169, 495] on input "$ 250,000" at bounding box center [1162, 503] width 117 height 23
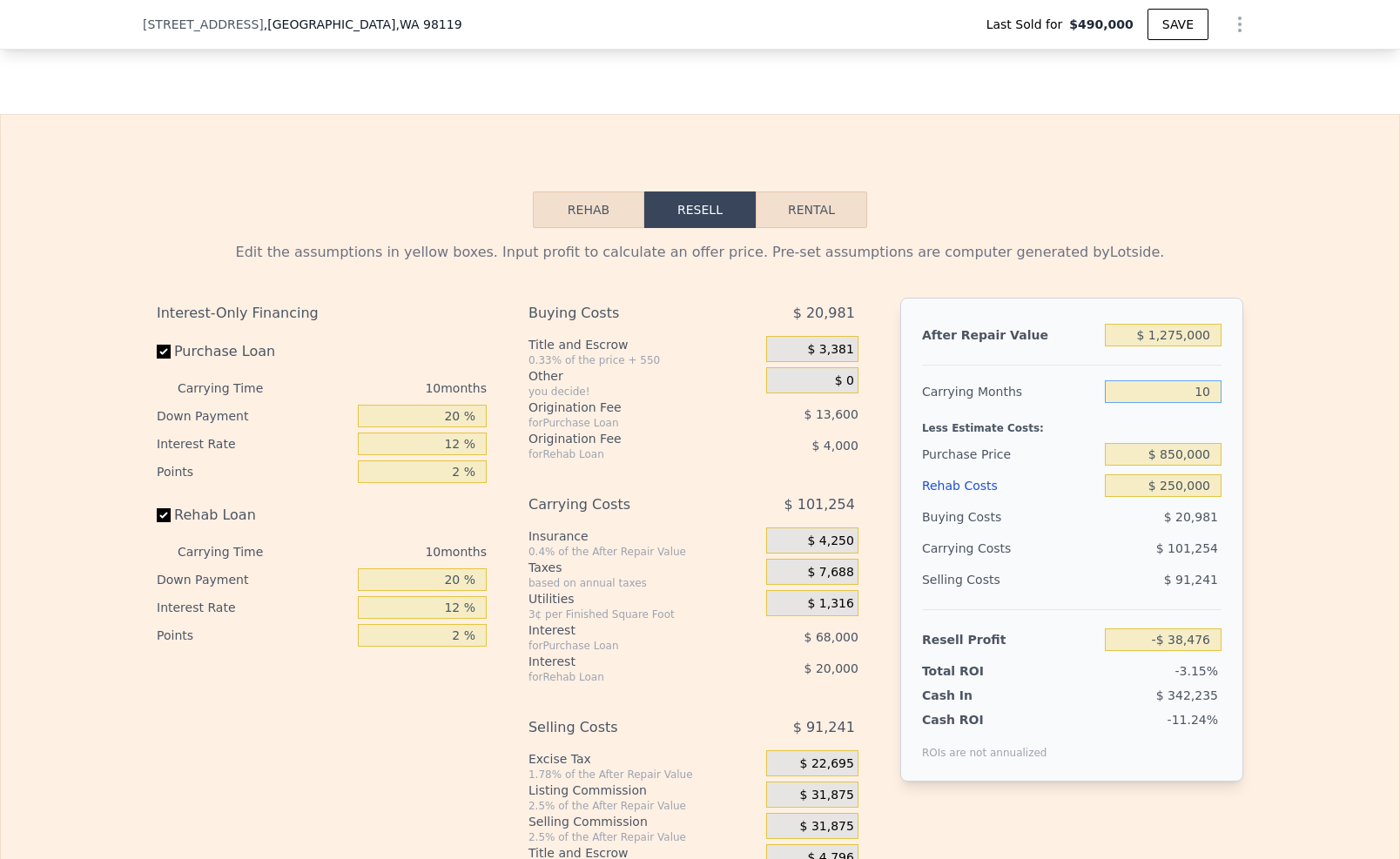
click at [1203, 386] on input "10" at bounding box center [1162, 392] width 117 height 23
type input "1"
type input "$ 52,652"
type input "7"
type input "-$ 8,099"
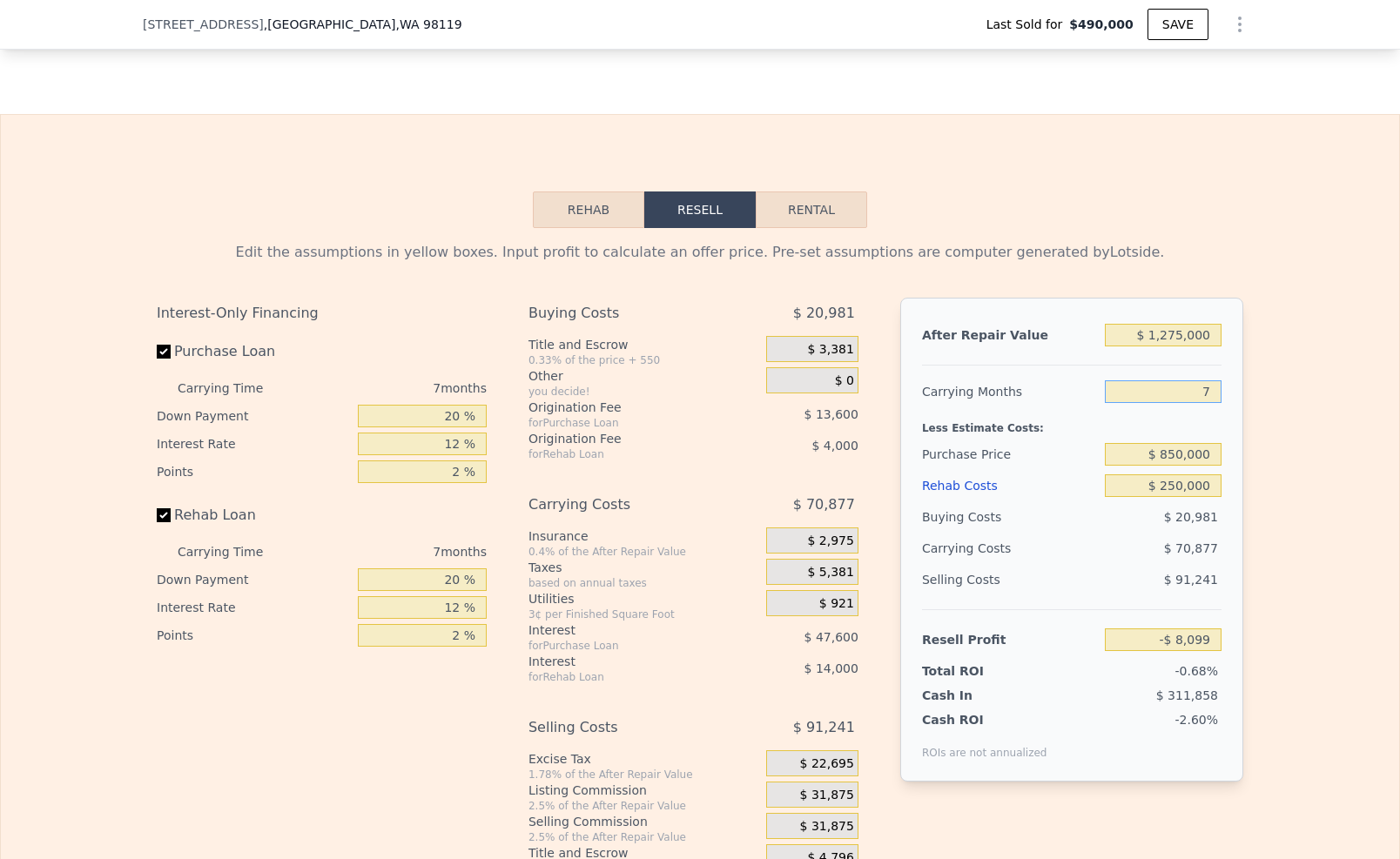
type input "7"
click at [1230, 452] on div "After Repair Value $ 1,275,000 Carrying Months 7 Less Estimate Costs: Purchase …" at bounding box center [1070, 539] width 343 height 484
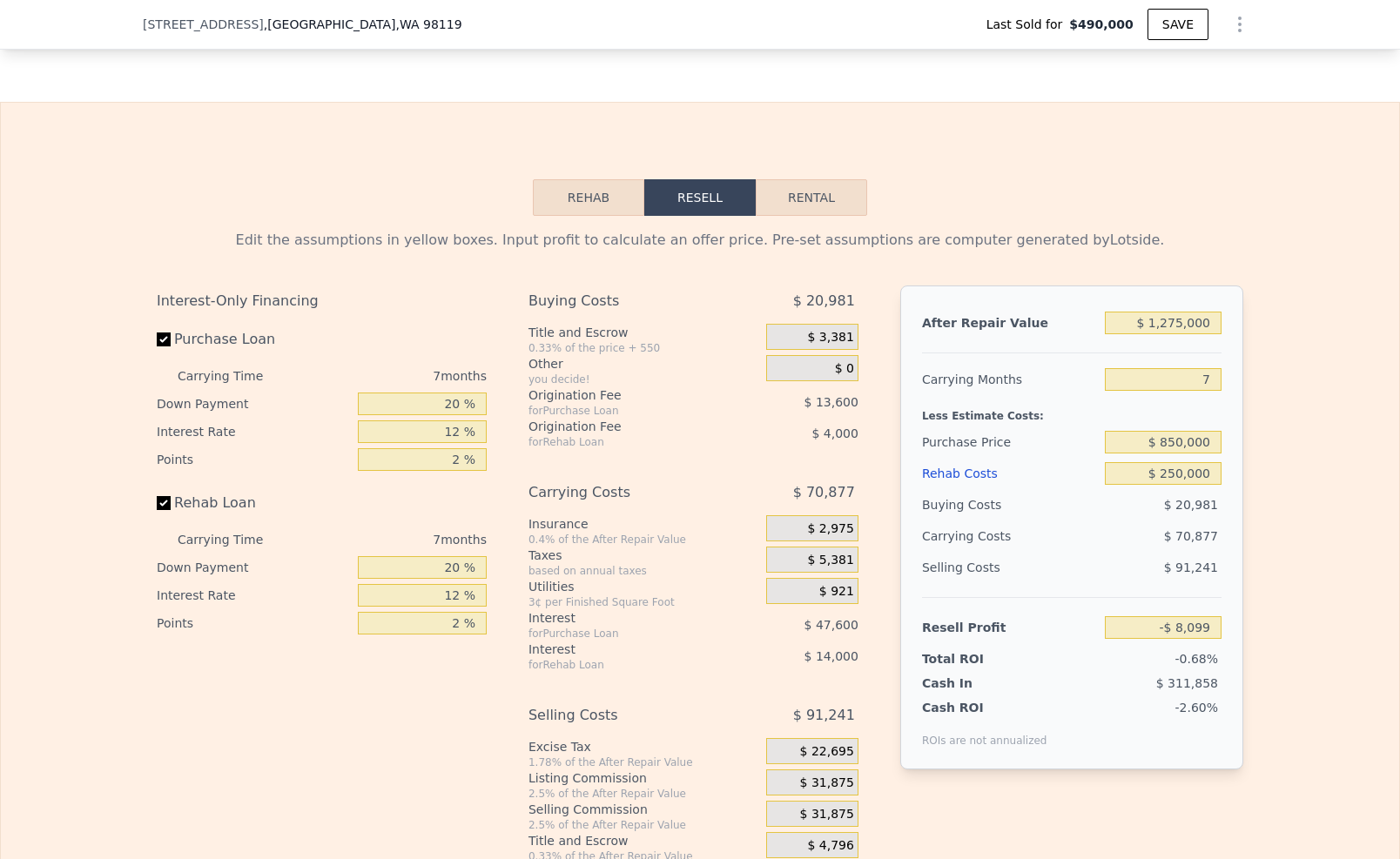
scroll to position [2769, 0]
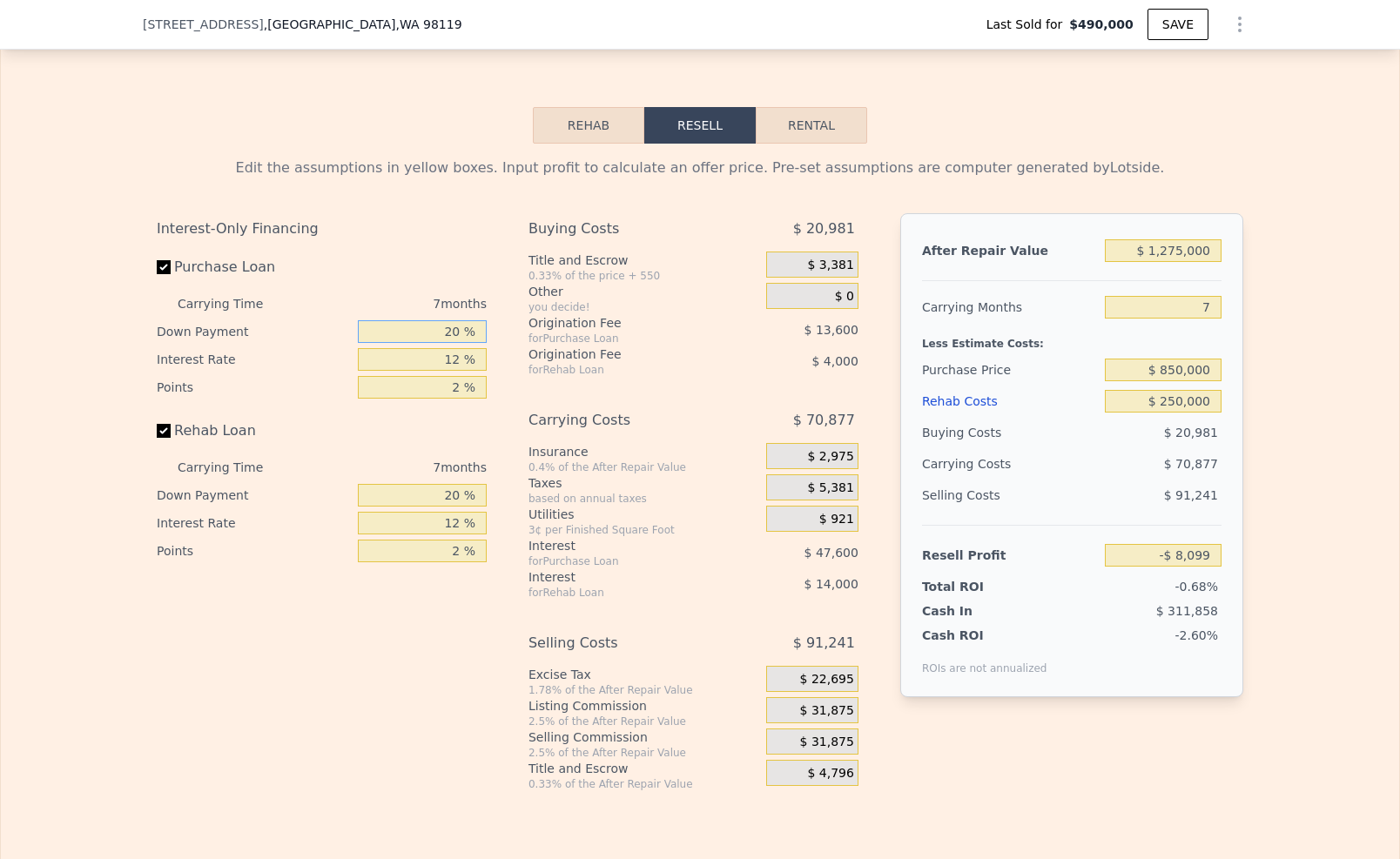
click at [455, 324] on input "20 %" at bounding box center [421, 332] width 129 height 23
type input "2 %"
type input "-$ 21,869"
type input "1 %"
type input "-$ 22,634"
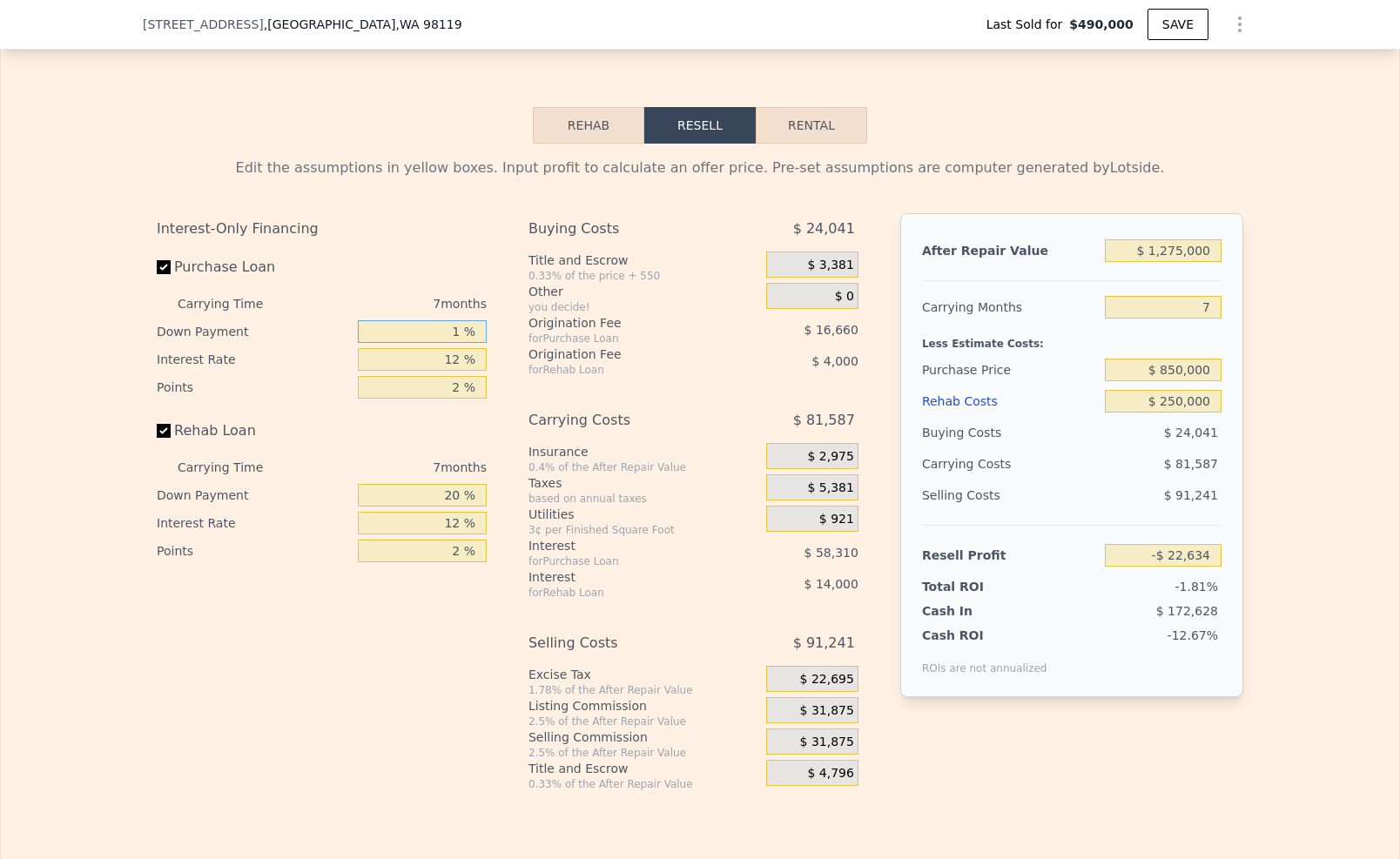
type input "10 %"
type input "-$ 15,749"
type input "10 %"
click at [453, 356] on input "12 %" at bounding box center [421, 360] width 129 height 23
type input "1 %"
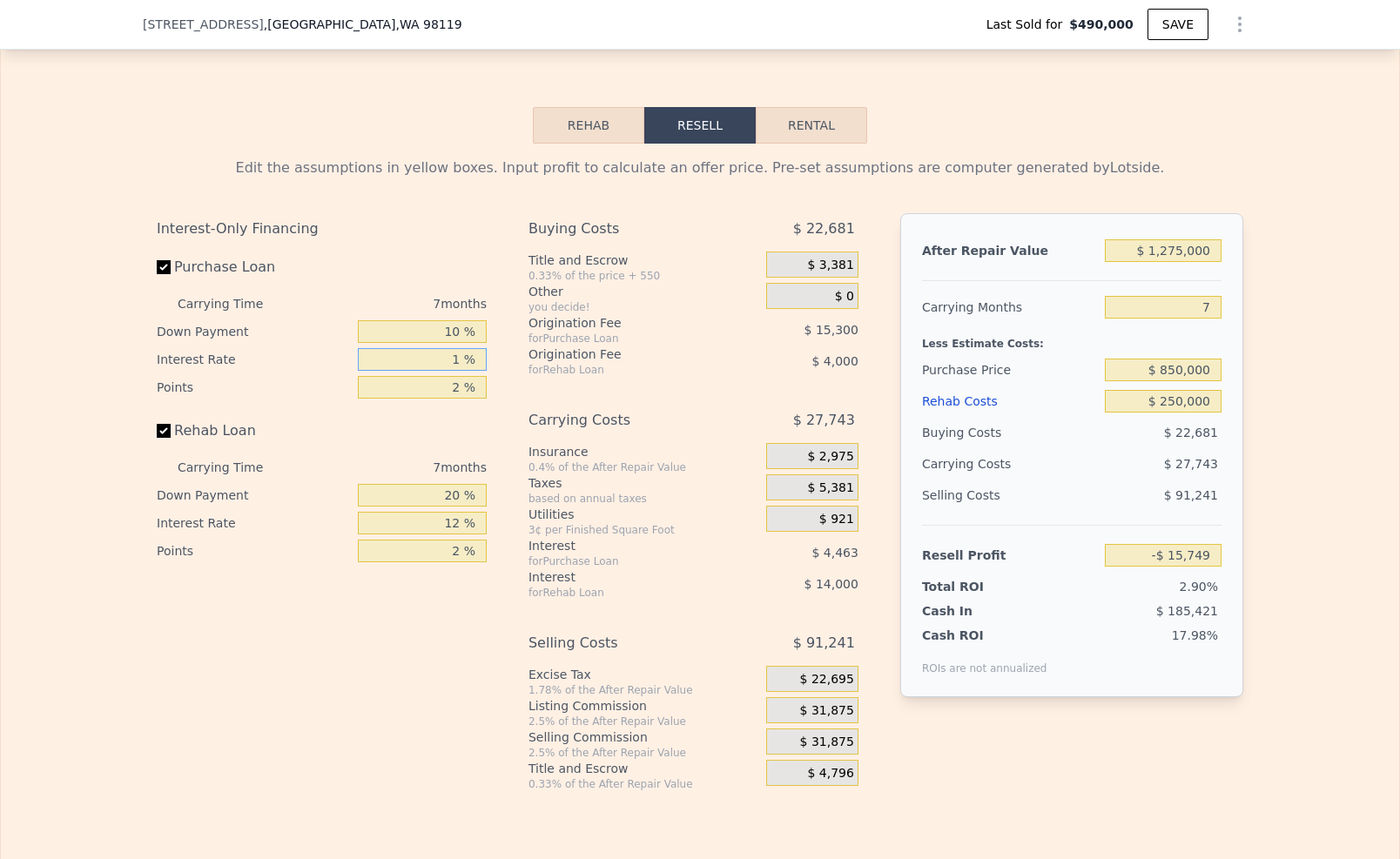
type input "$ 33,335"
type input "19 %"
type input "-$ 46,990"
type input "1 %"
type input "$ 33,335"
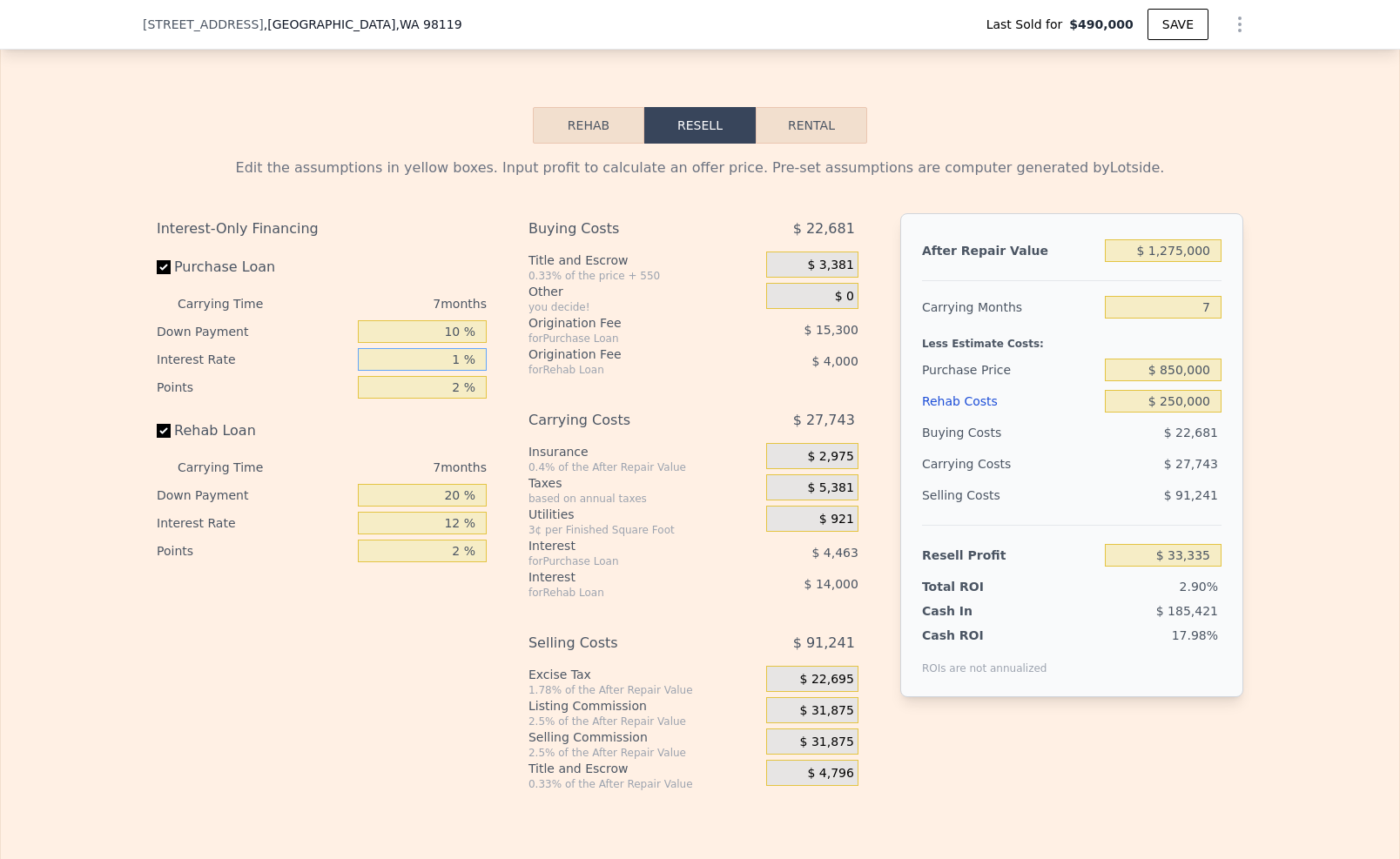
type input "10 %"
type input "-$ 6,824"
type input "10.5 %"
type input "-$ 9,057"
type input "10.5 %"
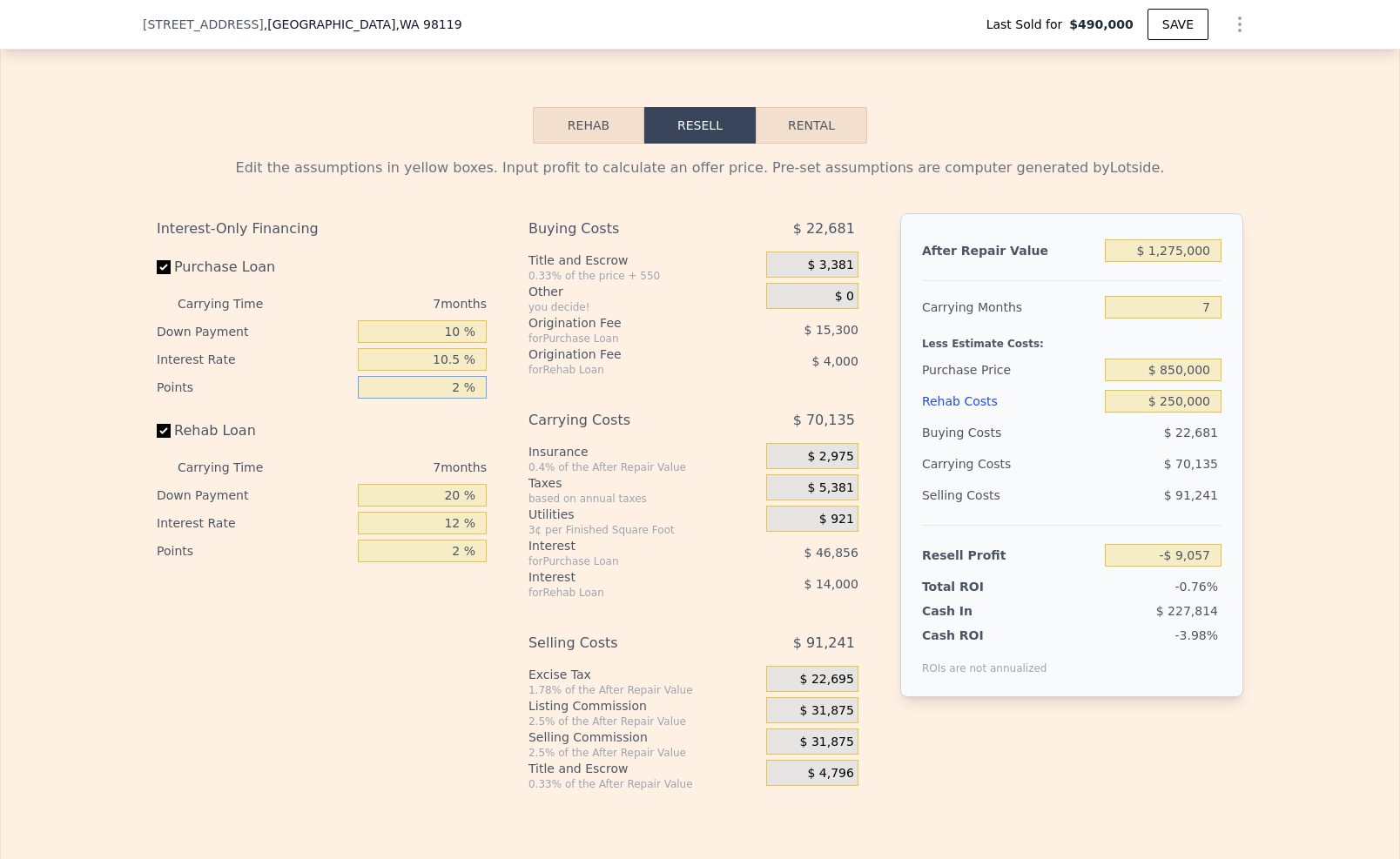
click at [446, 382] on input "2 %" at bounding box center [421, 388] width 129 height 23
click at [452, 382] on input "2 %" at bounding box center [421, 388] width 129 height 23
type input "1 %"
type input "-$ 1,407"
type input "1 %"
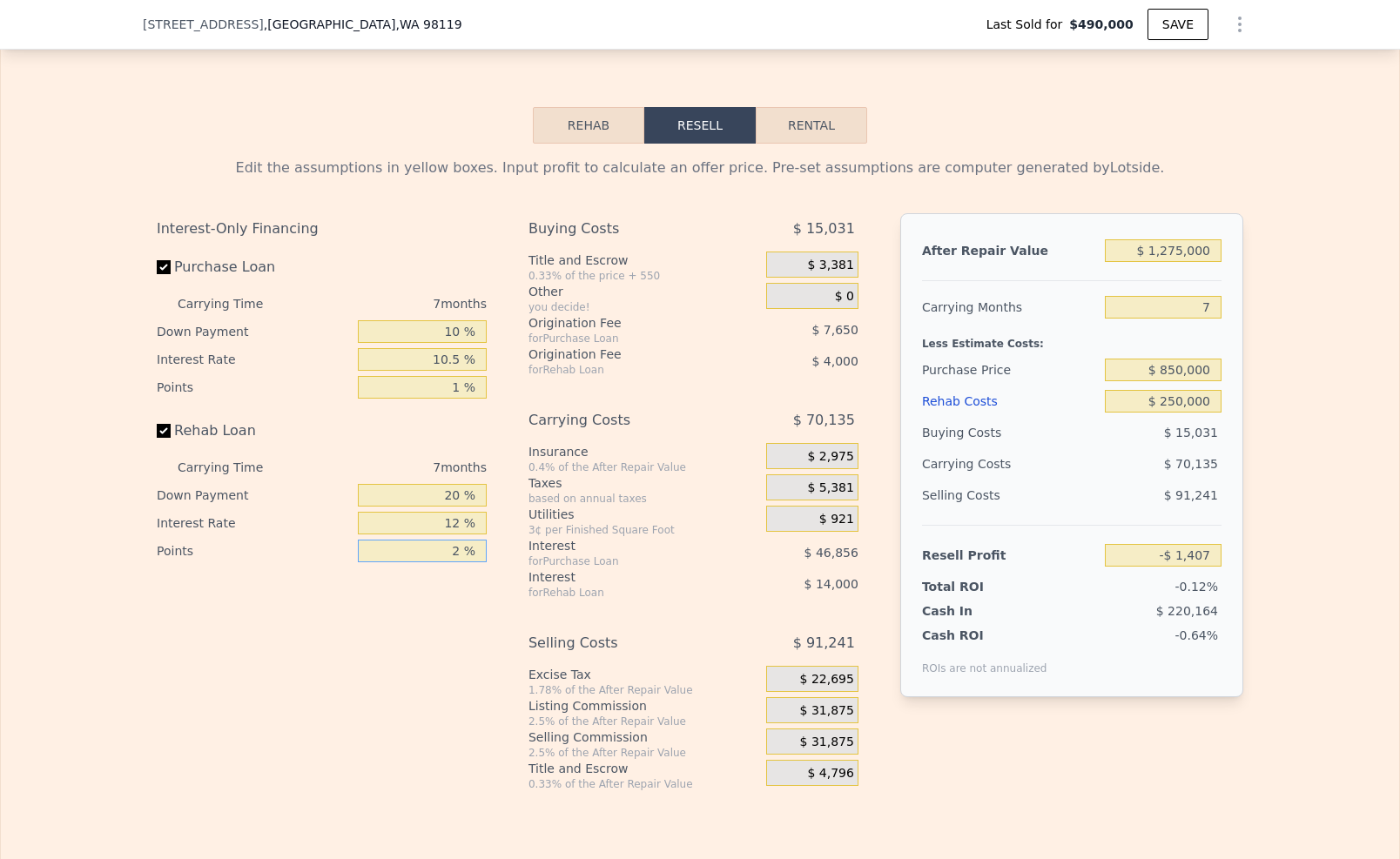
click at [454, 546] on input "2 %" at bounding box center [421, 550] width 129 height 23
type input "1 %"
type input "$ 593"
type input "1 %"
click at [460, 521] on input "12 %" at bounding box center [421, 523] width 129 height 23
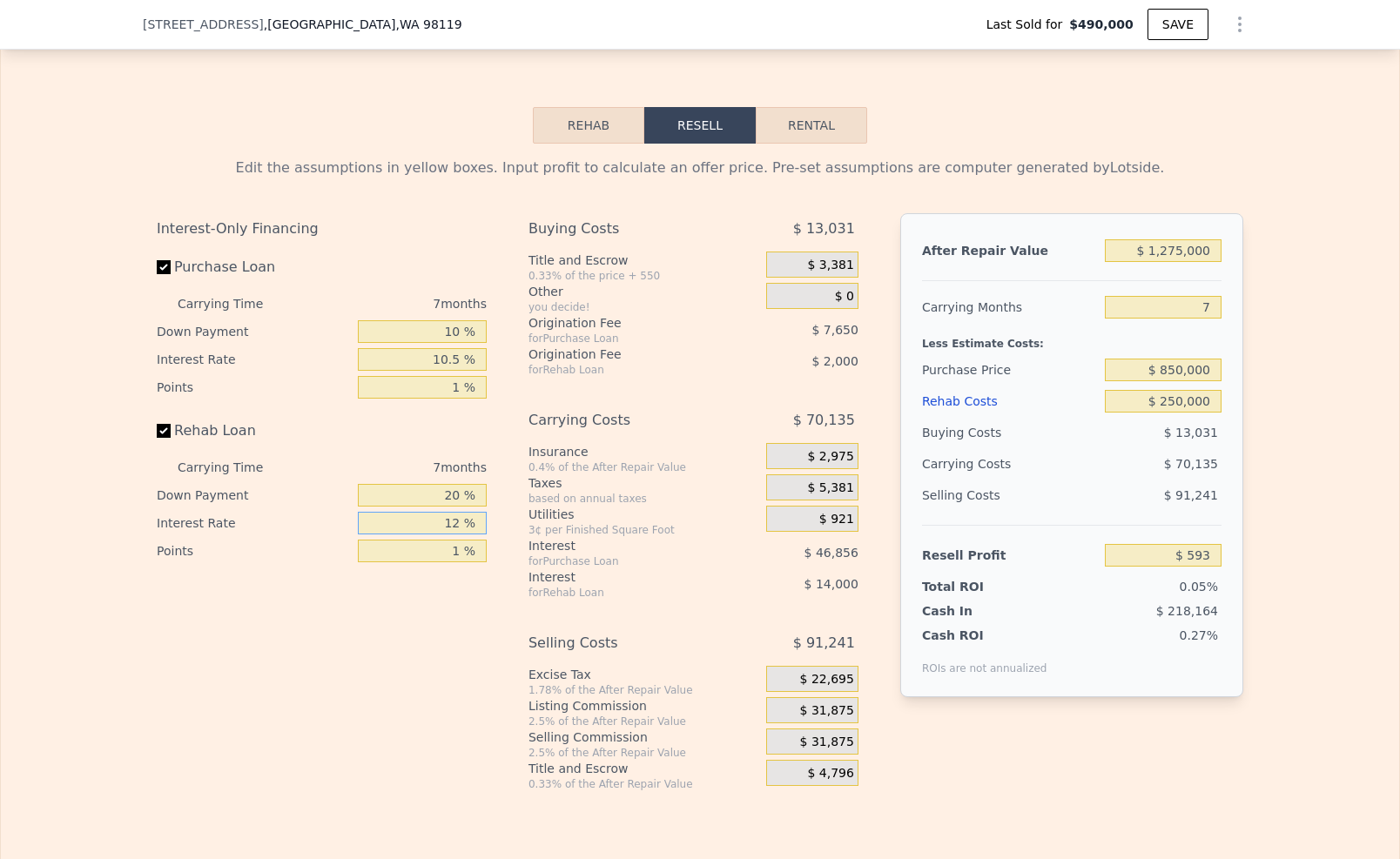
type input "1 %"
type input "$ 13,424"
type input "10 %"
type input "$ 2,924"
type input "10.5 %"
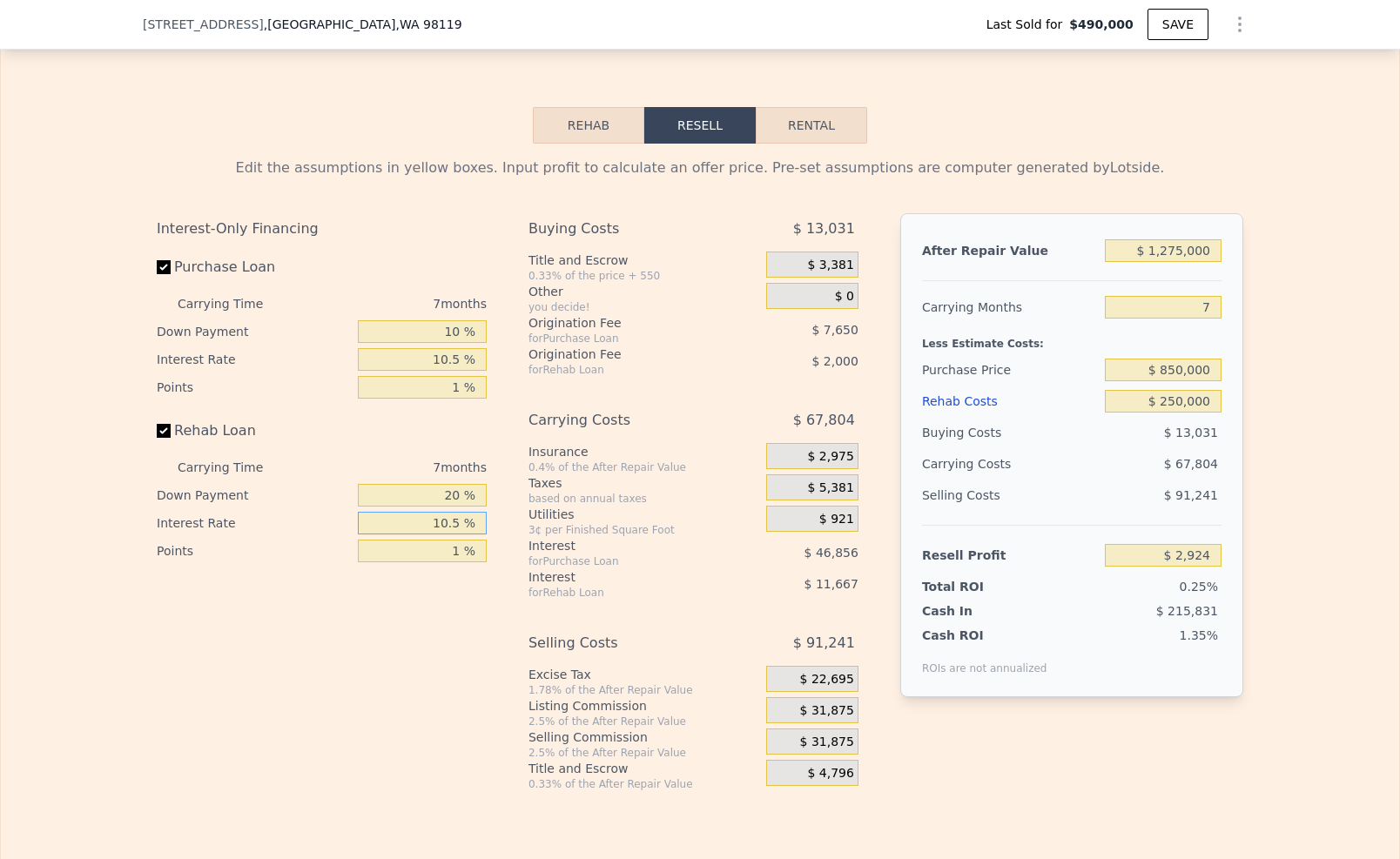
type input "$ 2,343"
type input "10.5 %"
click at [456, 488] on input "20 %" at bounding box center [421, 495] width 129 height 23
type input "2 %"
type input "-$ 865"
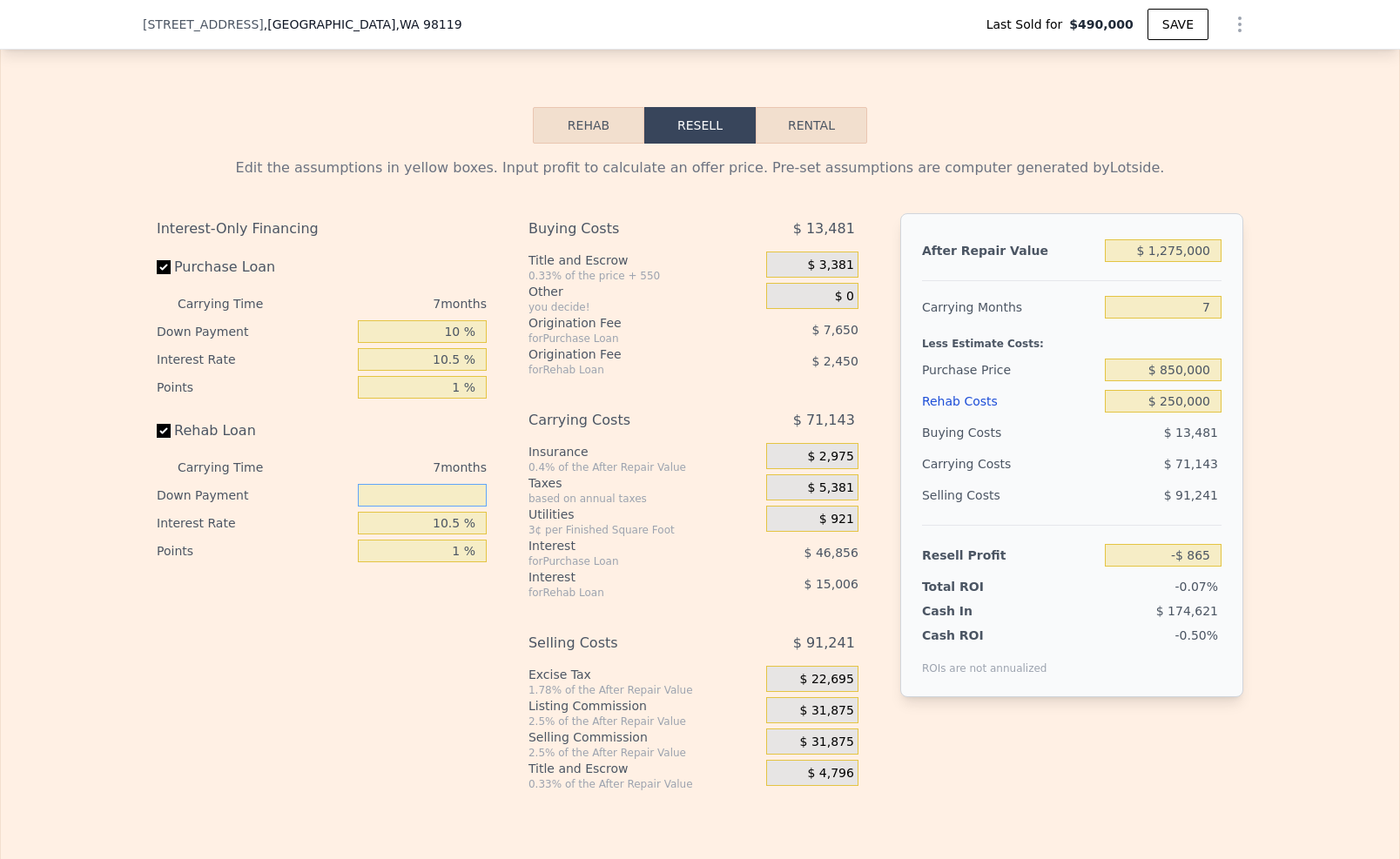
type input "1 %"
type input "-$ 1,044"
type input "10 %"
type input "$ 560"
type input "10 %"
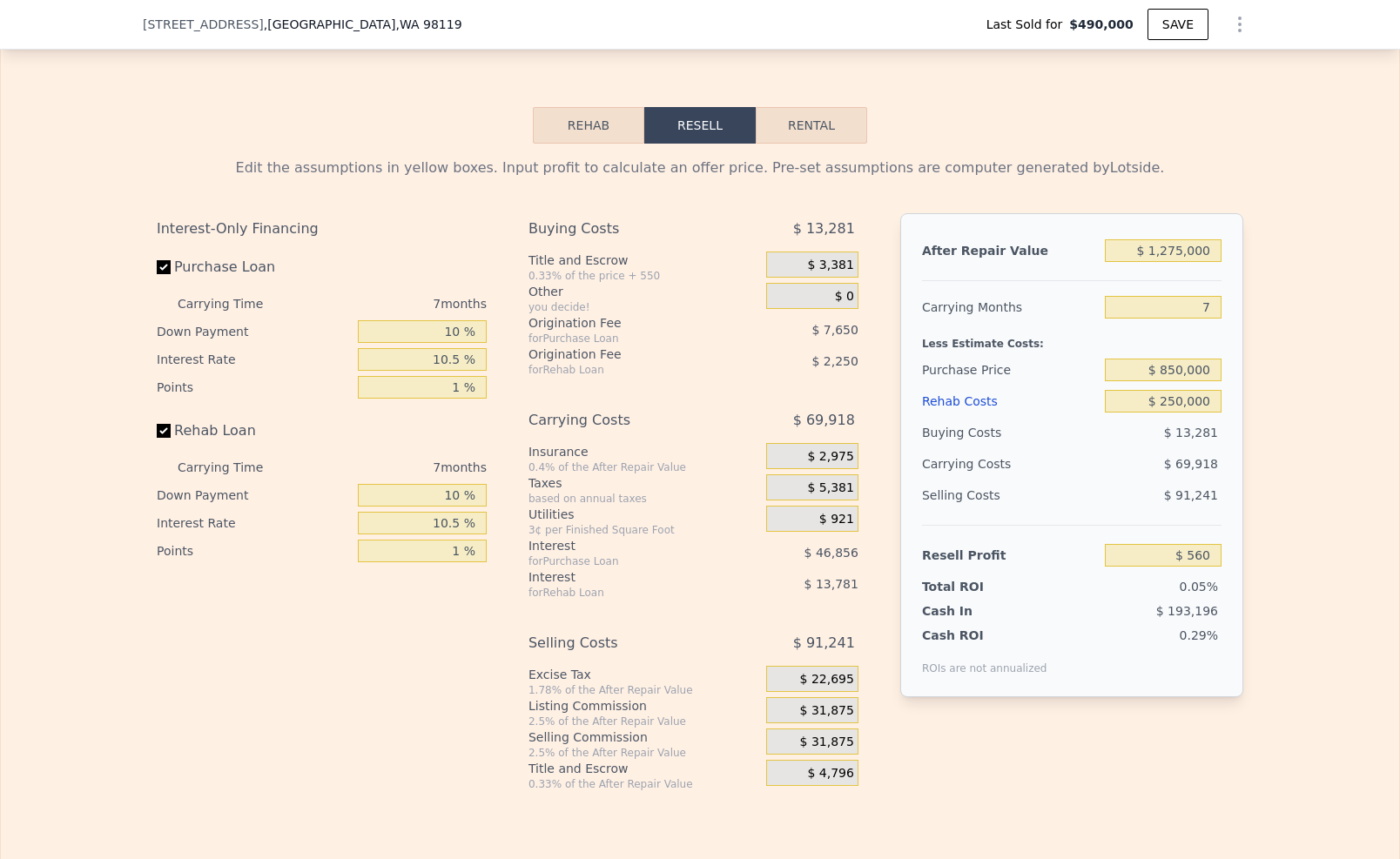
click at [808, 741] on span "$ 31,875" at bounding box center [827, 743] width 54 height 16
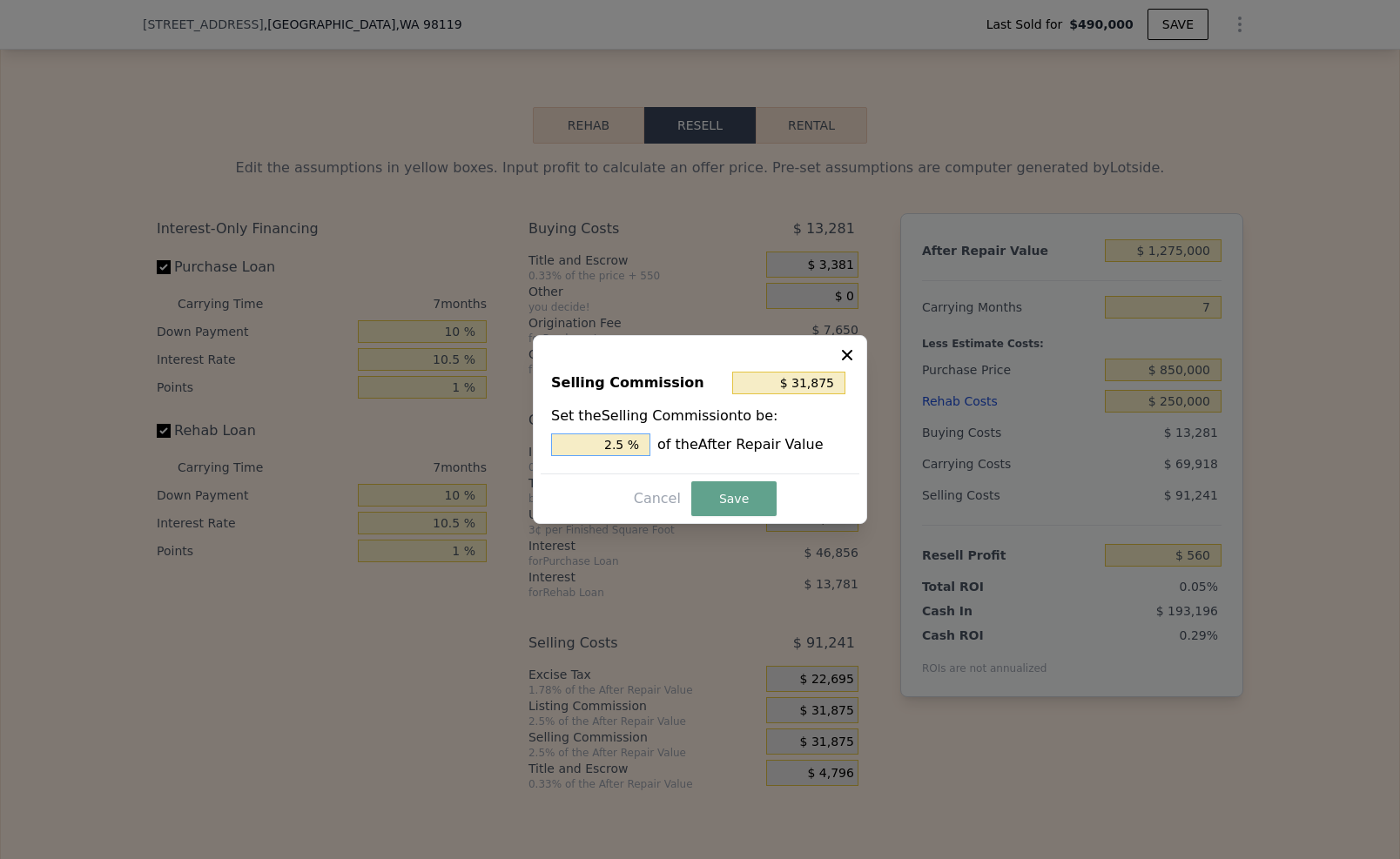
click at [626, 446] on input "2.5 %" at bounding box center [600, 444] width 99 height 23
type input "2.5 %"
type input "$ 25,500"
type input "2 %"
type input "$ 12,750"
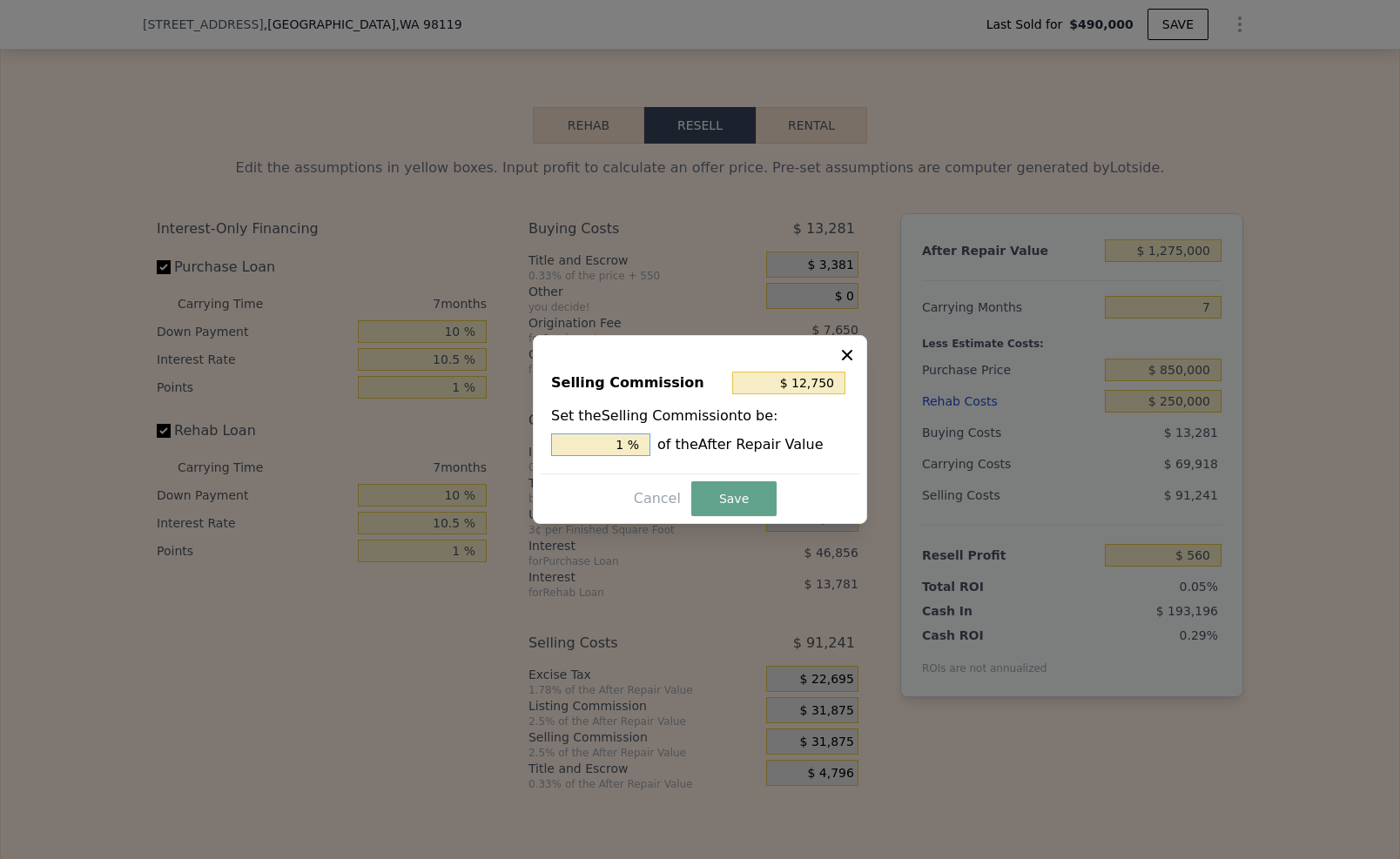
type input "1. %"
type input "$ 15,300"
type input "1.2 %"
type input "$ 15,938"
type input "1.25 %"
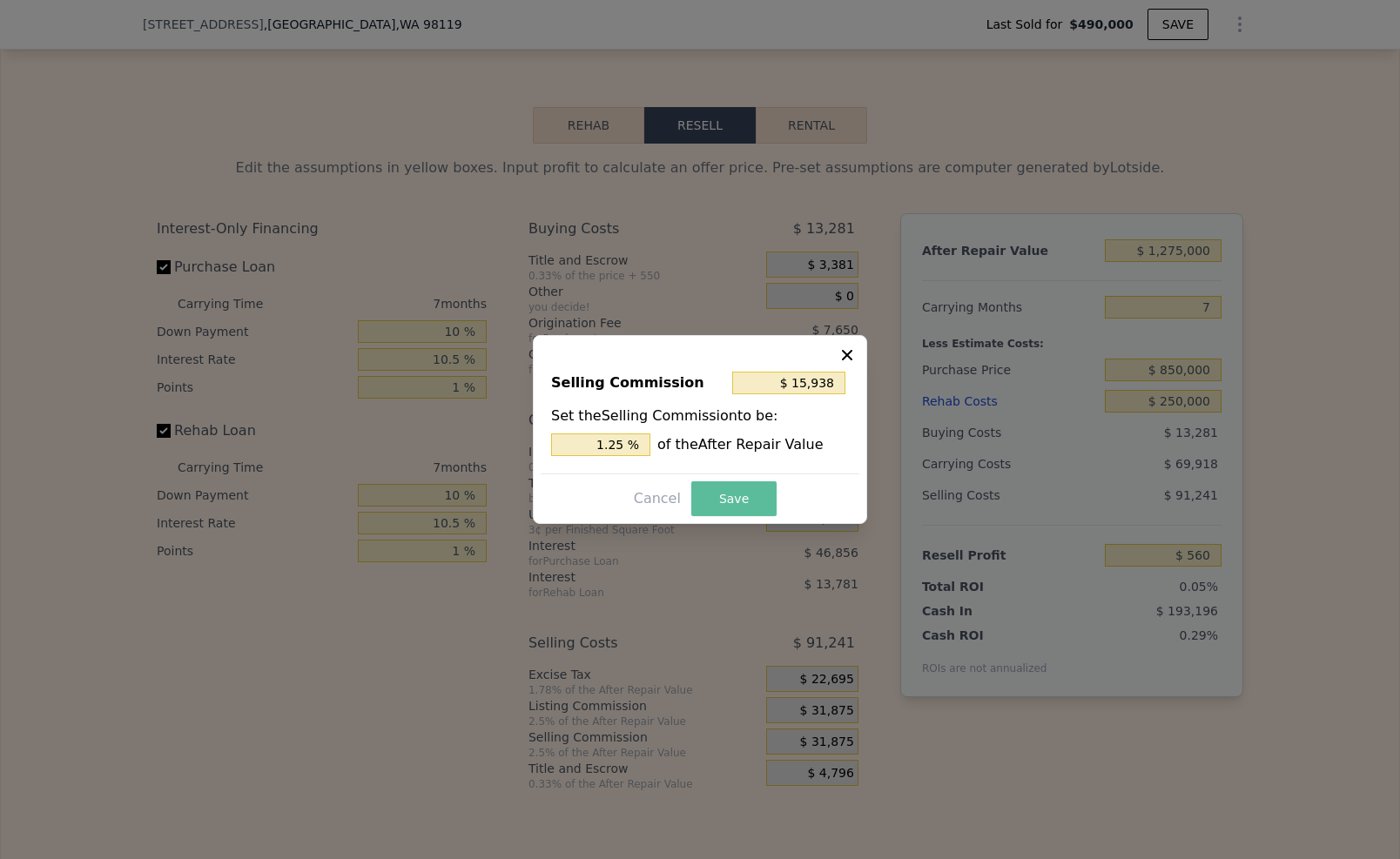
click at [764, 495] on button "Save" at bounding box center [733, 498] width 85 height 35
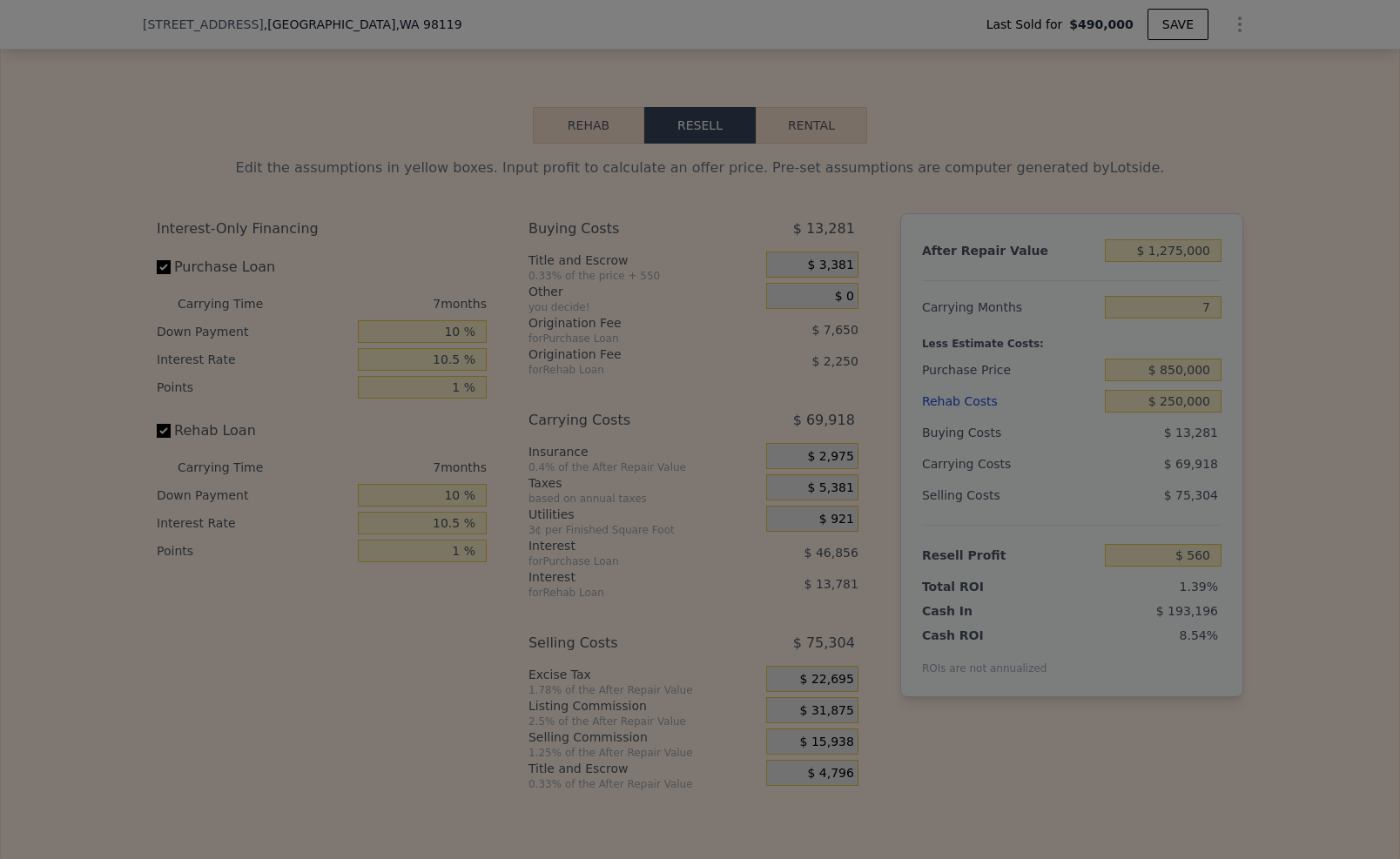
type input "$ 16,497"
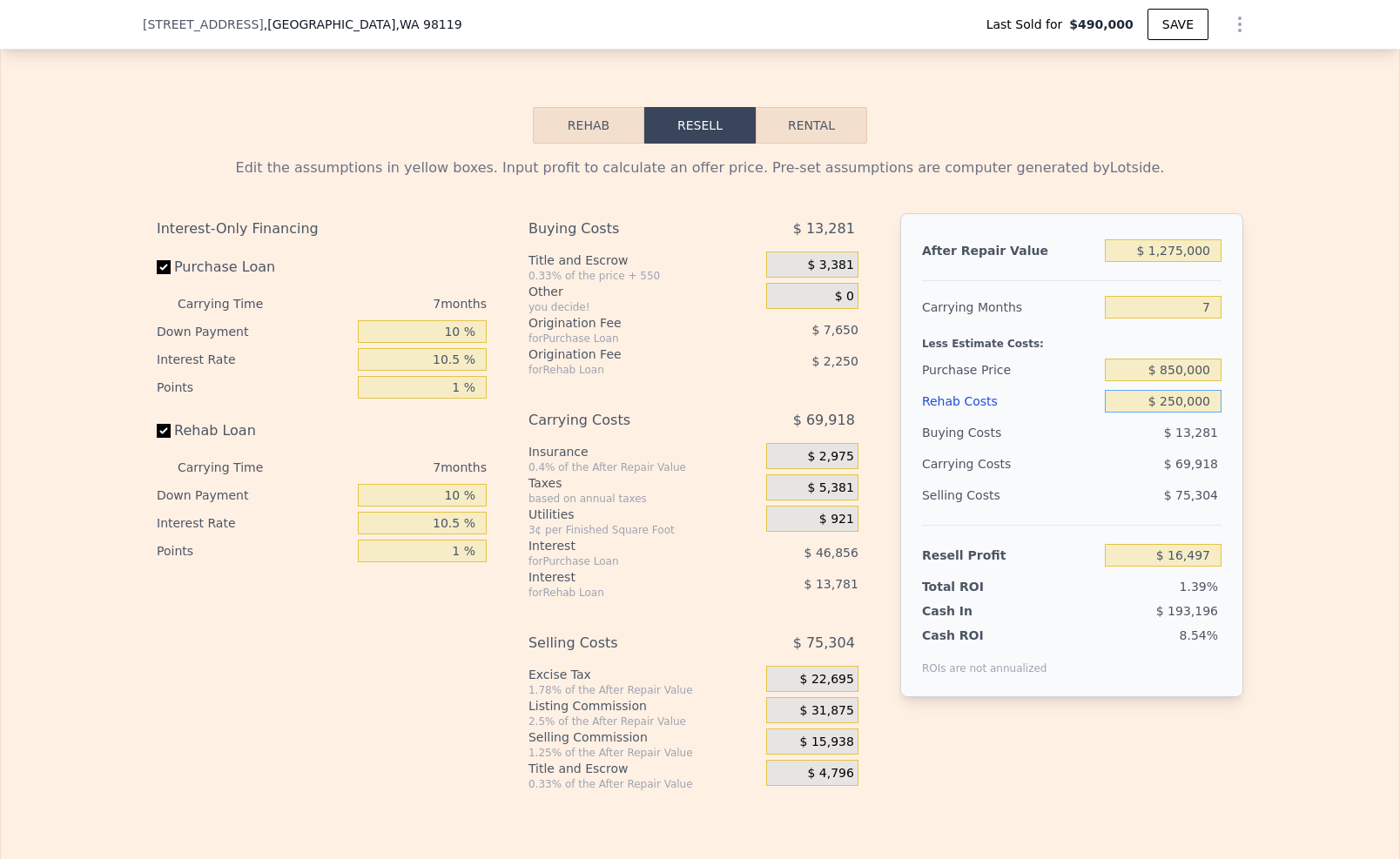
click at [1177, 390] on input "$ 250,000" at bounding box center [1162, 401] width 117 height 23
type input "$ 20"
type input "$ 282,510"
type input "$ 200"
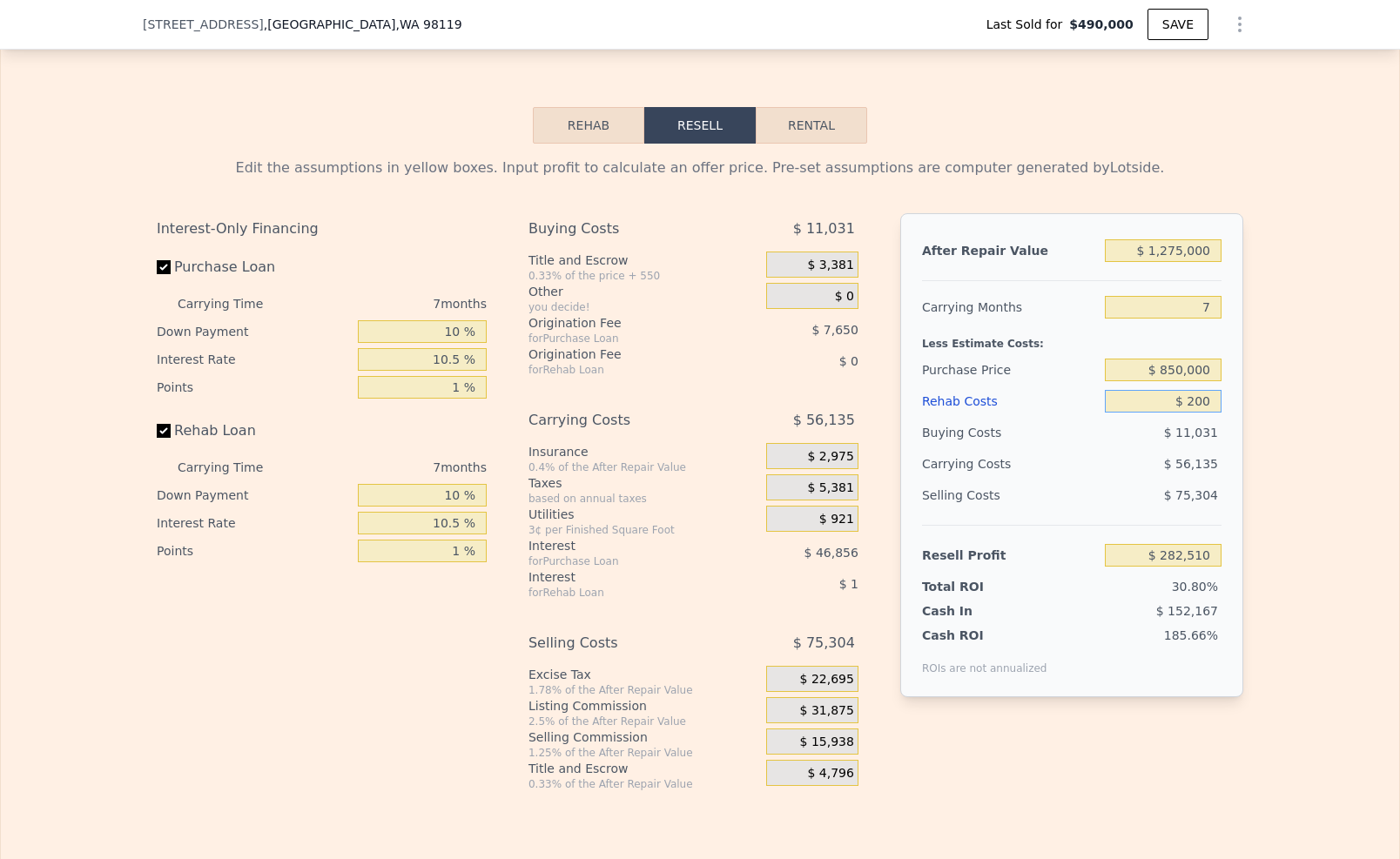
type input "$ 282,314"
type input "$ 2,000"
type input "$ 280,400"
type input "$ 20,000"
type input "$ 261,251"
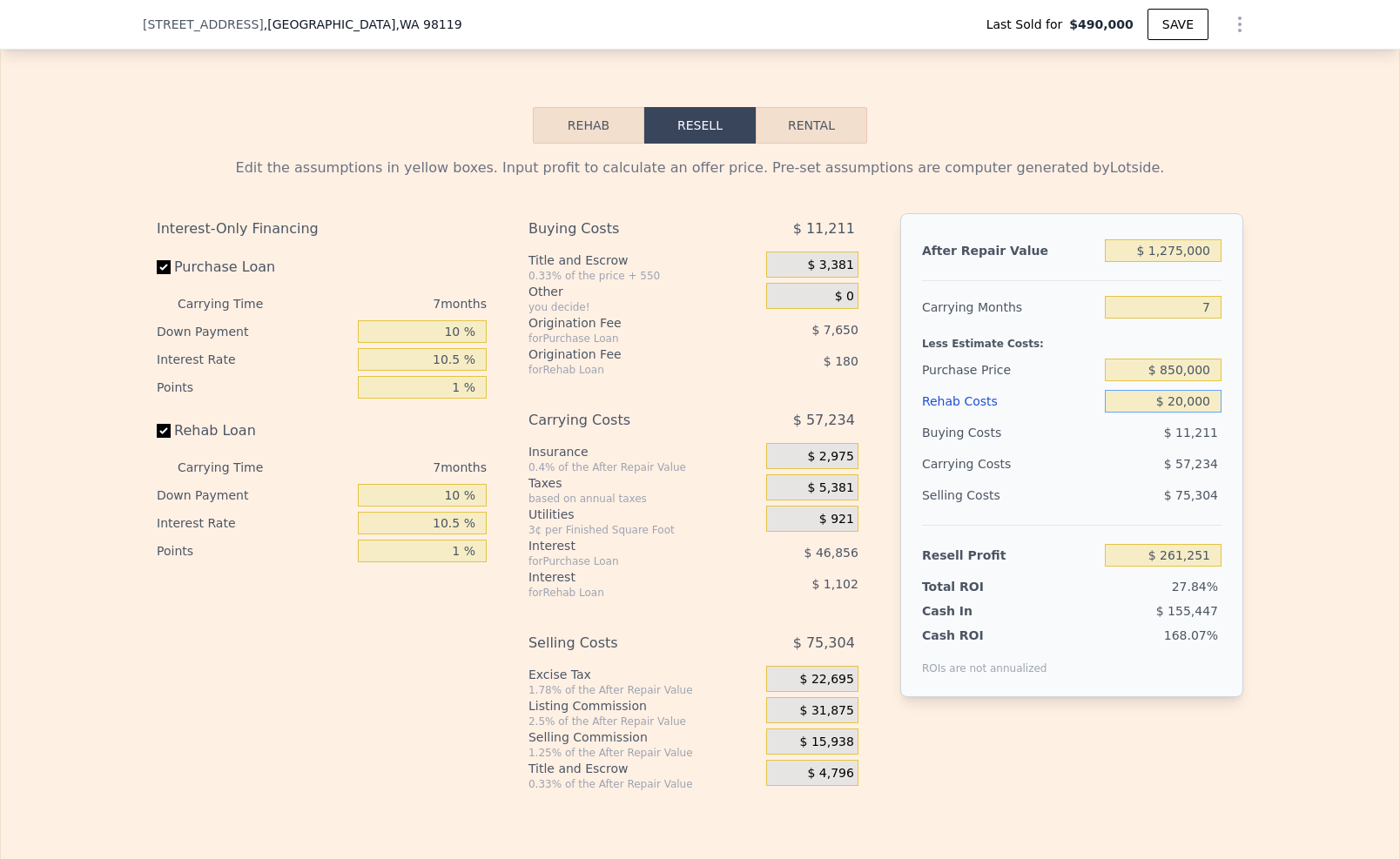
type input "$ 200,000"
type input "$ 69,705"
type input "$ 200,000"
click at [1272, 484] on div "Edit the assumptions in yellow boxes. Input profit to calculate an offer price.…" at bounding box center [700, 467] width 1398 height 647
click at [1250, 459] on div "Edit the assumptions in yellow boxes. Input profit to calculate an offer price.…" at bounding box center [700, 467] width 1114 height 647
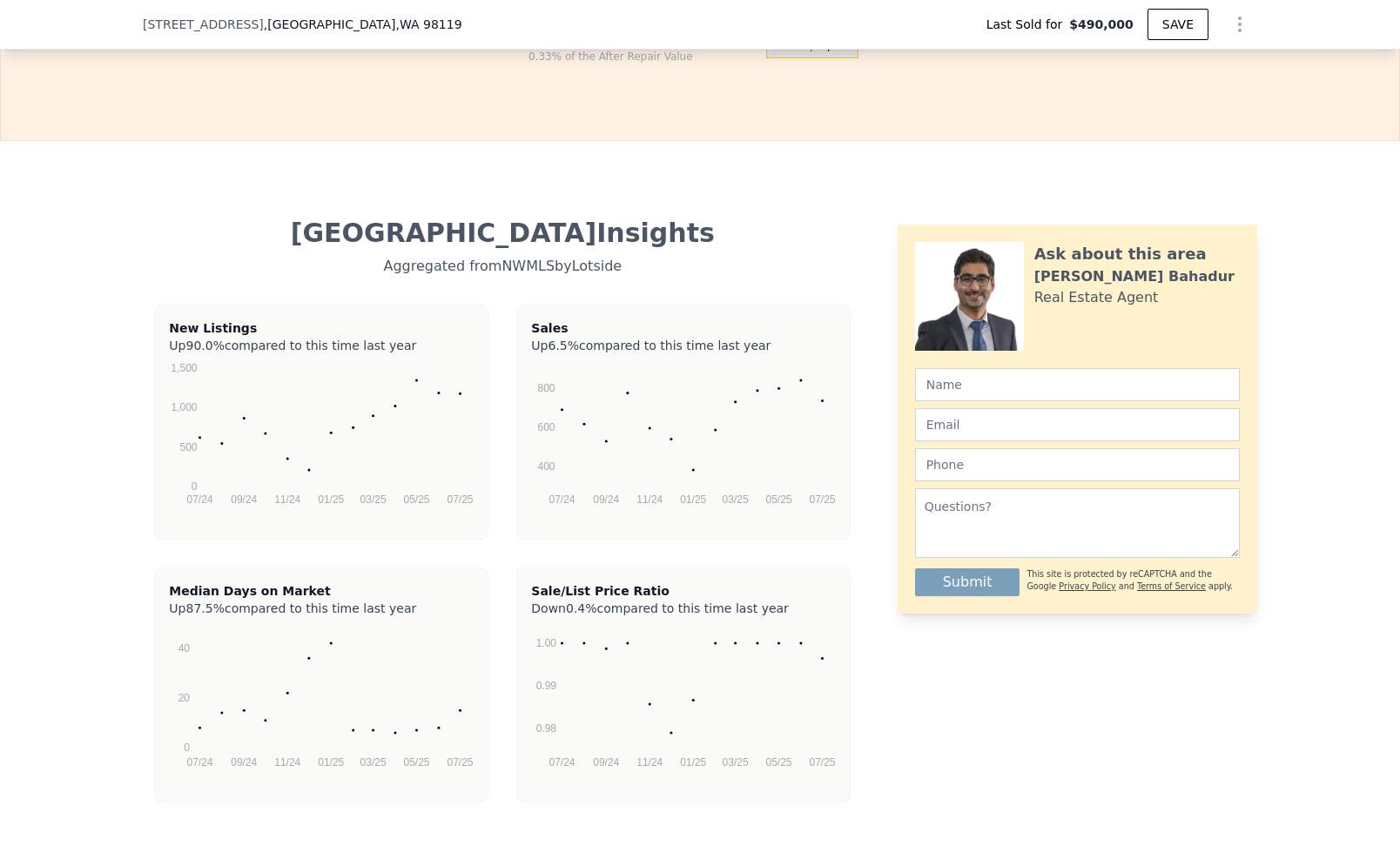
scroll to position [3517, 0]
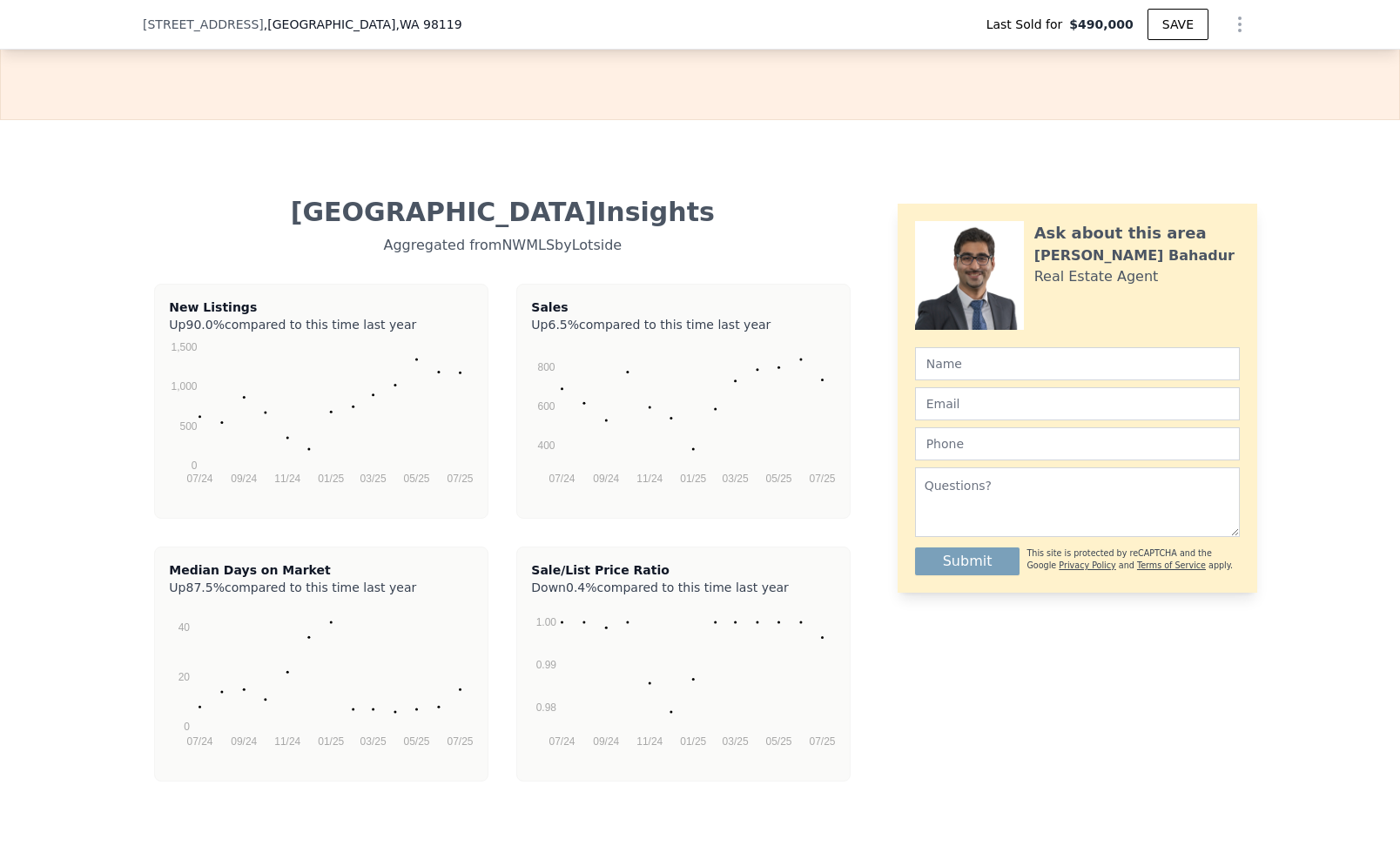
type input "2"
type input "4"
type input "1"
type input "2.5"
type input "1330"
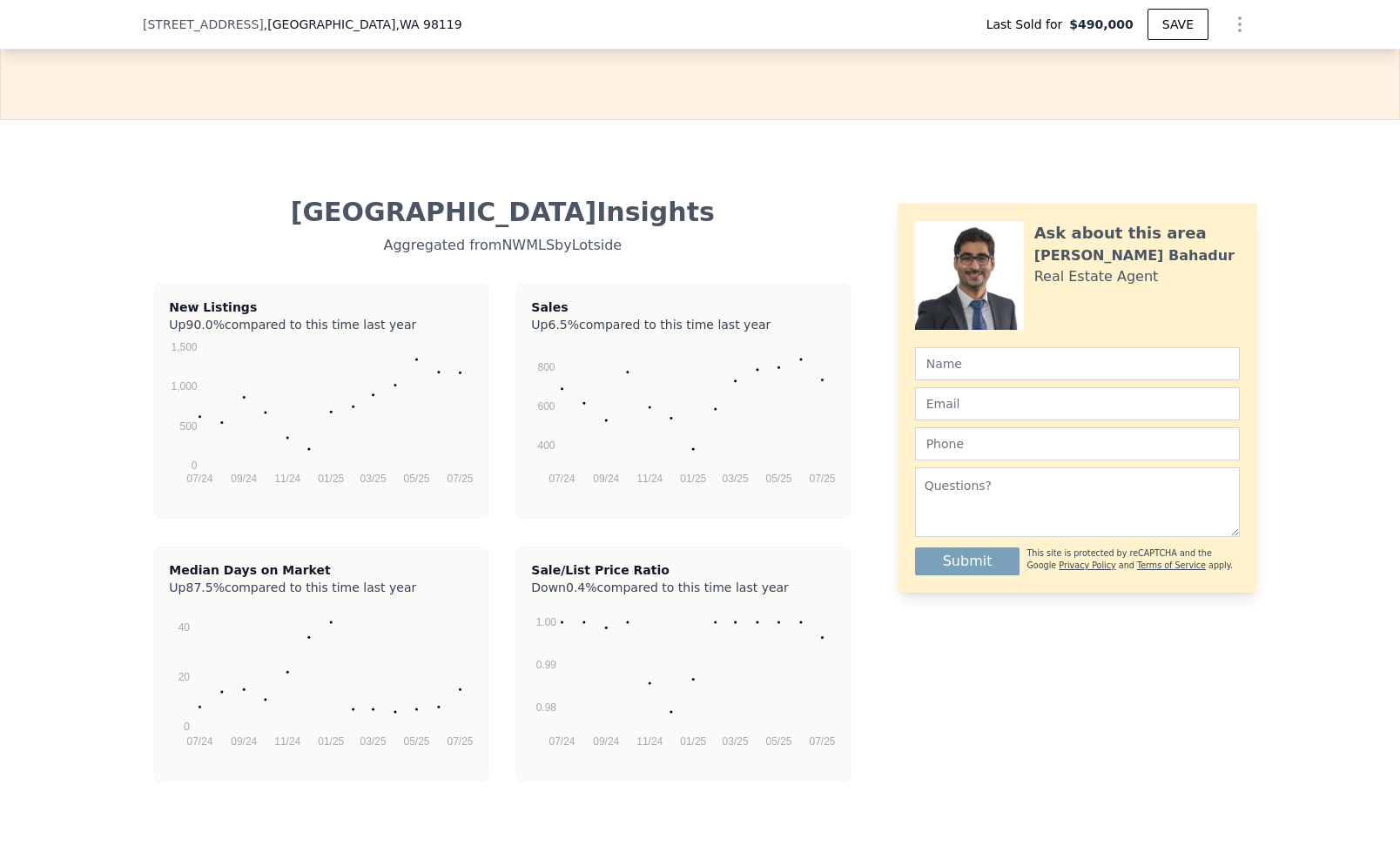
type input "2300"
type input "2400"
type input "6484"
checkbox input "true"
type input "$ 1,355,000"
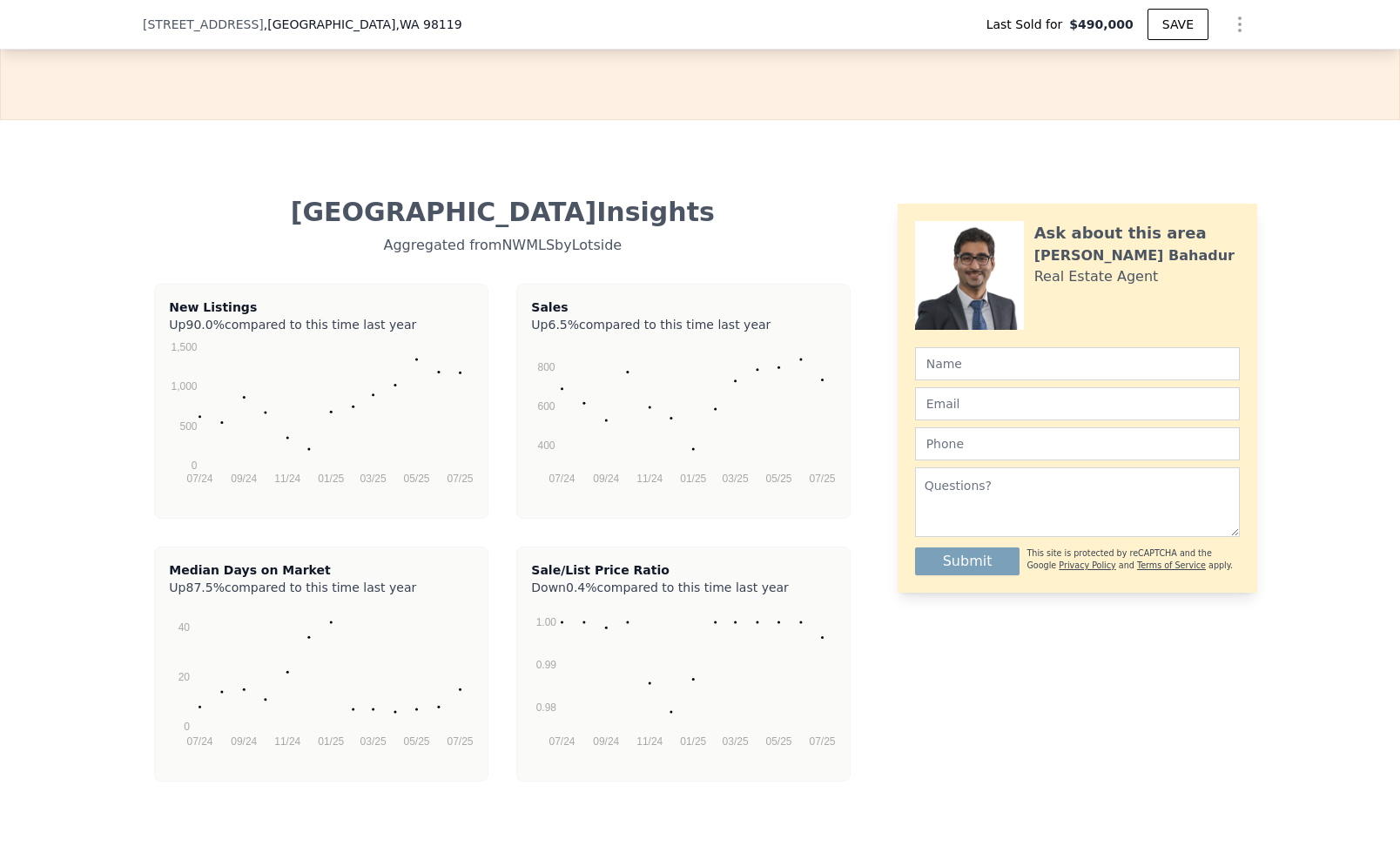
type input "8"
type input "$ 0"
type input "$ 715,871"
checkbox input "true"
